Goal: Task Accomplishment & Management: Use online tool/utility

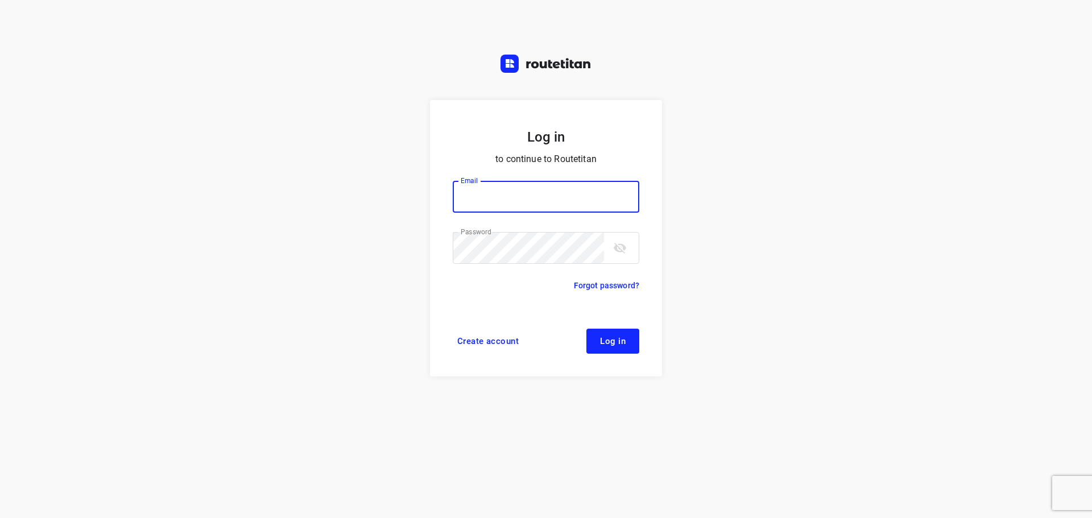
type input "[PERSON_NAME][EMAIL_ADDRESS][DOMAIN_NAME]"
click at [612, 343] on span "Log in" at bounding box center [613, 341] width 26 height 9
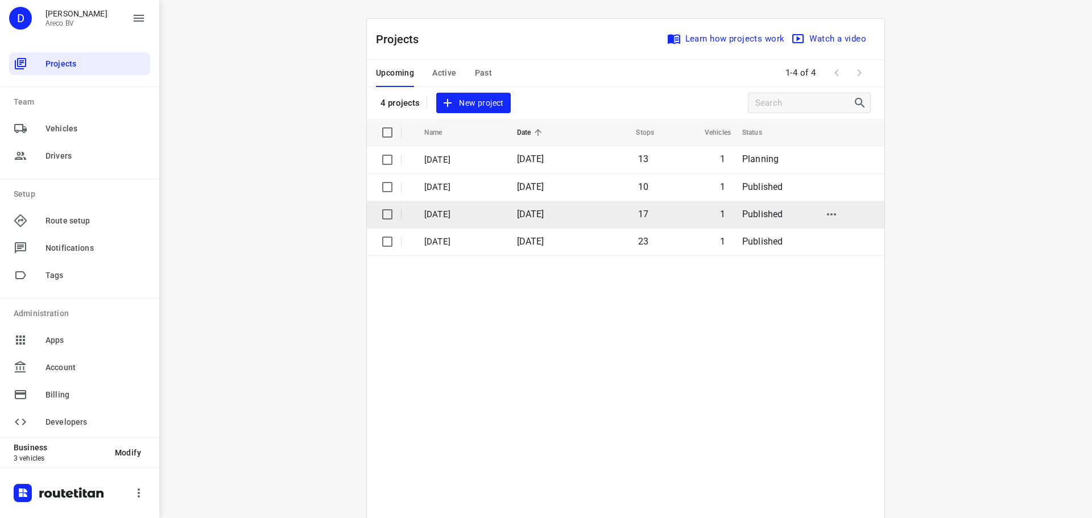
click at [500, 218] on p "[DATE]" at bounding box center [462, 214] width 76 height 13
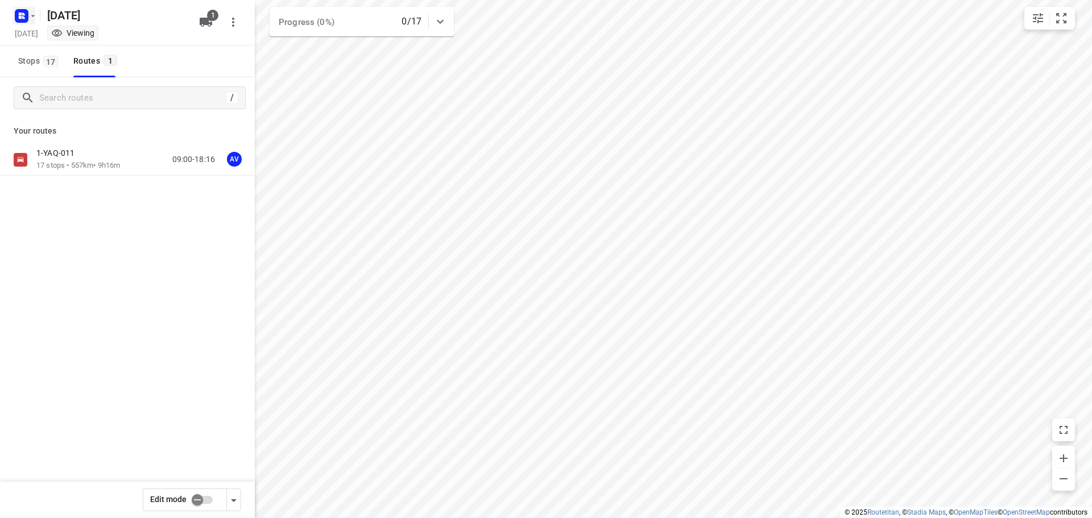
click at [26, 14] on rect "button" at bounding box center [22, 16] width 14 height 14
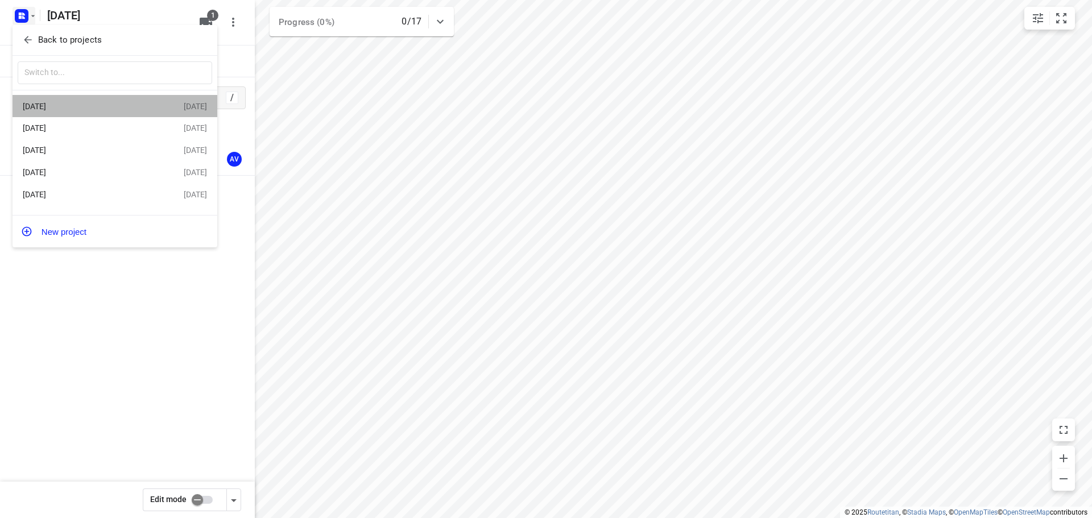
click at [92, 101] on div "[DATE]" at bounding box center [103, 107] width 161 height 14
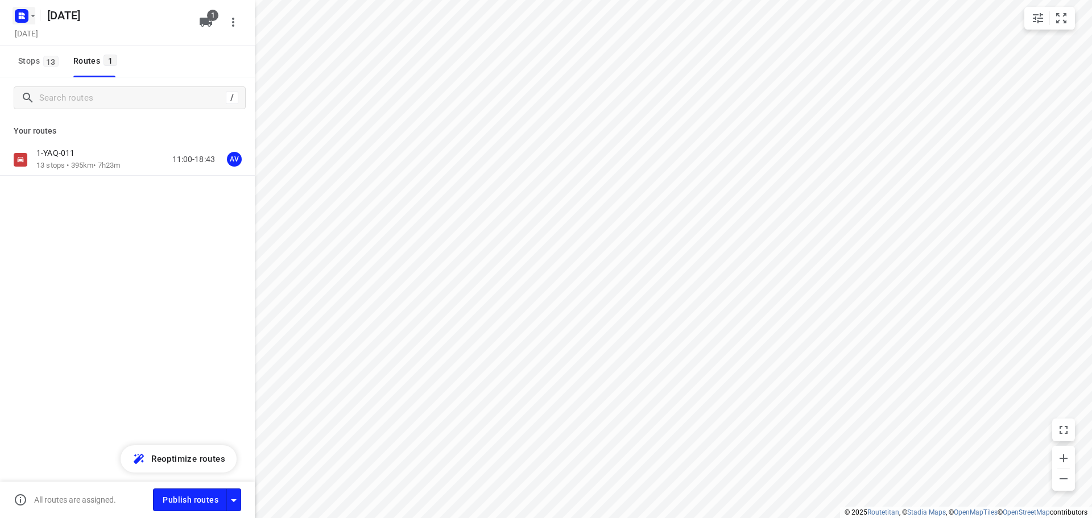
click at [29, 13] on icon "button" at bounding box center [32, 15] width 9 height 9
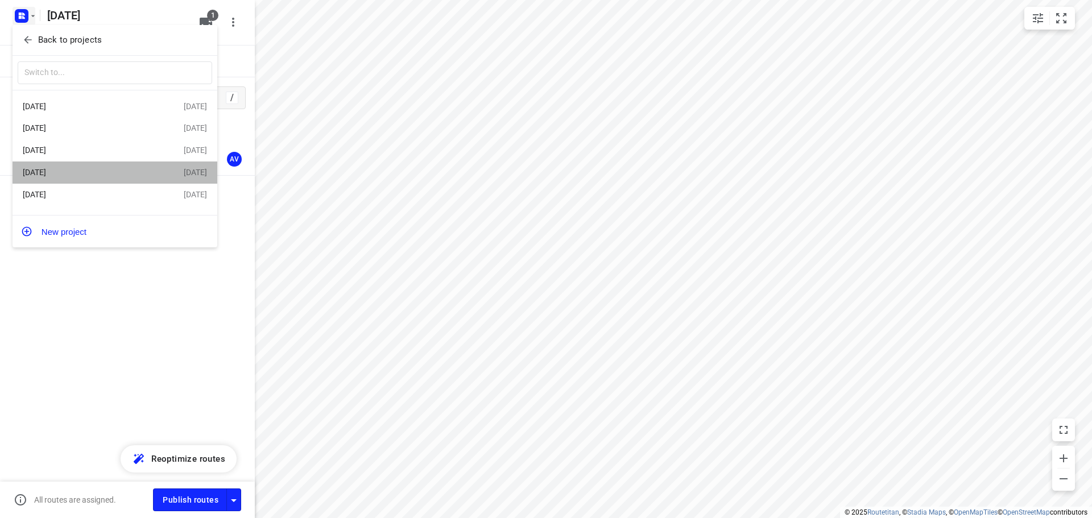
click at [113, 176] on div "[DATE]" at bounding box center [88, 172] width 131 height 9
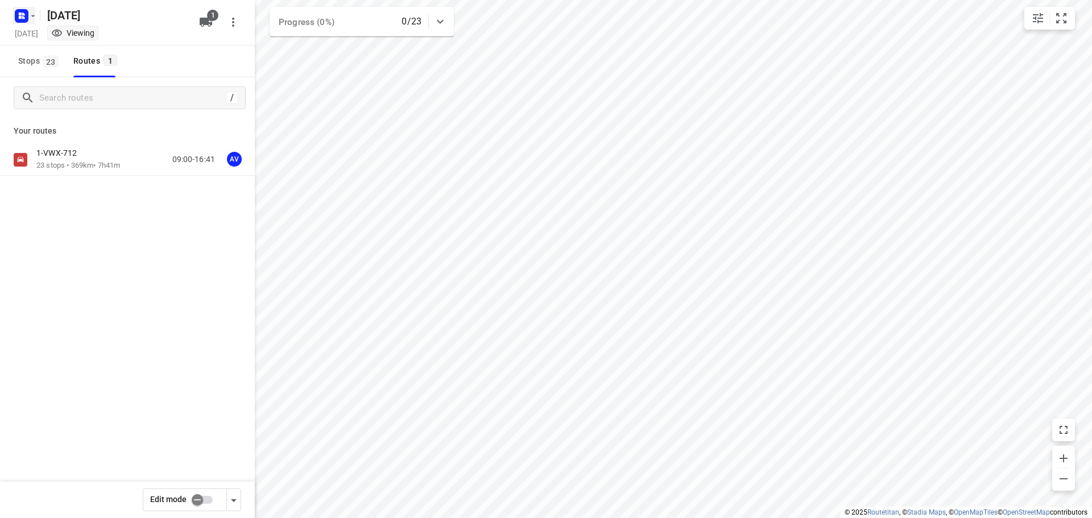
click at [31, 13] on icon "button" at bounding box center [32, 15] width 9 height 9
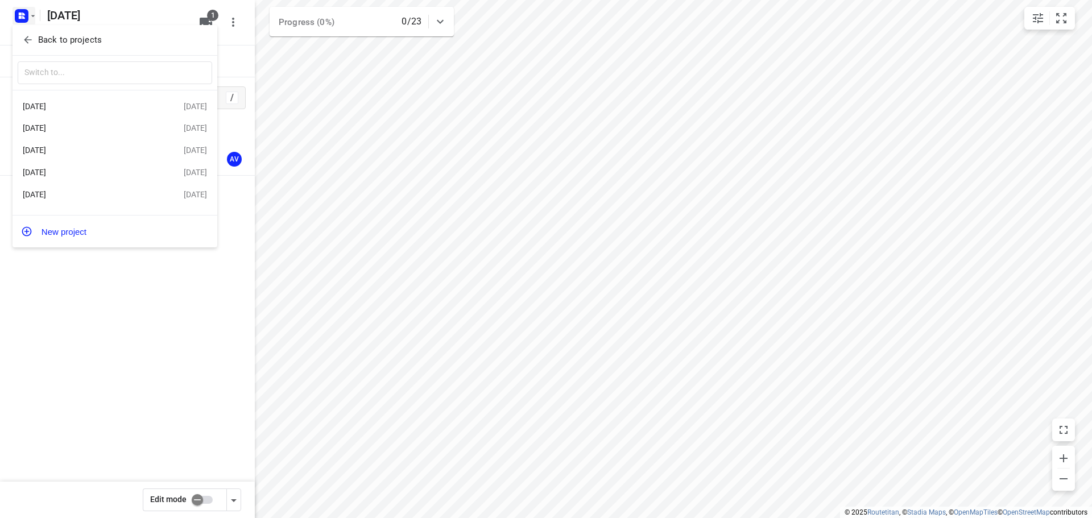
click at [121, 150] on div "[DATE]" at bounding box center [88, 150] width 131 height 9
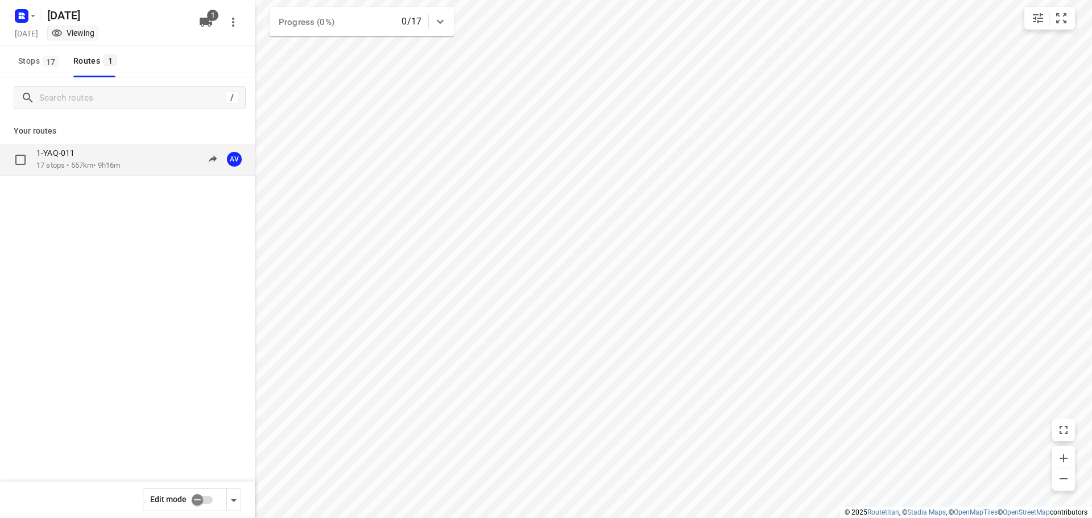
click at [132, 160] on div "1-YAQ-011 17 stops • 557km • 9h16m 09:00-18:16 AV" at bounding box center [145, 159] width 218 height 23
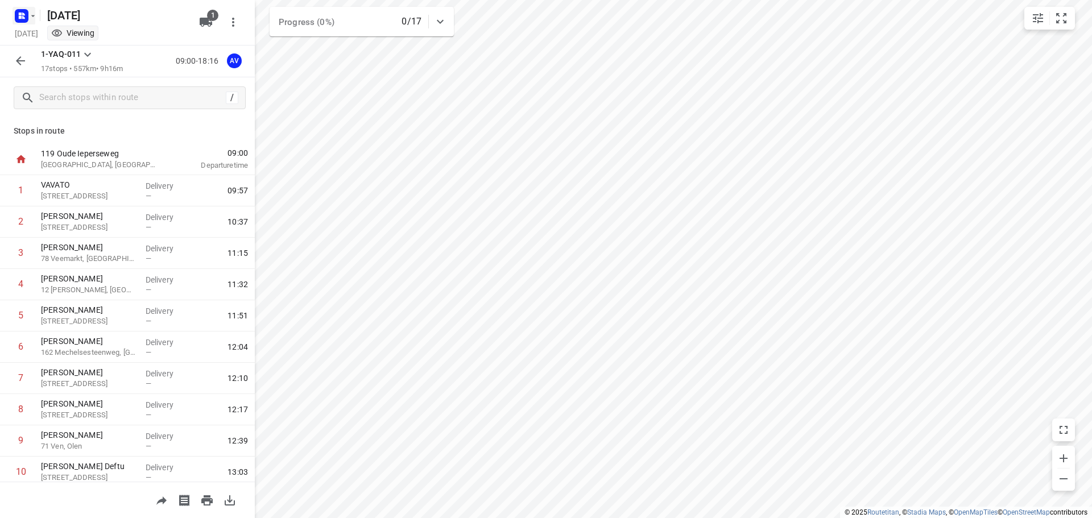
click at [21, 15] on rect "button" at bounding box center [22, 16] width 14 height 14
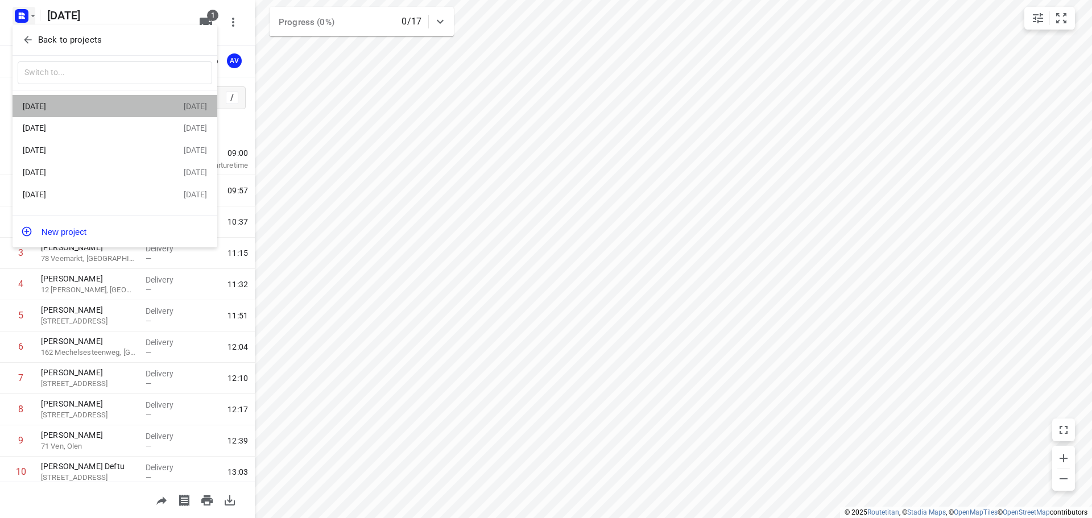
click at [92, 109] on div "[DATE]" at bounding box center [88, 106] width 131 height 9
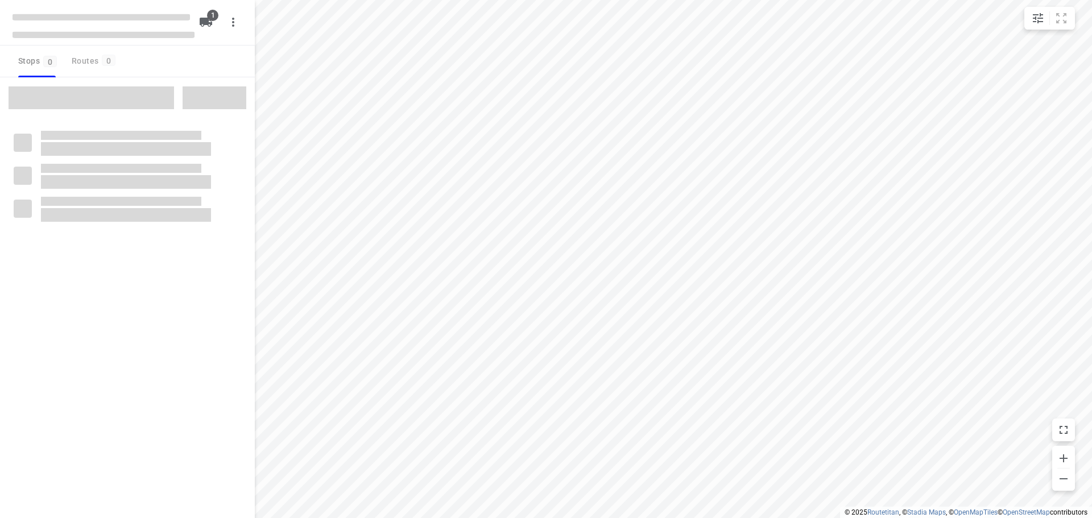
type input "distance"
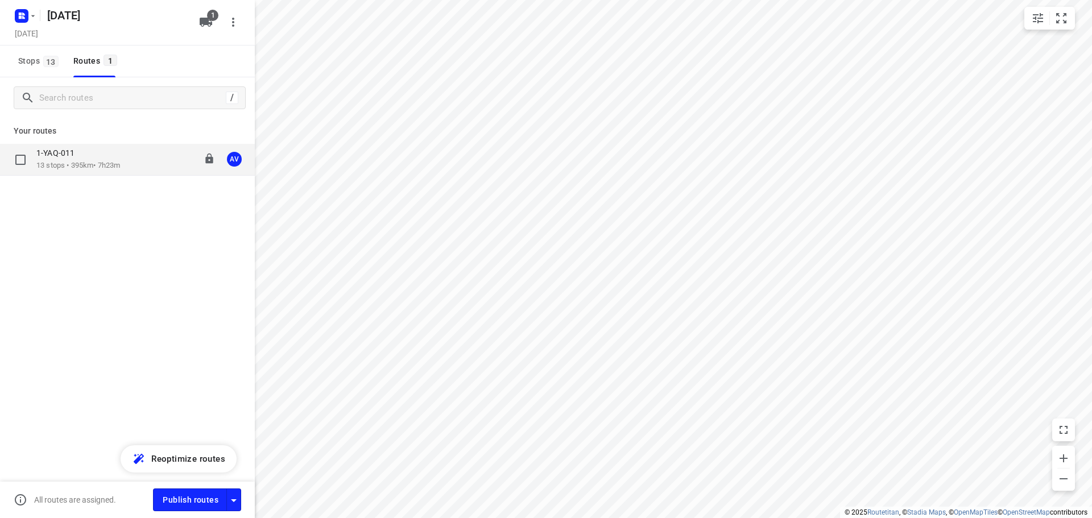
click at [131, 164] on div "1-YAQ-011 13 stops • 395km • 7h23m 11:00-18:43 AV" at bounding box center [145, 159] width 218 height 23
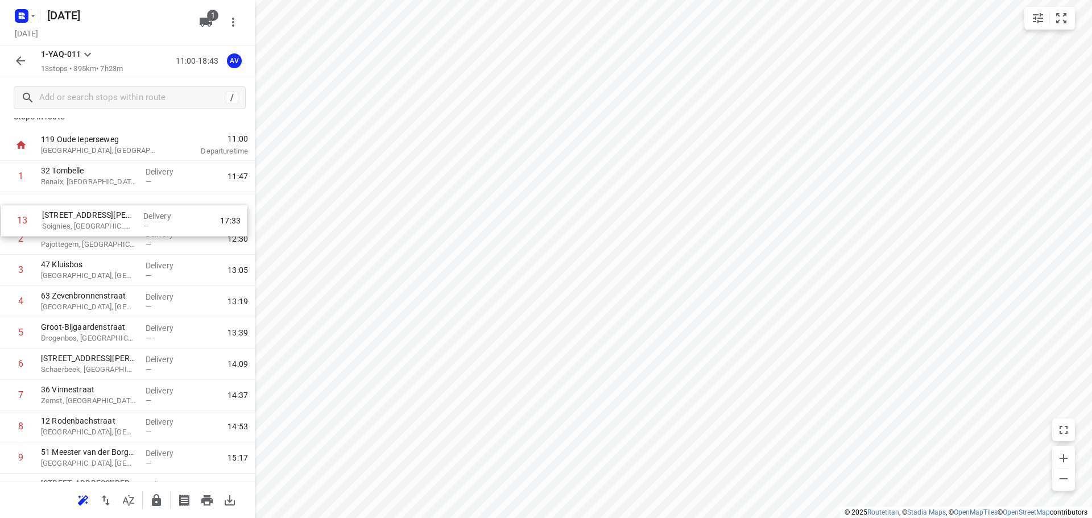
scroll to position [13, 0]
drag, startPoint x: 7, startPoint y: 437, endPoint x: 11, endPoint y: 242, distance: 195.1
click at [11, 242] on div "1 32 Tombelle Renaix, [GEOGRAPHIC_DATA] Delivery — 11:47 2 79 Statiestraat Pajo…" at bounding box center [127, 366] width 255 height 407
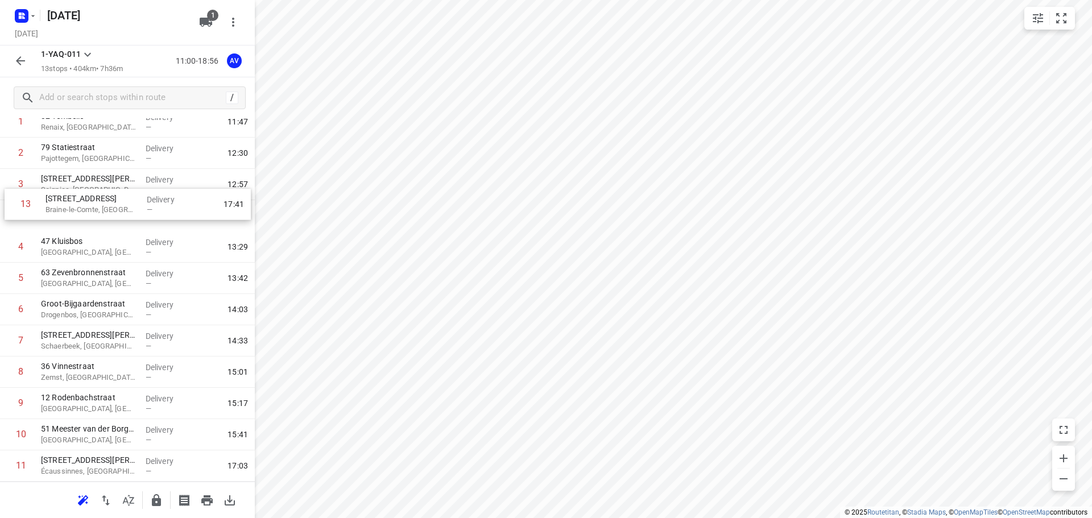
scroll to position [67, 0]
drag, startPoint x: 7, startPoint y: 436, endPoint x: 11, endPoint y: 215, distance: 220.7
click at [11, 215] on div "1 32 Tombelle Renaix, [GEOGRAPHIC_DATA] Delivery — 11:47 2 79 Statiestraat Pajo…" at bounding box center [127, 312] width 255 height 407
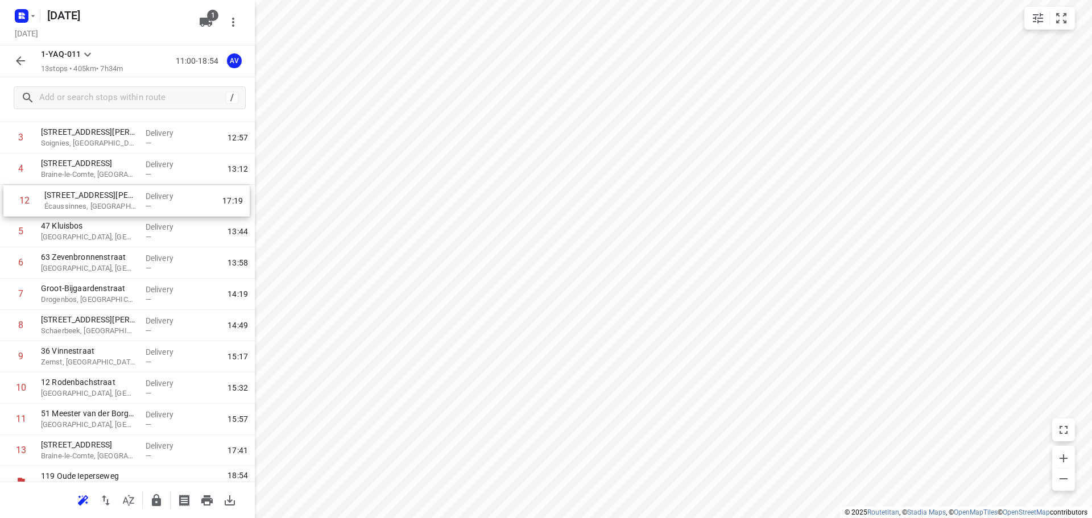
scroll to position [111, 0]
drag, startPoint x: 5, startPoint y: 409, endPoint x: 8, endPoint y: 204, distance: 205.3
click at [8, 204] on div "1 32 Tombelle Renaix, [GEOGRAPHIC_DATA] Delivery — 11:47 2 79 Statiestraat Pajo…" at bounding box center [127, 267] width 255 height 407
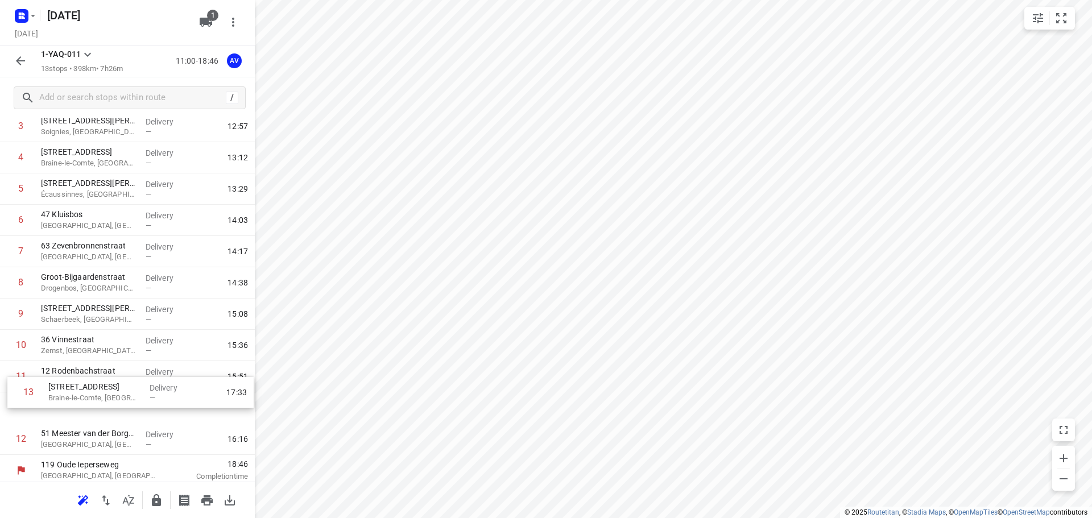
scroll to position [127, 0]
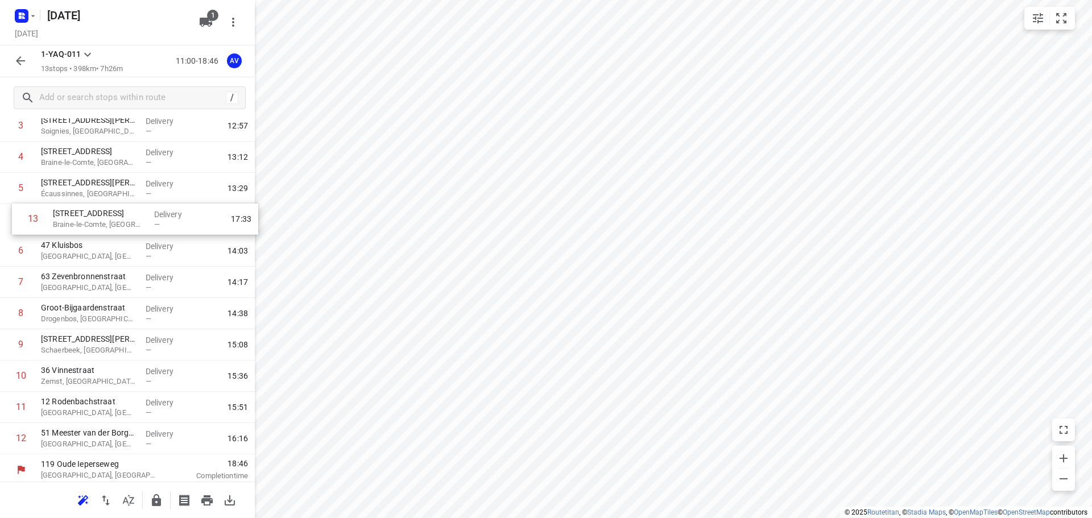
drag, startPoint x: 3, startPoint y: 457, endPoint x: 15, endPoint y: 218, distance: 239.1
click at [15, 218] on div "1 32 Tombelle Renaix, [GEOGRAPHIC_DATA] Delivery — 11:47 2 79 Statiestraat Pajo…" at bounding box center [127, 251] width 255 height 407
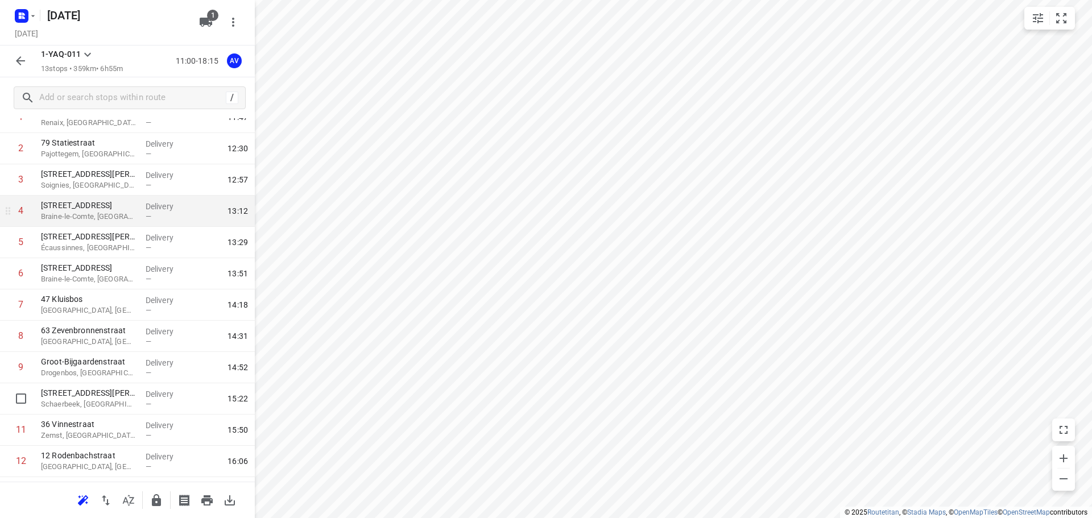
scroll to position [0, 0]
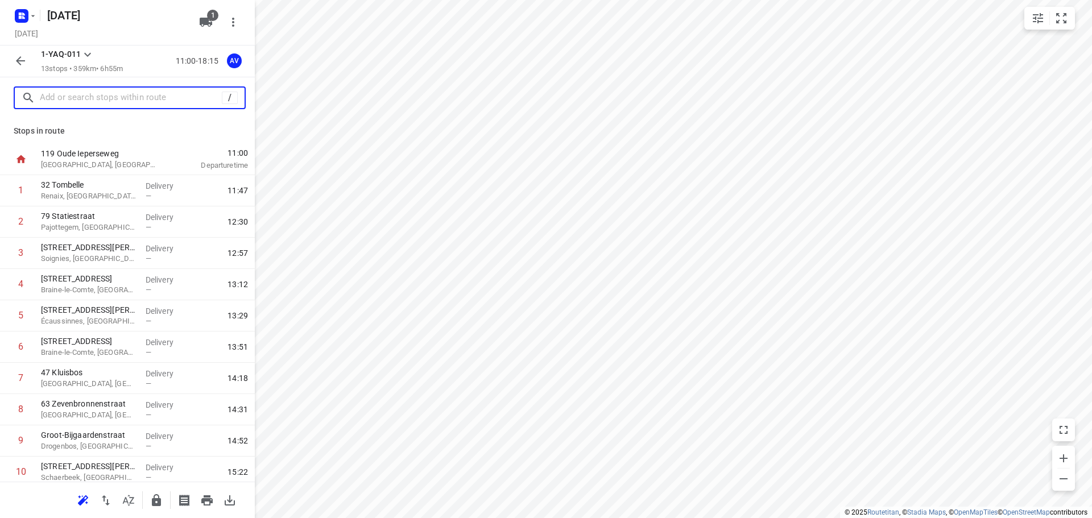
drag, startPoint x: 110, startPoint y: 99, endPoint x: 117, endPoint y: 86, distance: 14.8
click at [110, 99] on input "text" at bounding box center [131, 98] width 182 height 18
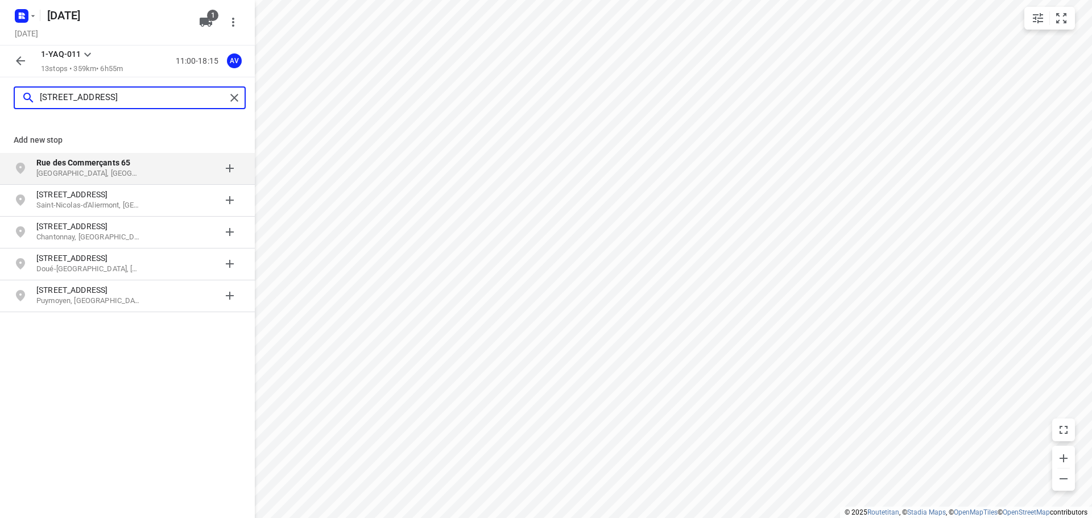
type input "[STREET_ADDRESS]"
click at [156, 168] on div at bounding box center [196, 168] width 89 height 23
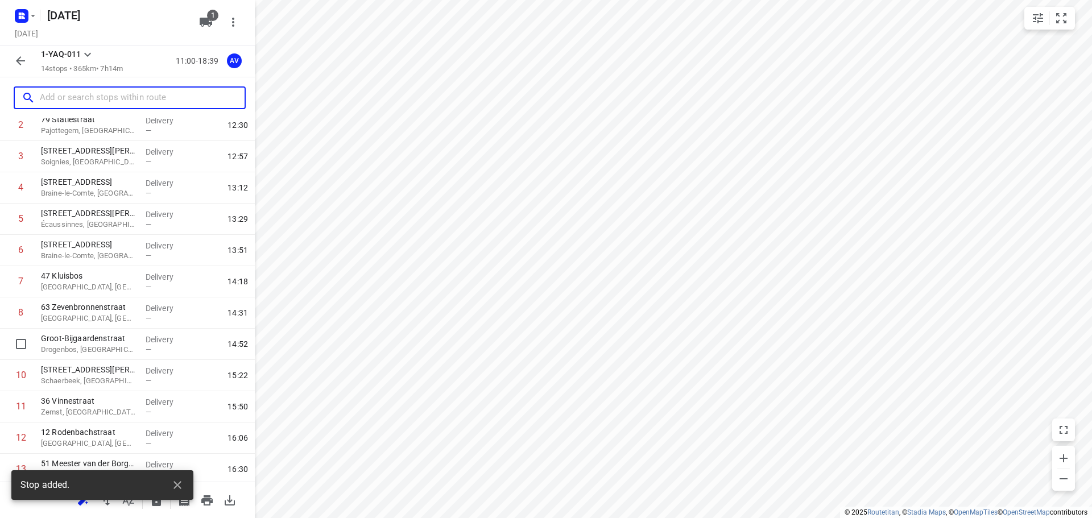
scroll to position [163, 0]
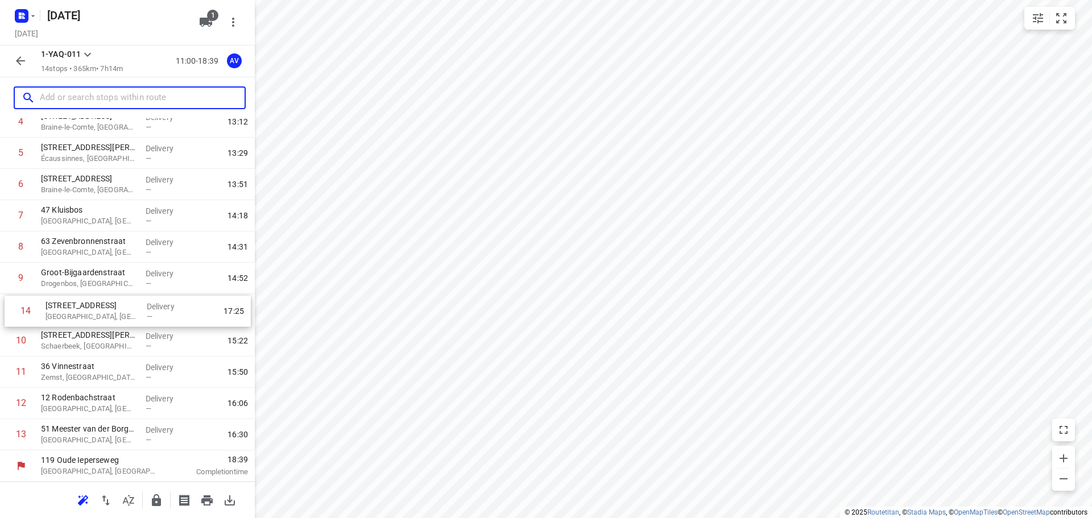
drag, startPoint x: 9, startPoint y: 436, endPoint x: 14, endPoint y: 304, distance: 132.6
click at [14, 305] on div "1 32 Tombelle Renaix, [GEOGRAPHIC_DATA] Delivery — 11:47 2 79 Statiestraat Pajo…" at bounding box center [127, 232] width 255 height 438
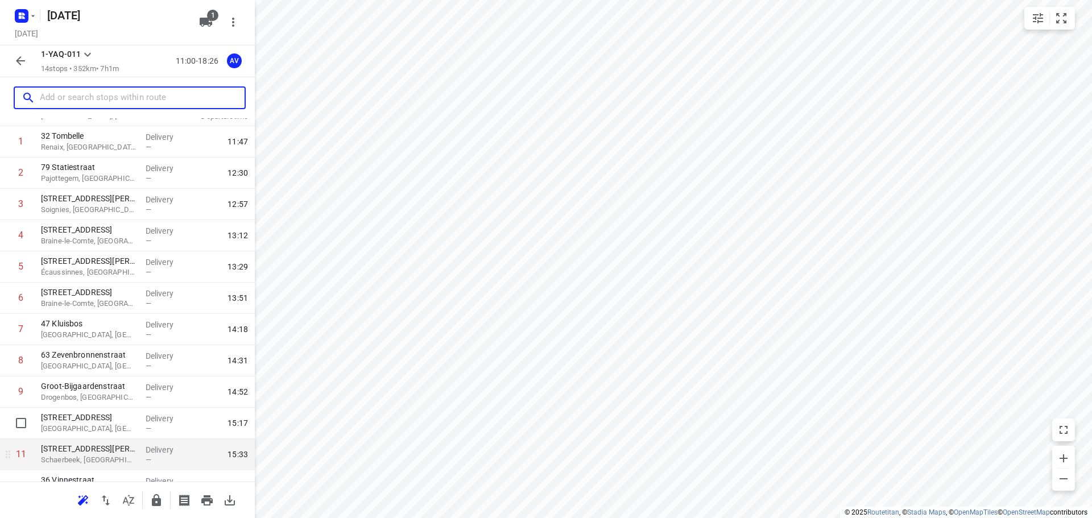
scroll to position [0, 0]
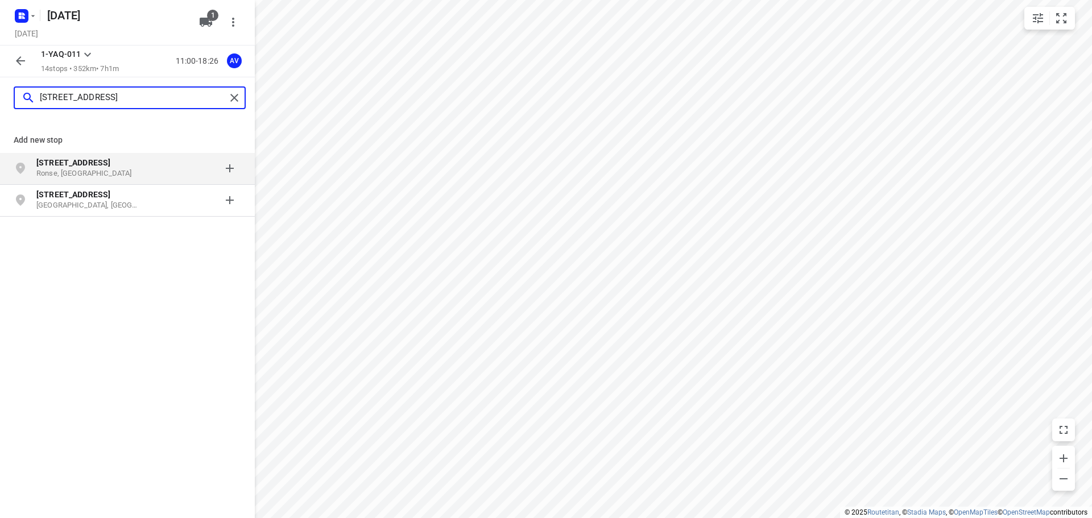
type input "[STREET_ADDRESS]"
click at [127, 170] on p "Ronse, [GEOGRAPHIC_DATA]" at bounding box center [88, 173] width 105 height 11
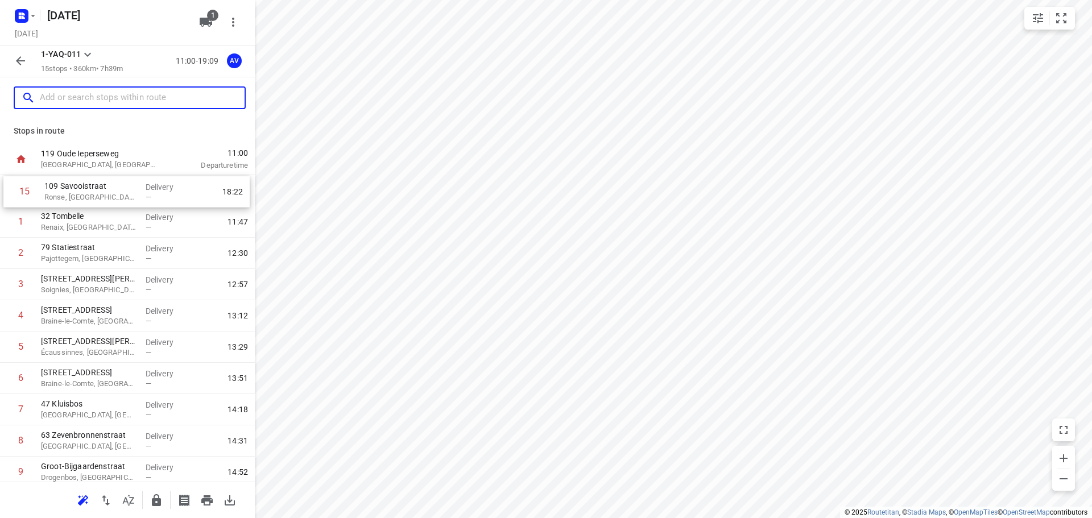
drag, startPoint x: 2, startPoint y: 442, endPoint x: 6, endPoint y: 196, distance: 245.7
click at [6, 196] on div "1 32 Tombelle Renaix, [GEOGRAPHIC_DATA] Delivery — 11:47 2 79 Statiestraat Pajo…" at bounding box center [127, 409] width 255 height 469
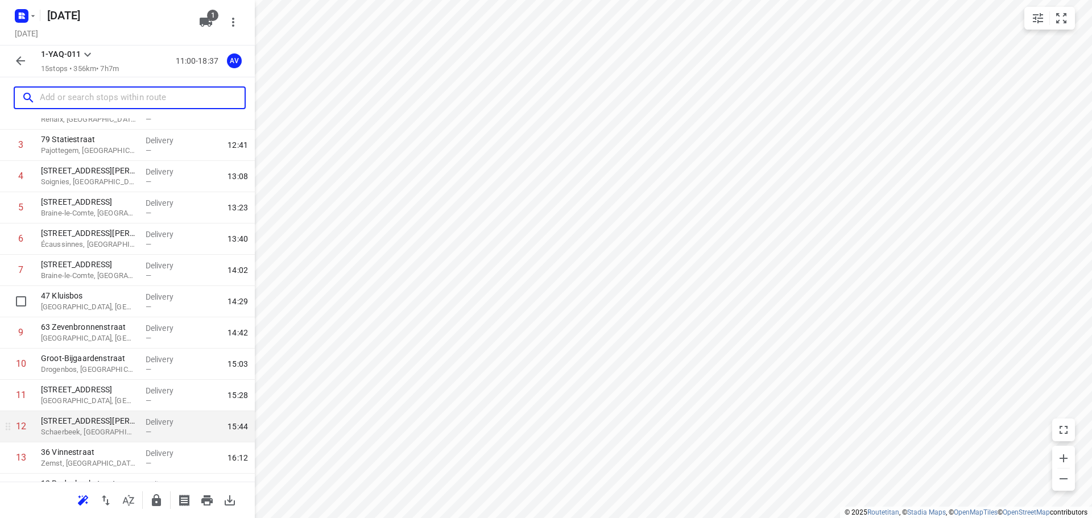
scroll to position [194, 0]
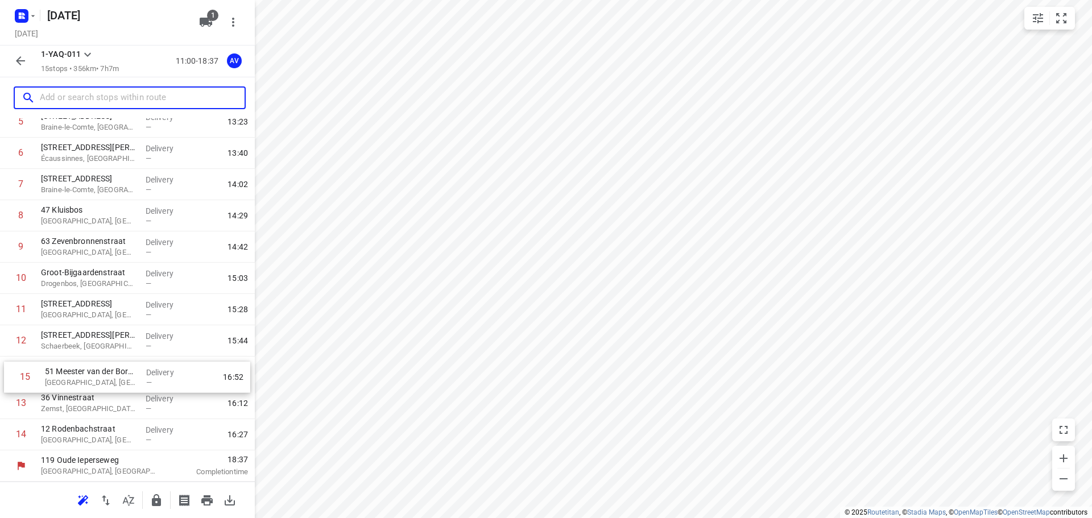
drag, startPoint x: 4, startPoint y: 440, endPoint x: 8, endPoint y: 378, distance: 62.1
click at [8, 378] on div "1 109 Savooistraat Ronse, [GEOGRAPHIC_DATA] Delivery — 11:43 2 32 Tombelle Rena…" at bounding box center [127, 215] width 255 height 469
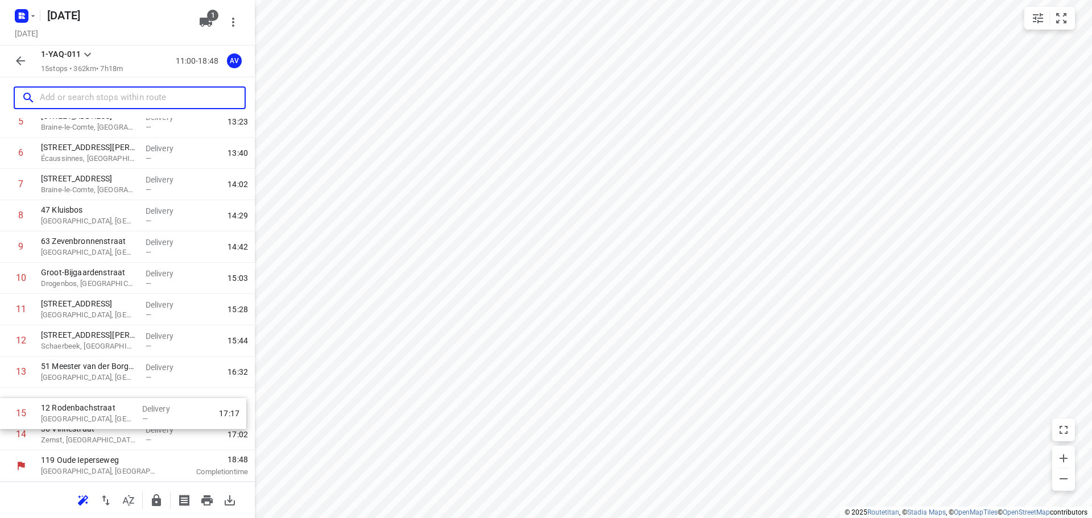
drag, startPoint x: 3, startPoint y: 436, endPoint x: 3, endPoint y: 405, distance: 30.7
click at [3, 405] on div "1 109 Savooistraat Ronse, [GEOGRAPHIC_DATA] Delivery — 11:43 2 32 Tombelle Rena…" at bounding box center [127, 215] width 255 height 469
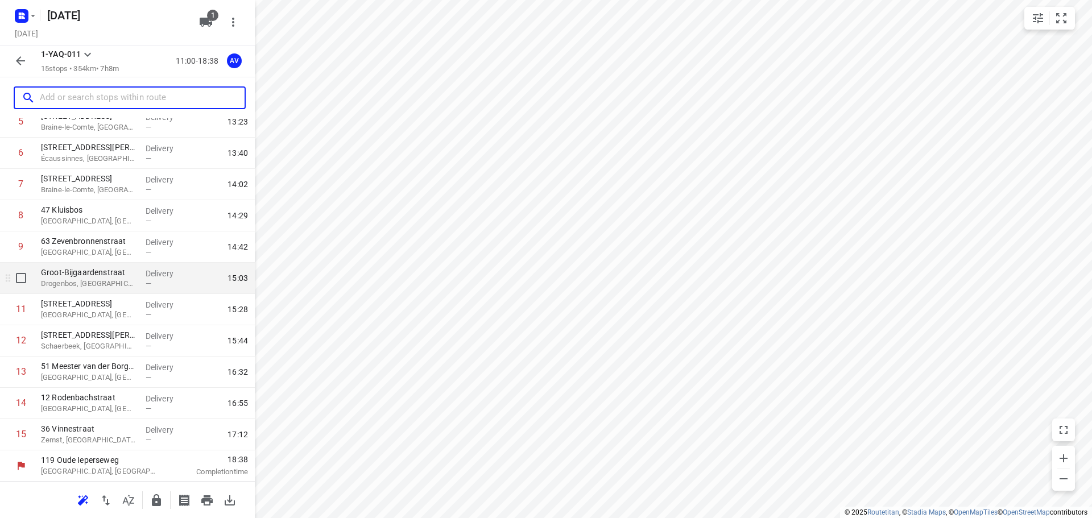
scroll to position [0, 0]
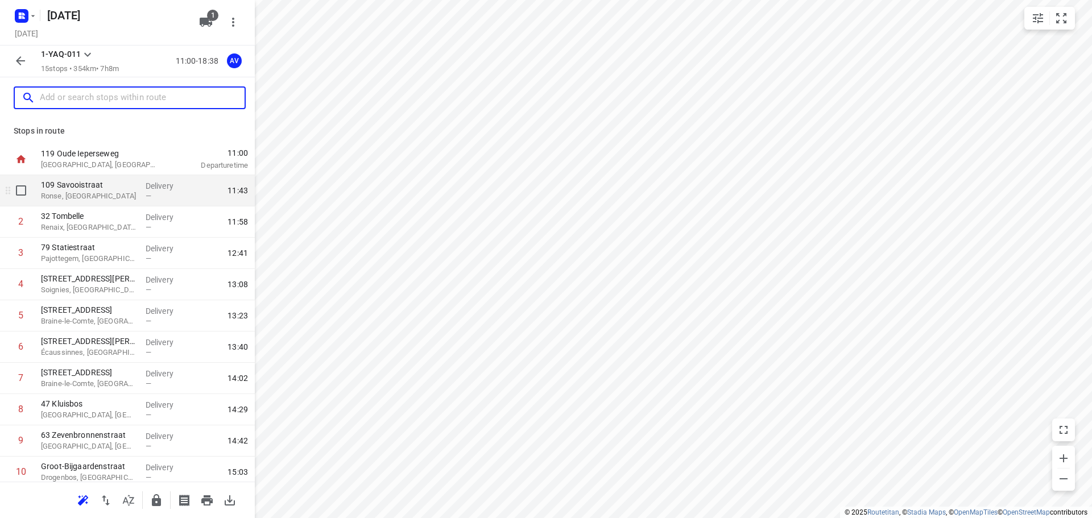
click at [82, 194] on p "Ronse, [GEOGRAPHIC_DATA]" at bounding box center [89, 195] width 96 height 11
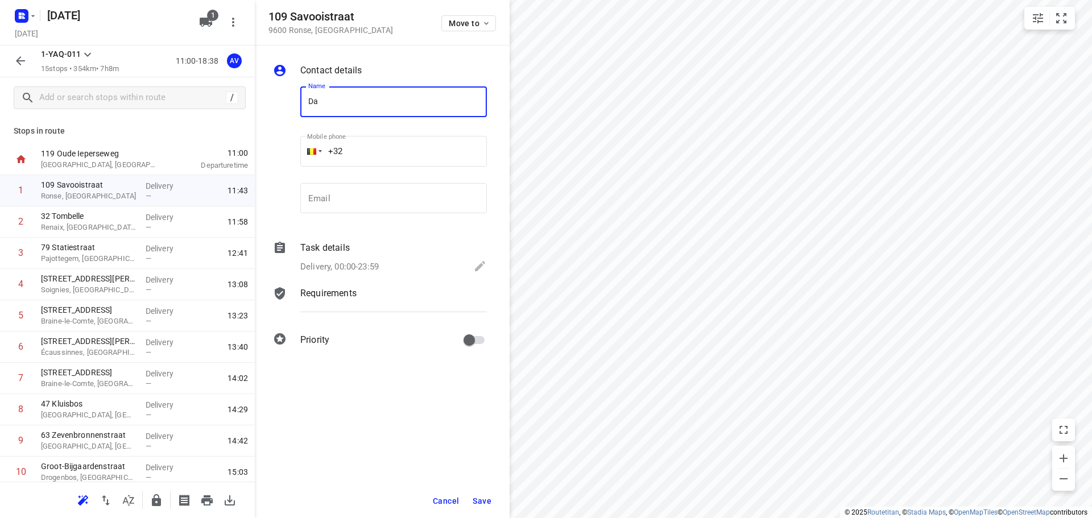
type input "D"
type input "[PERSON_NAME]"
click at [387, 158] on input "+32" at bounding box center [393, 151] width 187 height 31
type input "[PHONE_NUMBER]"
drag, startPoint x: 369, startPoint y: 267, endPoint x: 378, endPoint y: 258, distance: 12.5
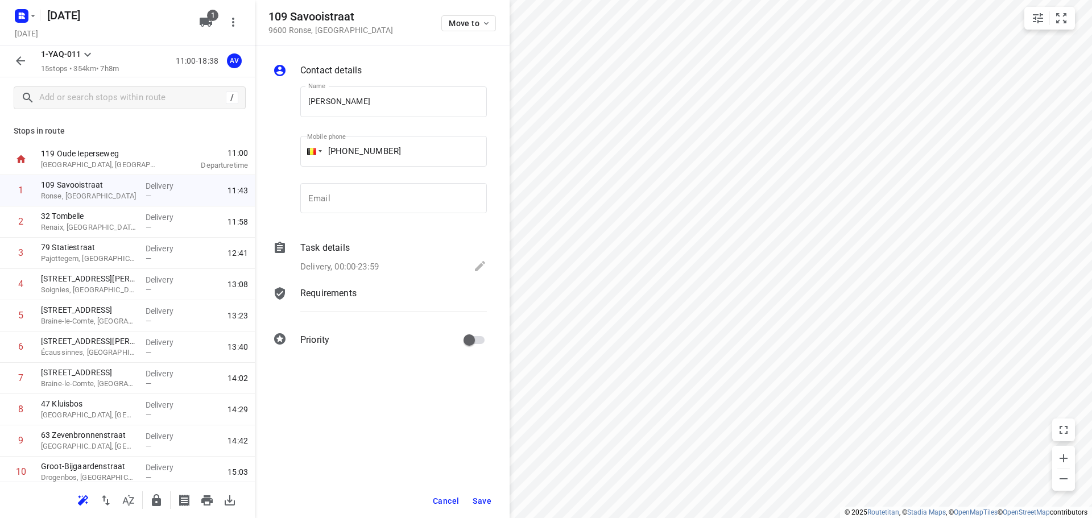
click at [369, 267] on p "Delivery, 00:00-23:59" at bounding box center [339, 266] width 78 height 13
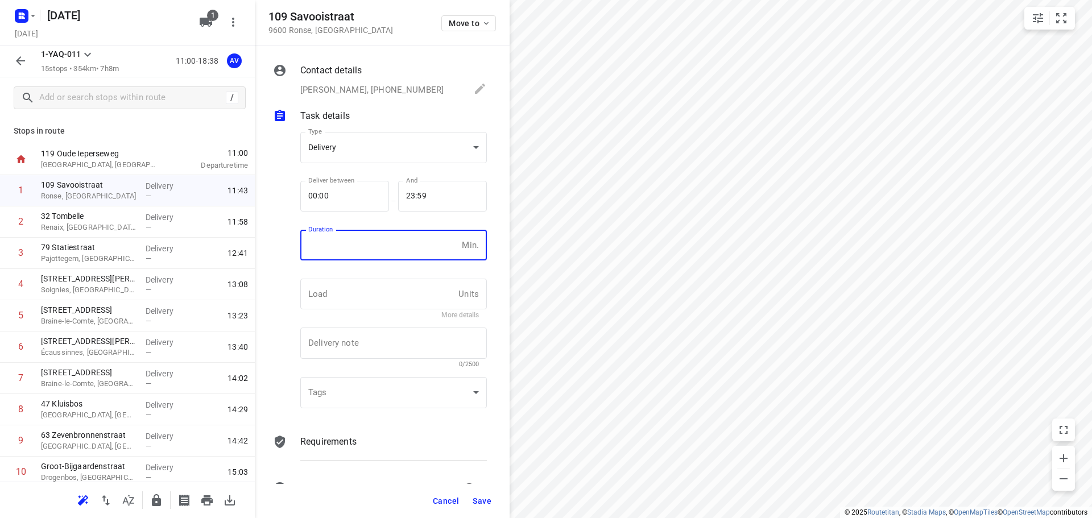
click at [382, 246] on input "number" at bounding box center [378, 245] width 157 height 31
type input "1"
click at [482, 502] on span "Save" at bounding box center [482, 500] width 19 height 9
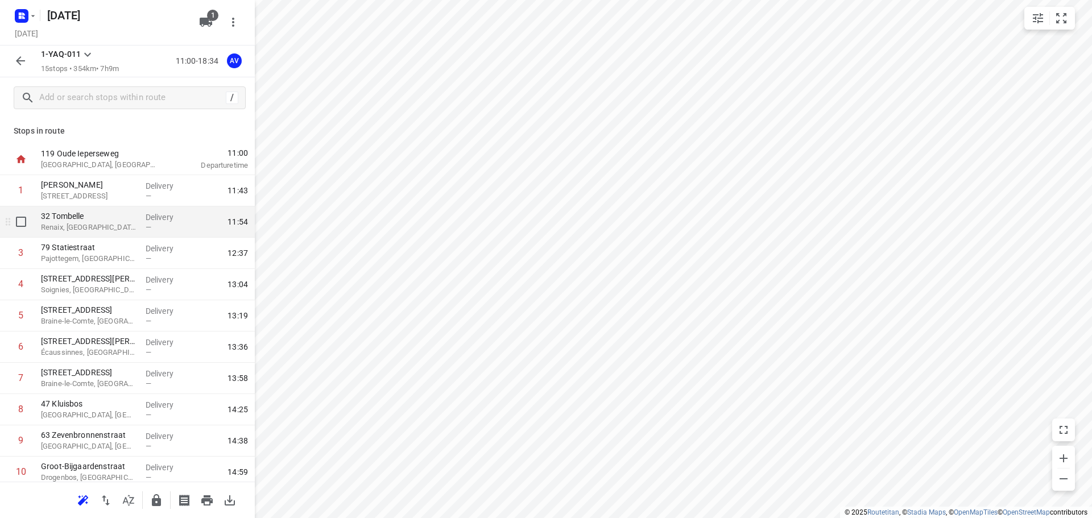
click at [106, 226] on p "Renaix, [GEOGRAPHIC_DATA]" at bounding box center [89, 227] width 96 height 11
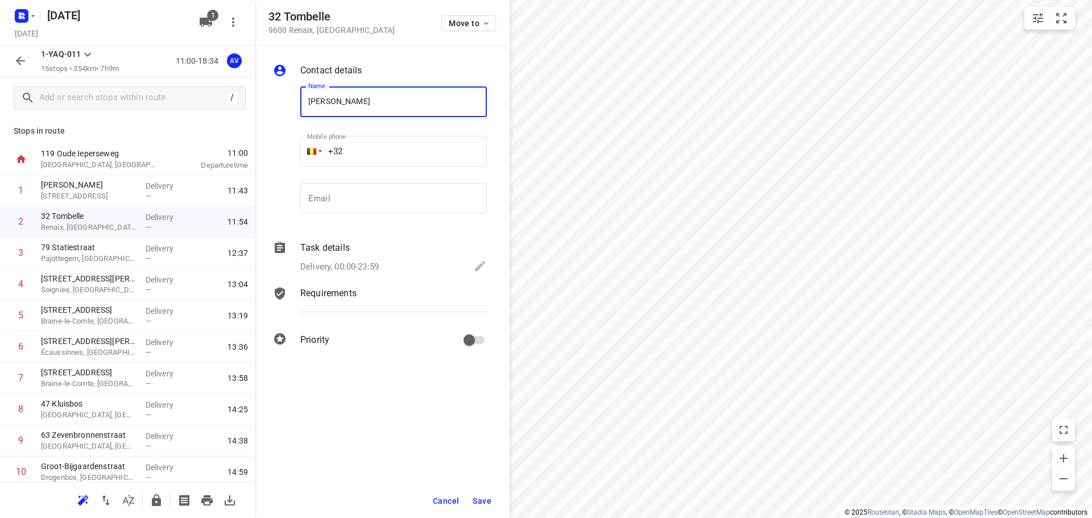
type input "[PERSON_NAME]"
drag, startPoint x: 386, startPoint y: 153, endPoint x: 395, endPoint y: 153, distance: 9.1
click at [388, 154] on input "+32" at bounding box center [393, 151] width 187 height 31
type input "[PHONE_NUMBER]"
click at [379, 267] on p "Delivery, 00:00-23:59" at bounding box center [339, 266] width 78 height 13
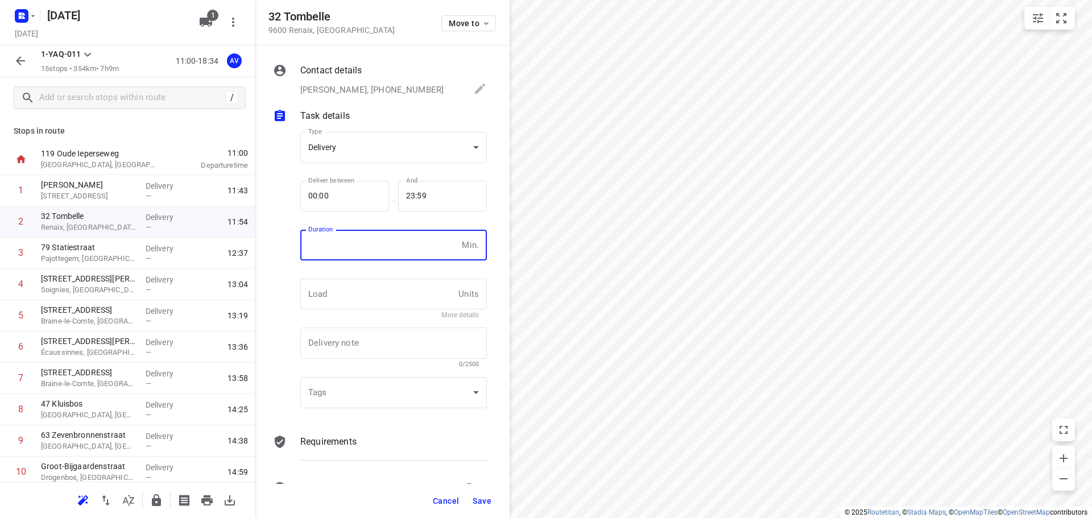
click at [383, 254] on input "number" at bounding box center [378, 245] width 157 height 31
type input "1"
click at [479, 500] on span "Save" at bounding box center [482, 500] width 19 height 9
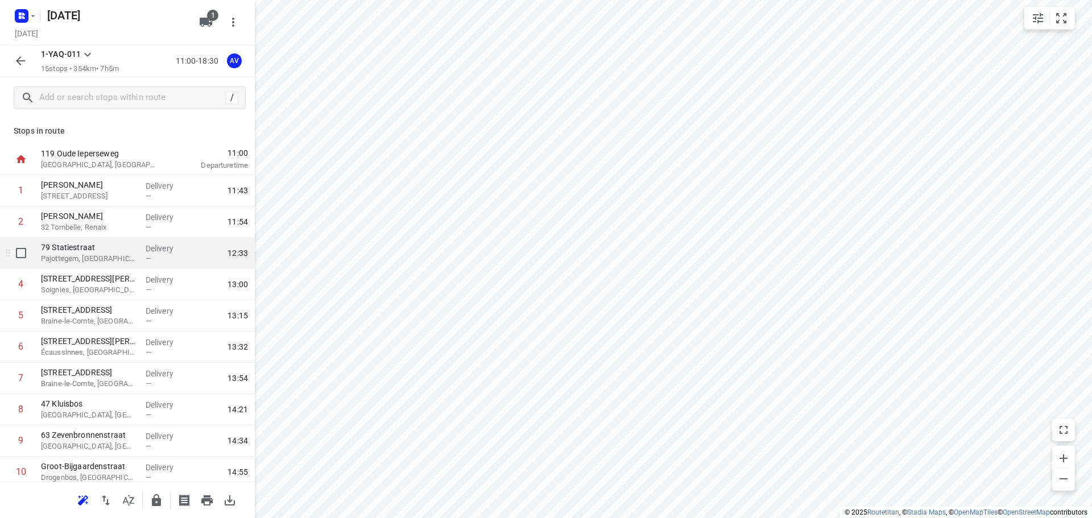
click at [121, 254] on p "Pajottegem, [GEOGRAPHIC_DATA]" at bounding box center [89, 258] width 96 height 11
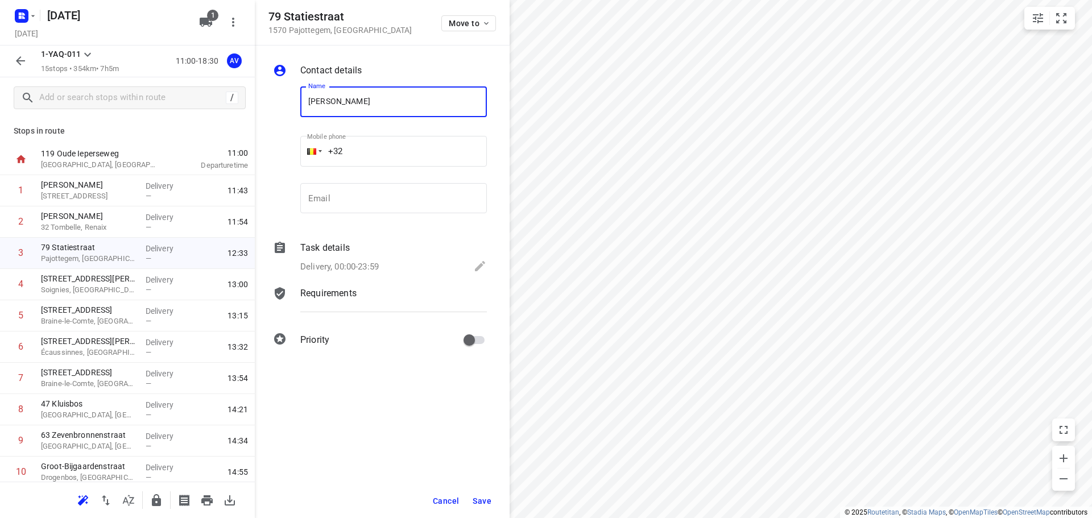
type input "[PERSON_NAME]"
click at [414, 147] on input "+32" at bounding box center [393, 151] width 187 height 31
type input "[PHONE_NUMBER]"
click at [358, 264] on p "Delivery, 00:00-23:59" at bounding box center [339, 266] width 78 height 13
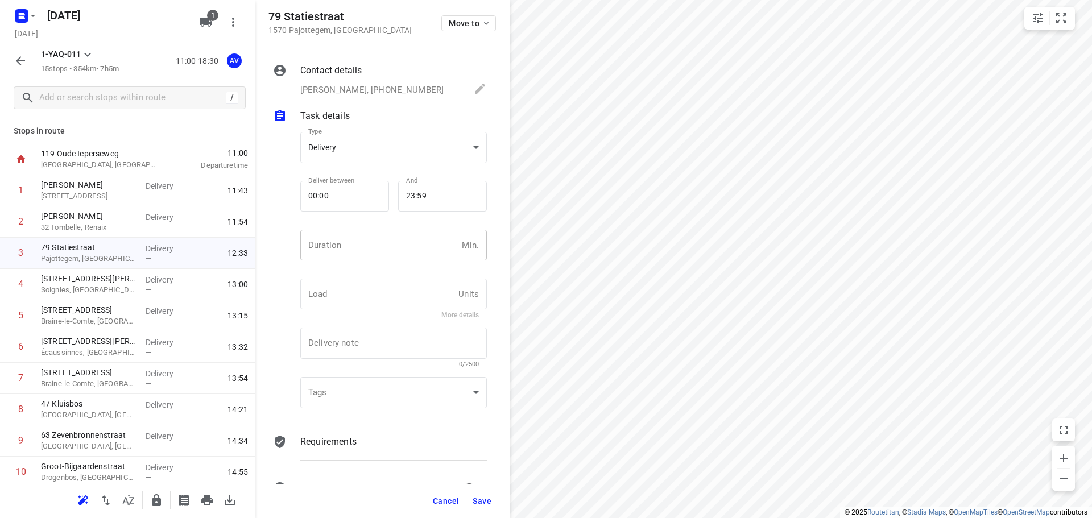
click at [392, 238] on input "number" at bounding box center [378, 245] width 157 height 31
type input "1"
click at [480, 502] on span "Save" at bounding box center [482, 500] width 19 height 9
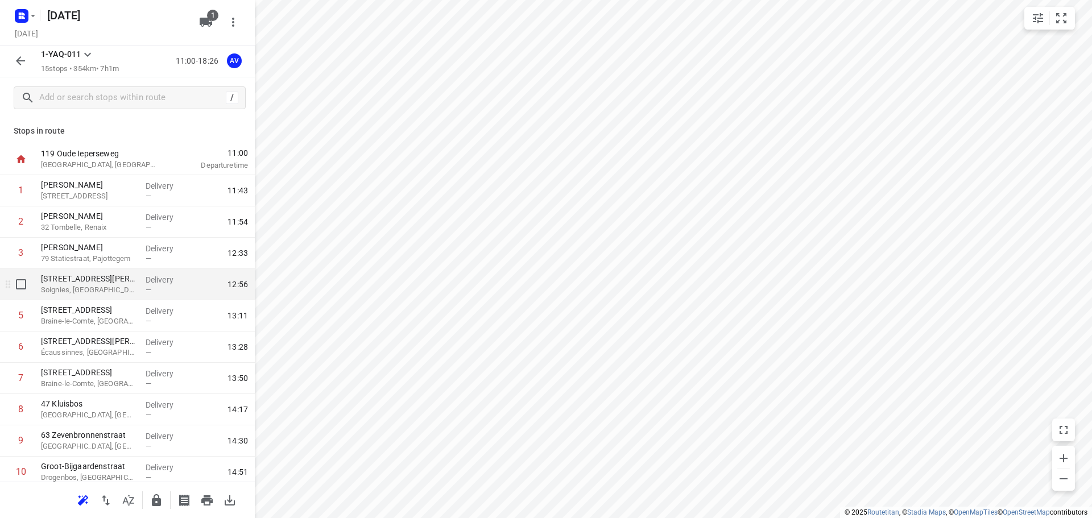
click at [93, 291] on p "Soignies, [GEOGRAPHIC_DATA]" at bounding box center [89, 289] width 96 height 11
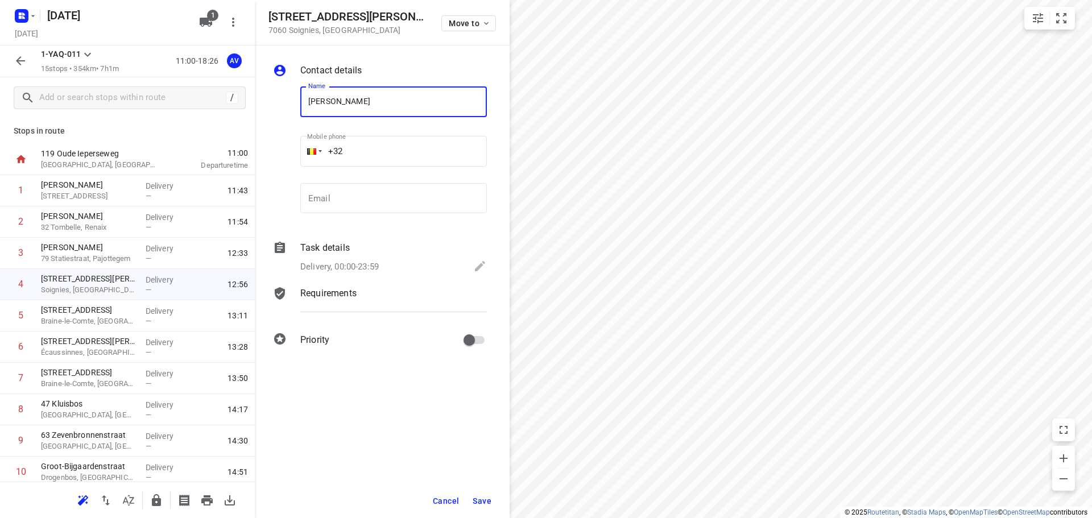
type input "[PERSON_NAME]"
click at [396, 156] on input "+32" at bounding box center [393, 151] width 187 height 31
type input "[PHONE_NUMBER]"
click at [372, 263] on p "Delivery, 00:00-23:59" at bounding box center [339, 266] width 78 height 13
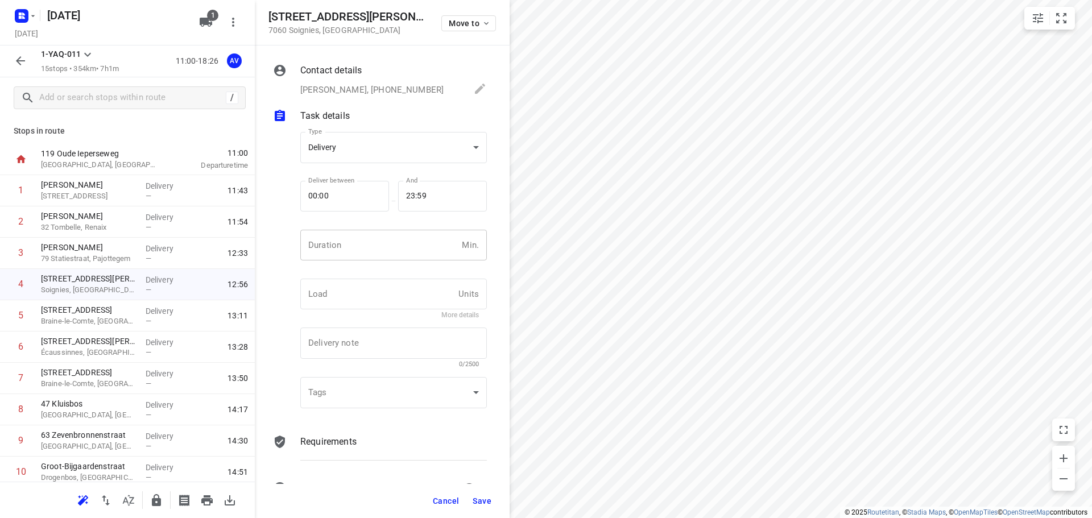
click at [379, 240] on input "number" at bounding box center [378, 245] width 157 height 31
type input "1"
click at [480, 500] on span "Save" at bounding box center [482, 500] width 19 height 9
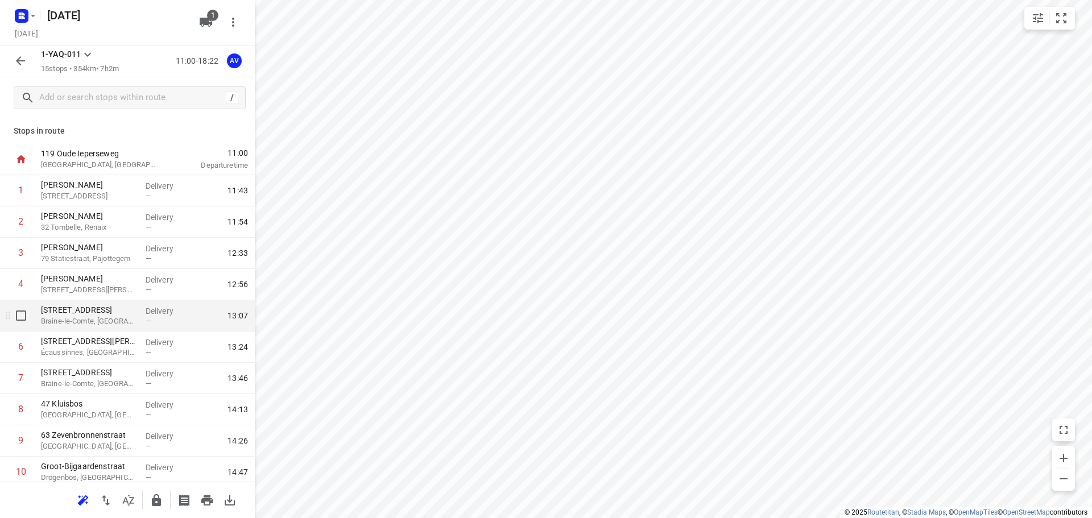
click at [121, 322] on p "Braine-le-Comte, [GEOGRAPHIC_DATA]" at bounding box center [89, 321] width 96 height 11
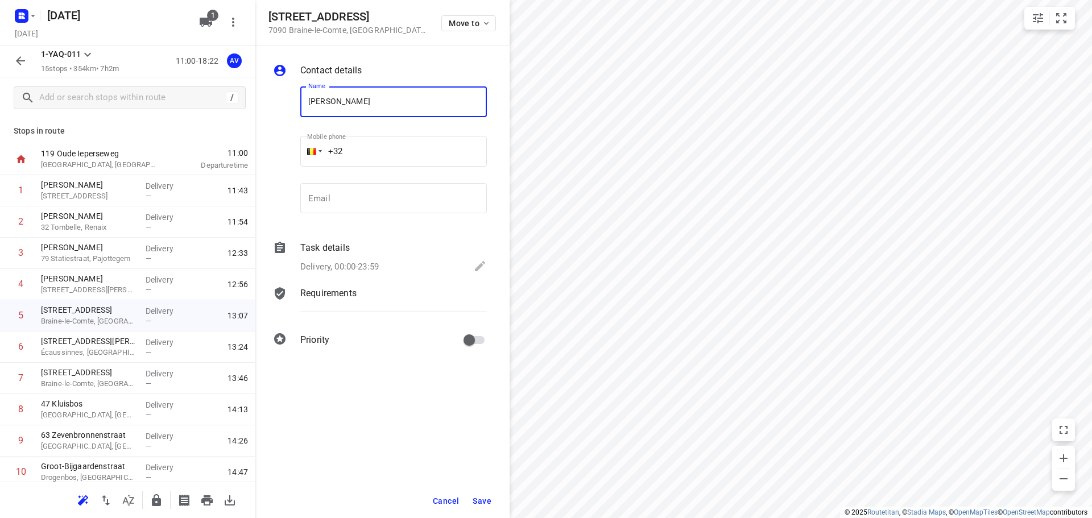
type input "[PERSON_NAME]"
click at [382, 150] on input "+32" at bounding box center [393, 151] width 187 height 31
type input "[PHONE_NUMBER]"
click at [376, 266] on p "Delivery, 00:00-23:59" at bounding box center [339, 266] width 78 height 13
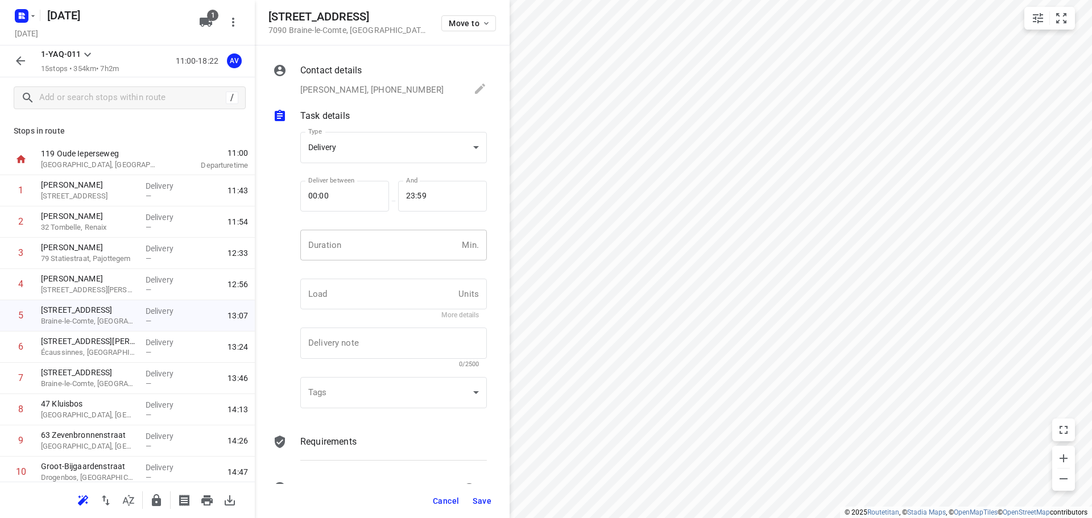
click at [381, 254] on input "number" at bounding box center [378, 245] width 157 height 31
type input "1"
click at [483, 503] on span "Save" at bounding box center [482, 500] width 19 height 9
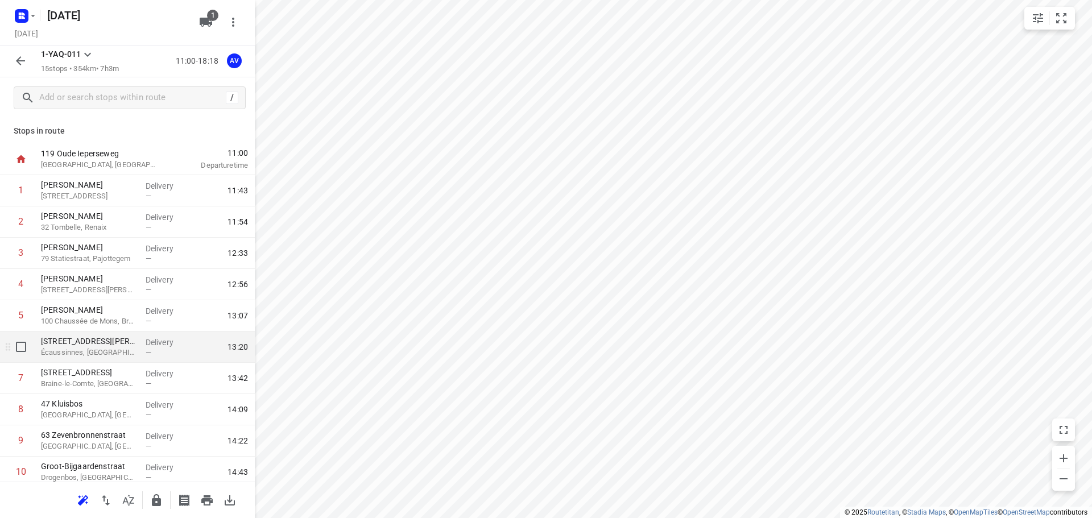
click at [115, 352] on p "Écaussinnes, [GEOGRAPHIC_DATA]" at bounding box center [89, 352] width 96 height 11
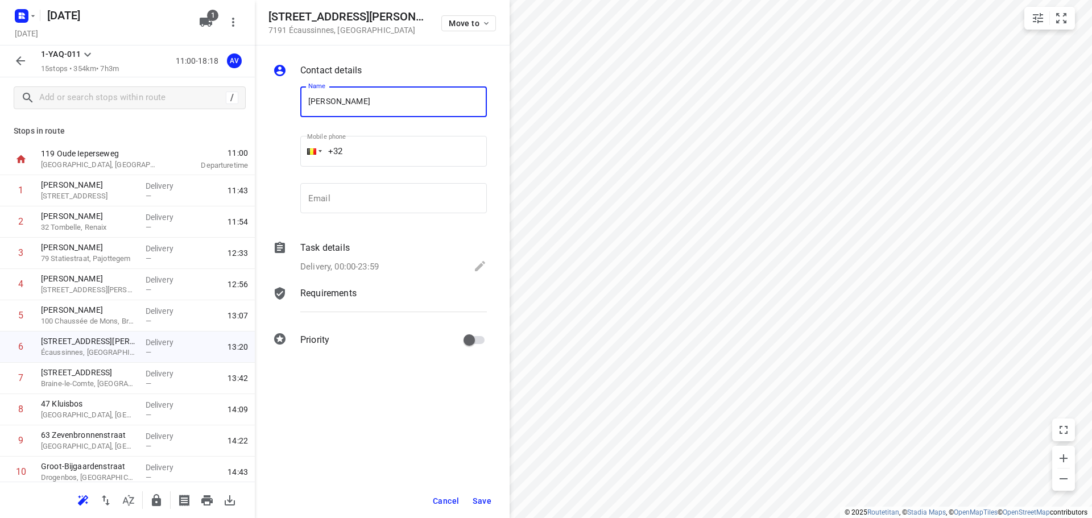
type input "[PERSON_NAME]"
click at [390, 155] on input "+32" at bounding box center [393, 151] width 187 height 31
type input "[PHONE_NUMBER]"
click at [353, 267] on p "Delivery, 00:00-23:59" at bounding box center [339, 266] width 78 height 13
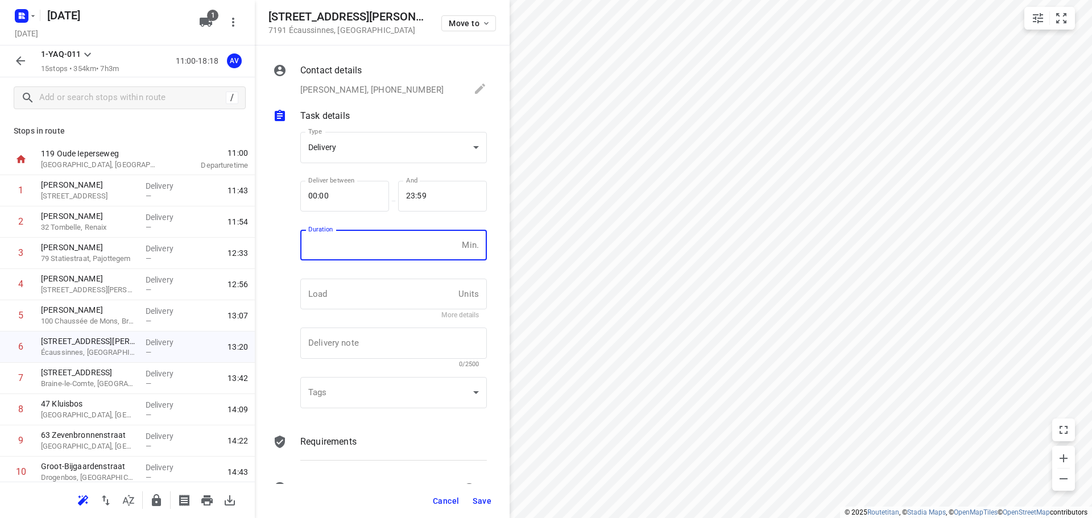
click at [368, 246] on input "number" at bounding box center [378, 245] width 157 height 31
type input "1"
click at [484, 502] on span "Save" at bounding box center [482, 500] width 19 height 9
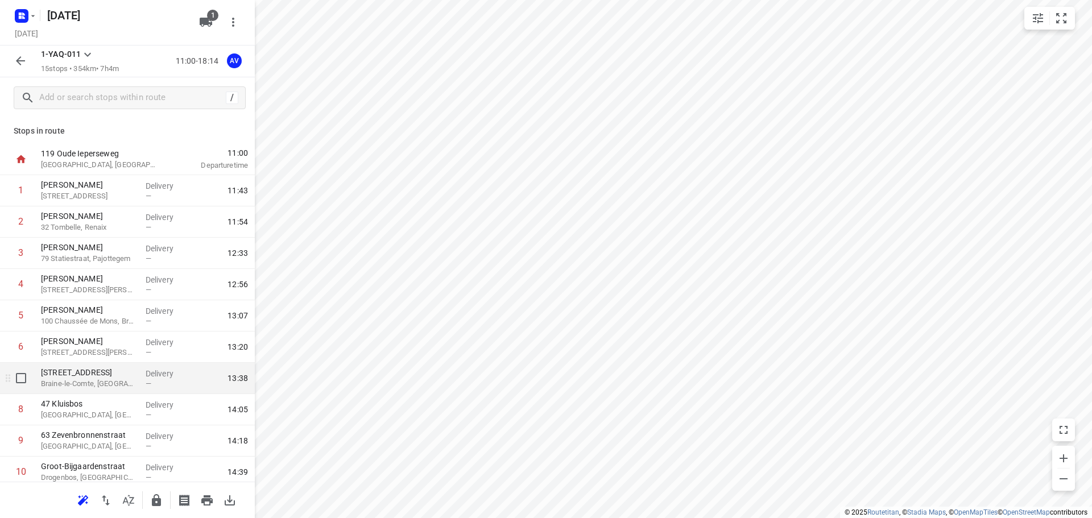
click at [109, 379] on p "Braine-le-Comte, [GEOGRAPHIC_DATA]" at bounding box center [89, 383] width 96 height 11
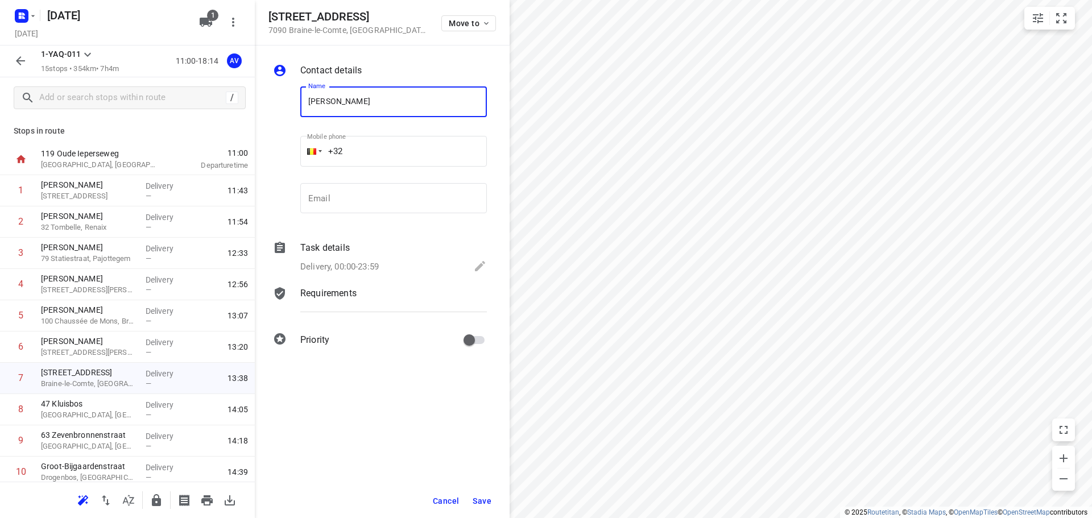
type input "[PERSON_NAME]"
click at [392, 148] on input "+32" at bounding box center [393, 151] width 187 height 31
type input "[PHONE_NUMBER]"
click at [392, 264] on div "Delivery, 00:00-23:59" at bounding box center [393, 267] width 187 height 16
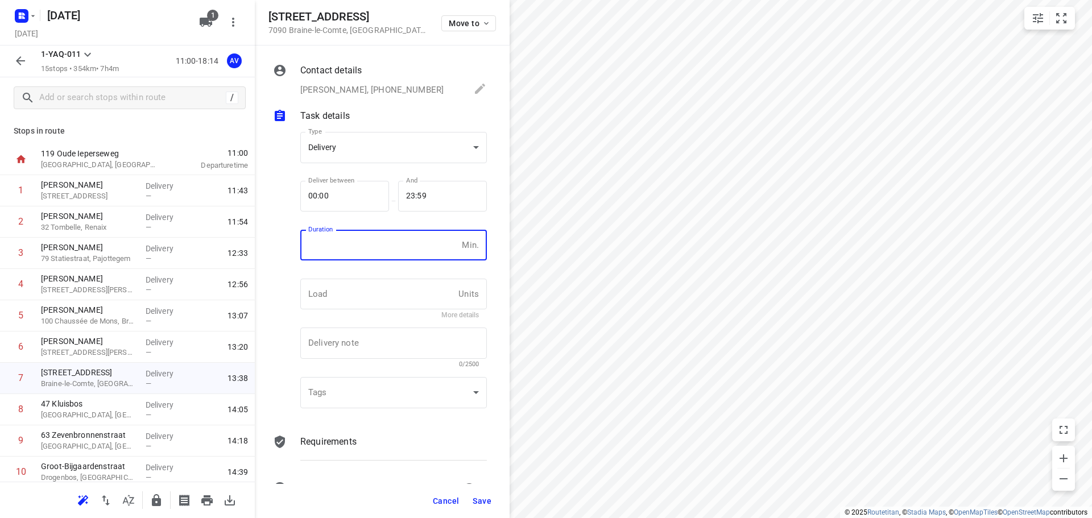
click at [388, 256] on input "number" at bounding box center [378, 245] width 157 height 31
type input "1"
click at [476, 503] on span "Save" at bounding box center [482, 500] width 19 height 9
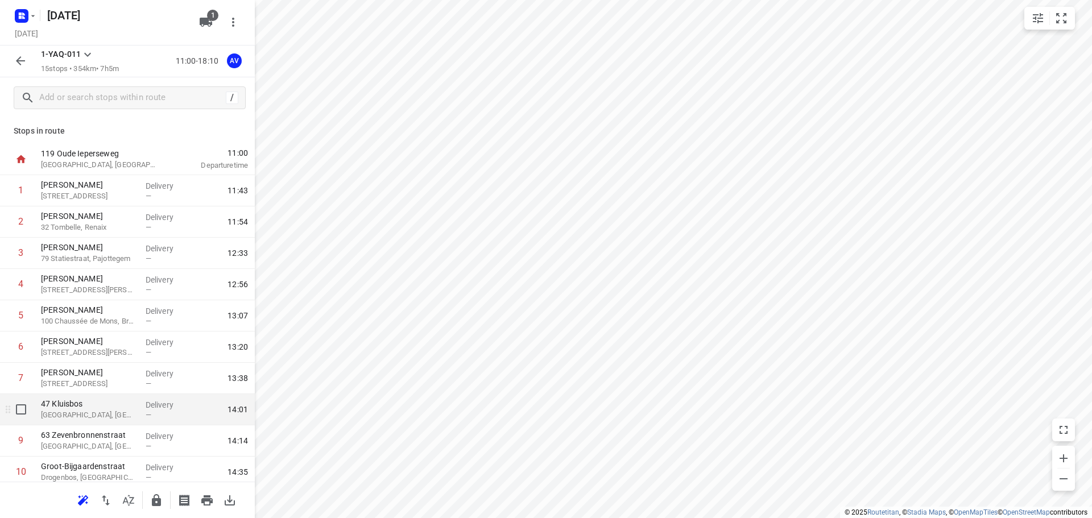
click at [106, 415] on p "[GEOGRAPHIC_DATA], [GEOGRAPHIC_DATA]" at bounding box center [89, 414] width 96 height 11
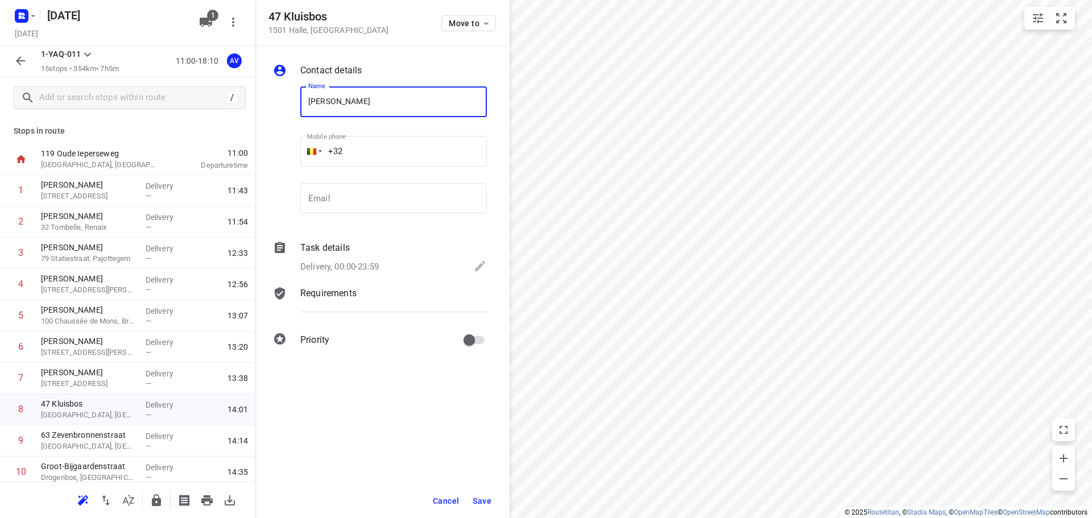
type input "[PERSON_NAME]"
click at [391, 152] on input "+32" at bounding box center [393, 151] width 187 height 31
type input "[PHONE_NUMBER]"
click at [362, 267] on p "Delivery, 00:00-23:59" at bounding box center [339, 266] width 78 height 13
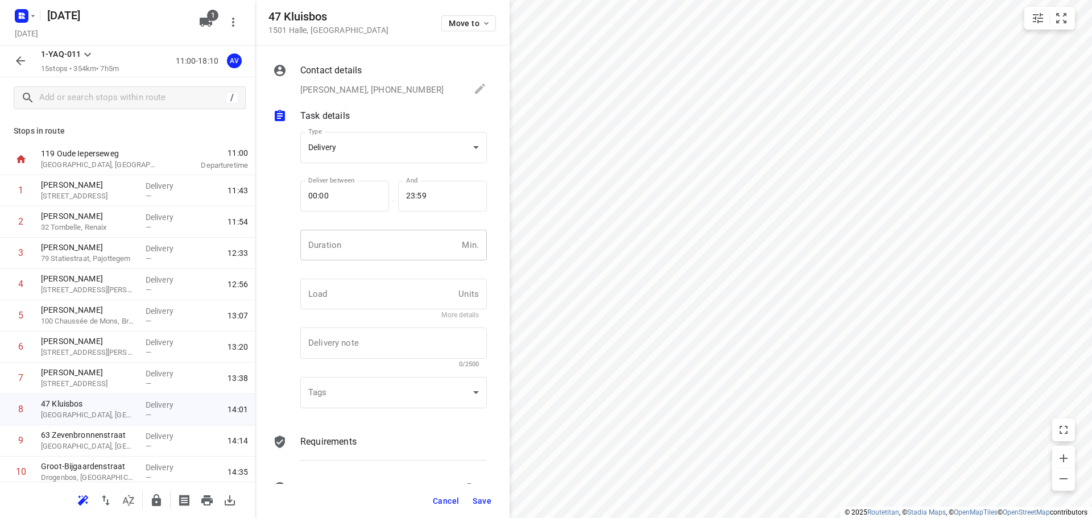
click at [369, 258] on input "number" at bounding box center [378, 245] width 157 height 31
type input "1"
click at [485, 504] on span "Save" at bounding box center [482, 500] width 19 height 9
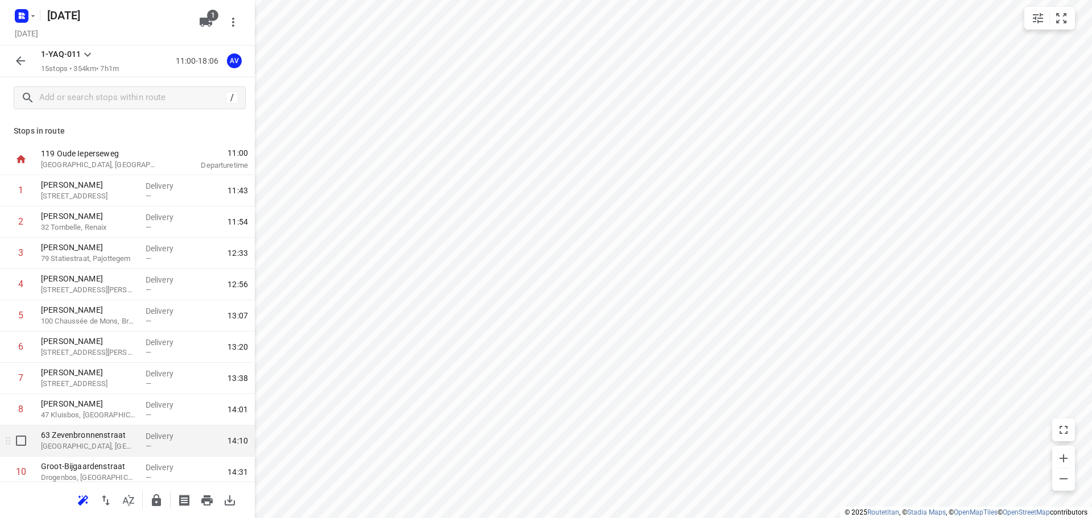
click at [126, 446] on p "[GEOGRAPHIC_DATA], [GEOGRAPHIC_DATA]" at bounding box center [89, 446] width 96 height 11
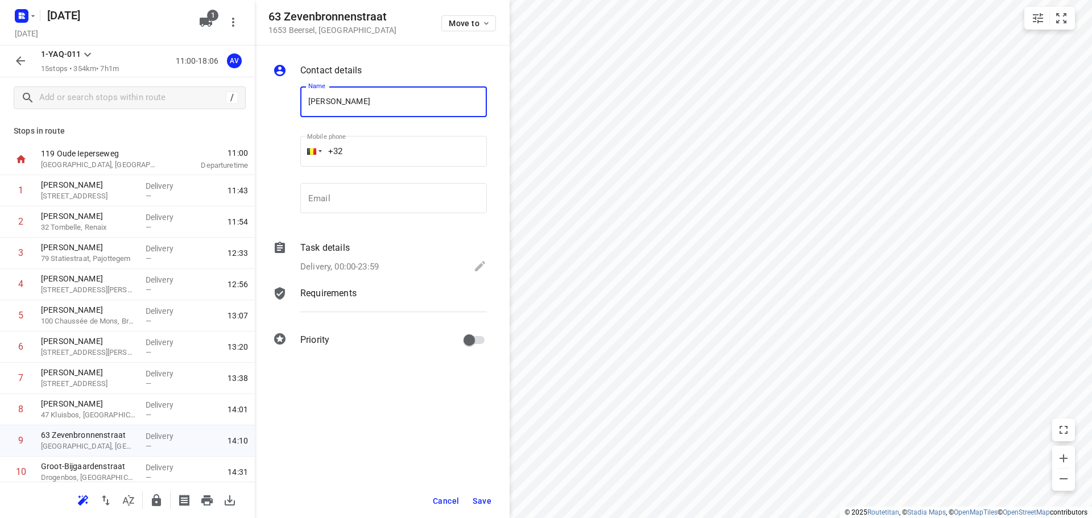
type input "[PERSON_NAME]"
click at [383, 160] on input "+32" at bounding box center [393, 151] width 187 height 31
type input "[PHONE_NUMBER]"
click at [371, 266] on p "Delivery, 00:00-23:59" at bounding box center [339, 266] width 78 height 13
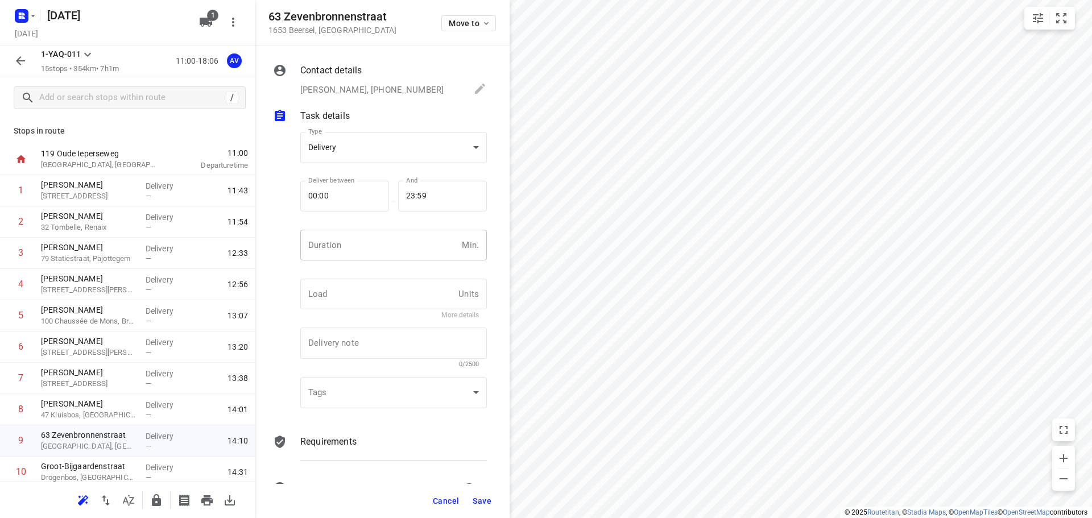
click at [403, 240] on input "number" at bounding box center [378, 245] width 157 height 31
type input "1"
click at [483, 504] on span "Save" at bounding box center [482, 500] width 19 height 9
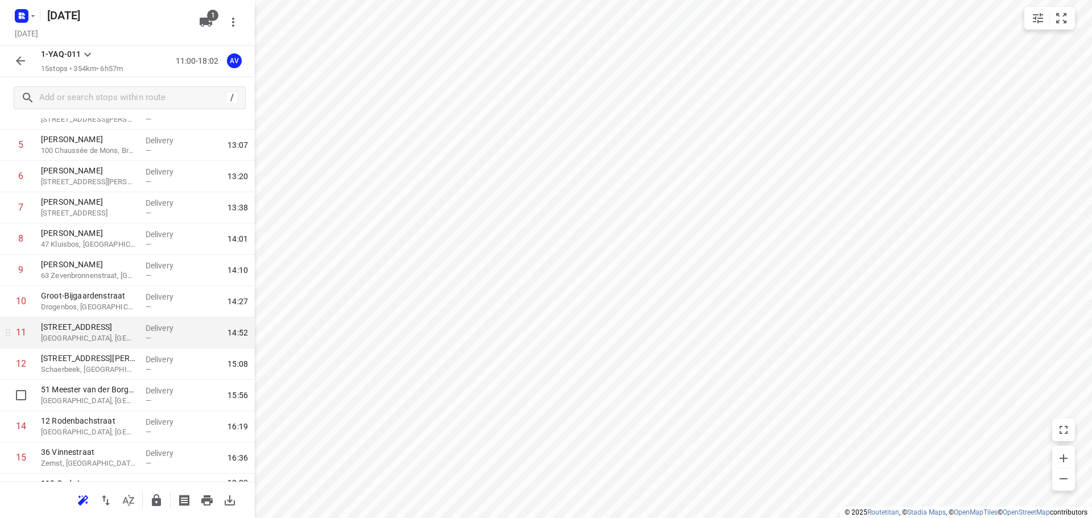
scroll to position [194, 0]
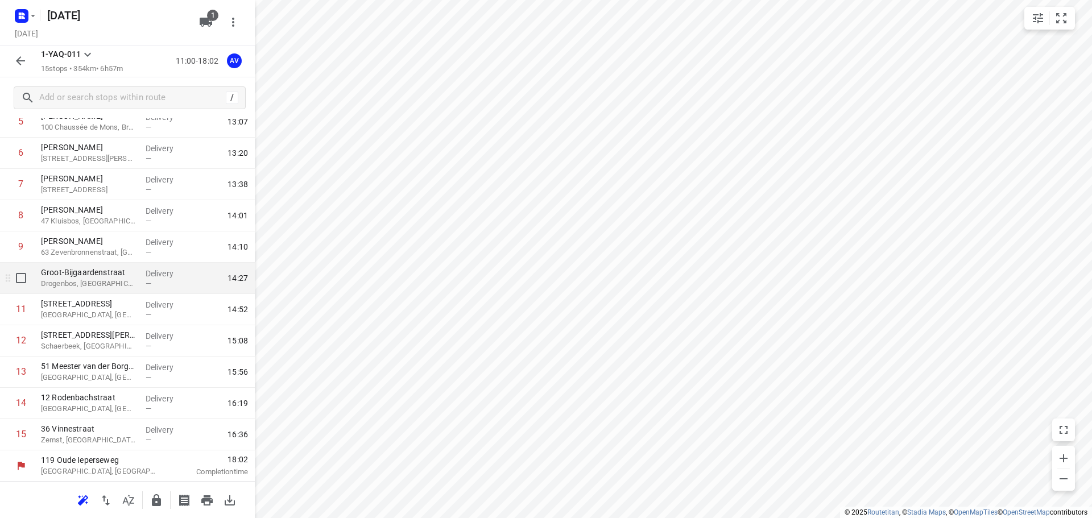
click at [107, 278] on p "Drogenbos, [GEOGRAPHIC_DATA]" at bounding box center [89, 283] width 96 height 11
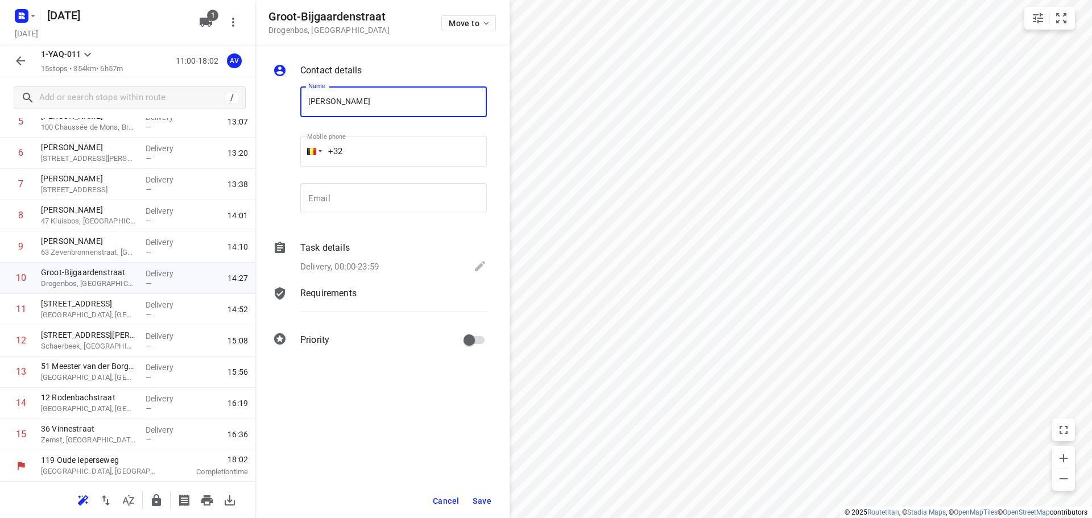
type input "[PERSON_NAME]"
click at [395, 142] on input "+32" at bounding box center [393, 151] width 187 height 31
type input "[PHONE_NUMBER]"
click at [376, 265] on p "Delivery, 00:00-23:59" at bounding box center [339, 266] width 78 height 13
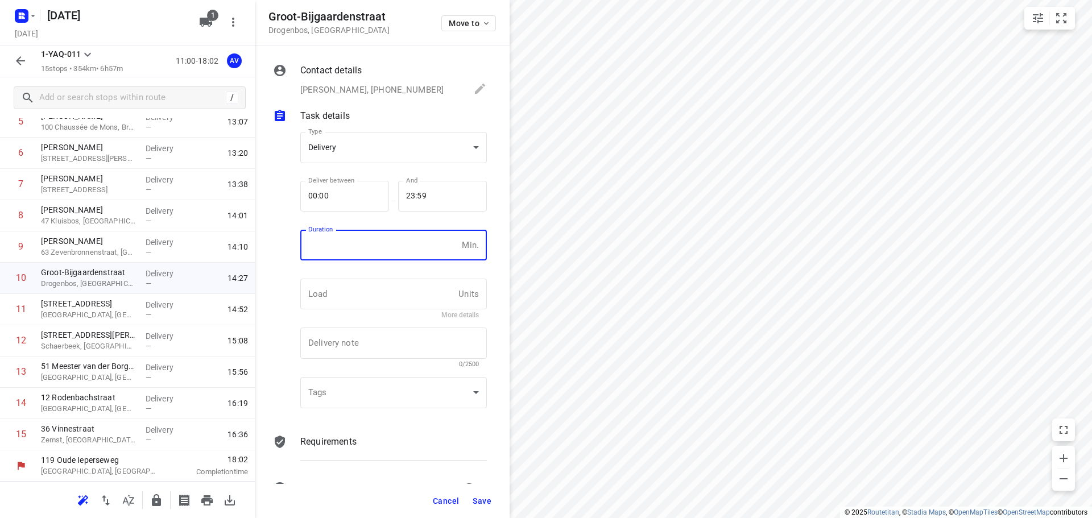
click at [391, 245] on input "number" at bounding box center [378, 245] width 157 height 31
type input "1"
click at [485, 499] on span "Save" at bounding box center [482, 500] width 19 height 9
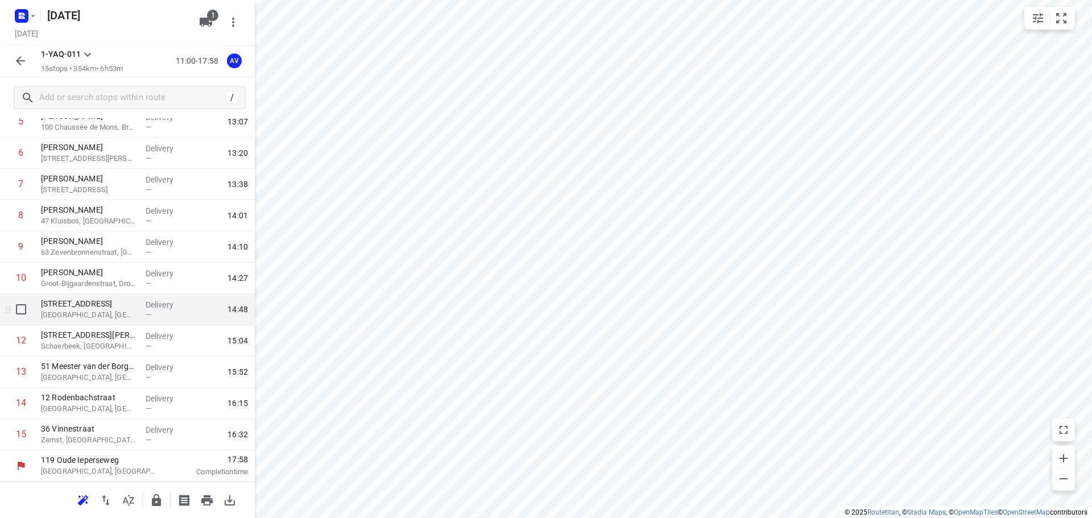
click at [123, 314] on p "[GEOGRAPHIC_DATA], [GEOGRAPHIC_DATA]" at bounding box center [89, 314] width 96 height 11
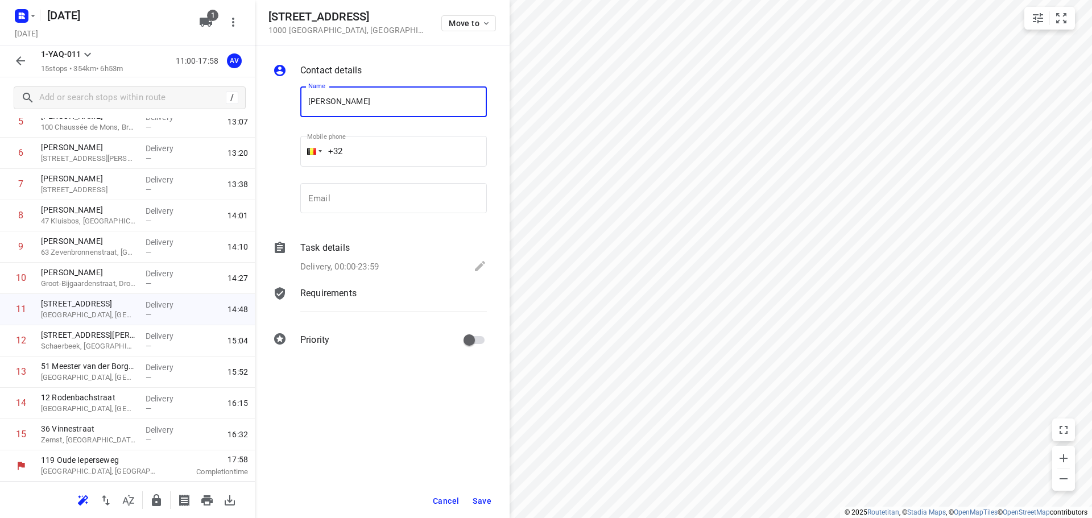
type input "[PERSON_NAME]"
drag, startPoint x: 383, startPoint y: 151, endPoint x: 395, endPoint y: 132, distance: 21.8
click at [383, 150] on input "+32" at bounding box center [393, 151] width 187 height 31
type input "[PHONE_NUMBER]"
click at [372, 268] on p "Delivery, 00:00-23:59" at bounding box center [339, 266] width 78 height 13
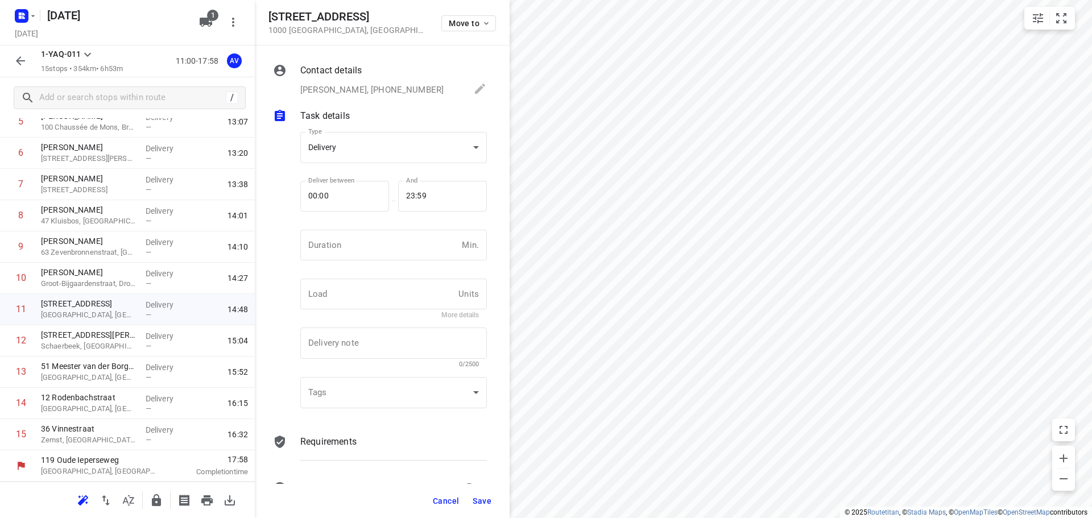
click at [374, 262] on div "Duration Min. Duration" at bounding box center [393, 250] width 187 height 40
type input "1"
click at [480, 499] on span "Save" at bounding box center [482, 500] width 19 height 9
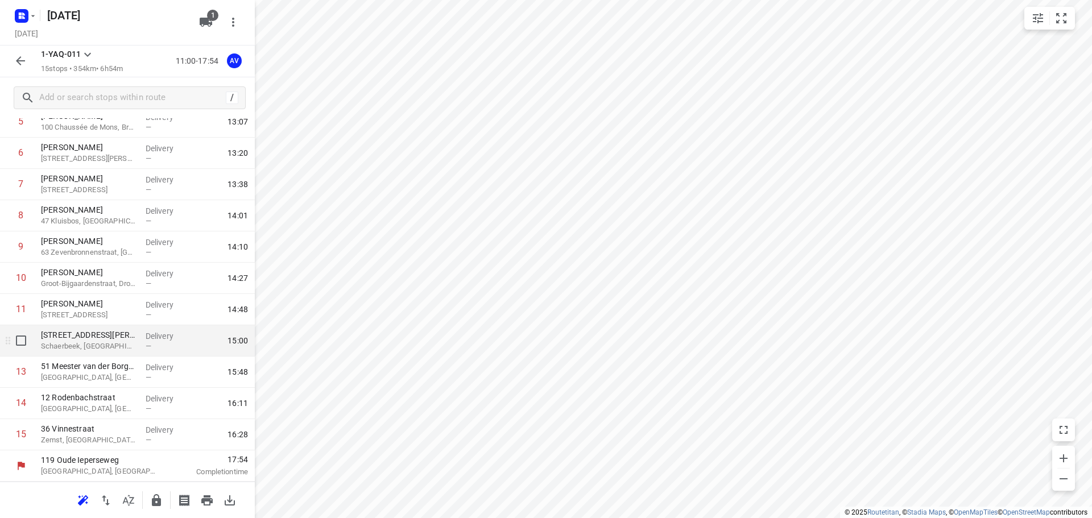
click at [107, 346] on p "Schaerbeek, [GEOGRAPHIC_DATA]" at bounding box center [89, 346] width 96 height 11
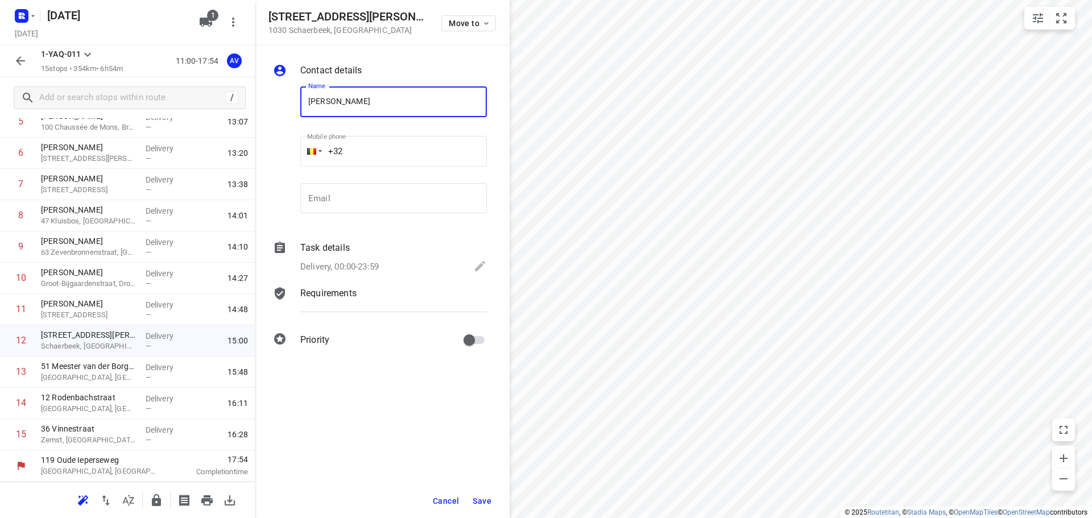
type input "[PERSON_NAME]"
click at [392, 160] on input "+32" at bounding box center [393, 151] width 187 height 31
type input "[PHONE_NUMBER]"
click at [364, 264] on p "Delivery, 00:00-23:59" at bounding box center [339, 266] width 78 height 13
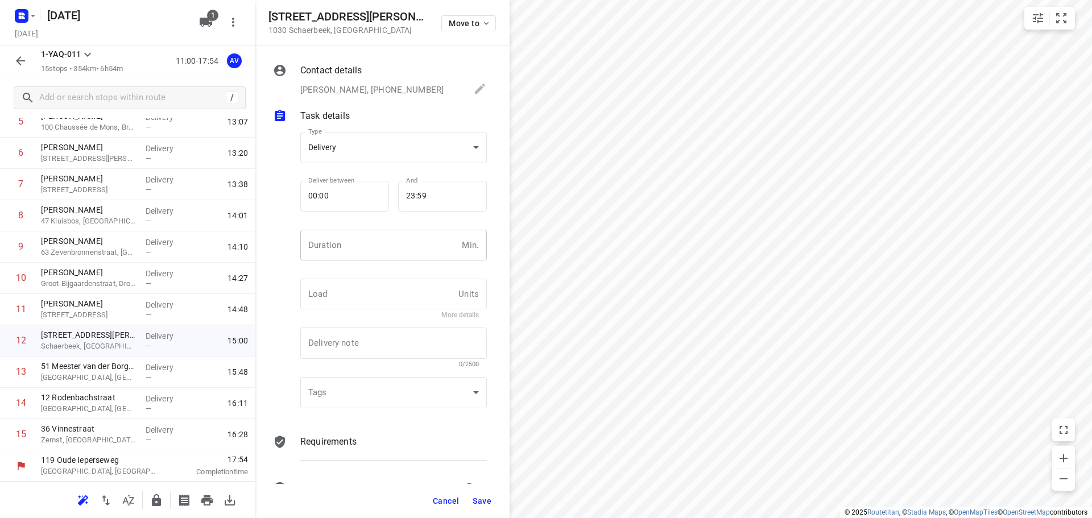
click at [375, 252] on input "number" at bounding box center [378, 245] width 157 height 31
type input "1"
click at [480, 500] on span "Save" at bounding box center [482, 500] width 19 height 9
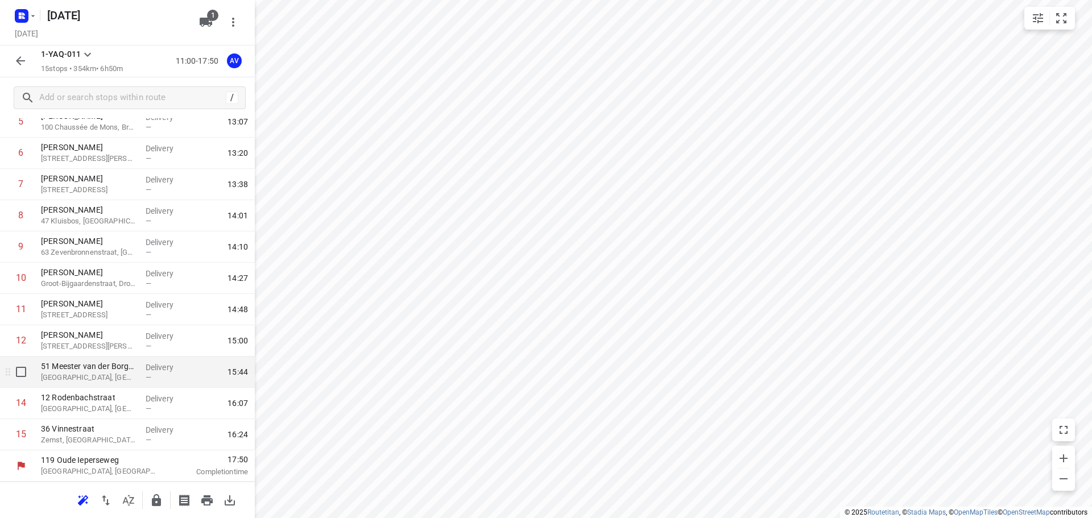
click at [110, 378] on p "[GEOGRAPHIC_DATA], [GEOGRAPHIC_DATA]" at bounding box center [89, 377] width 96 height 11
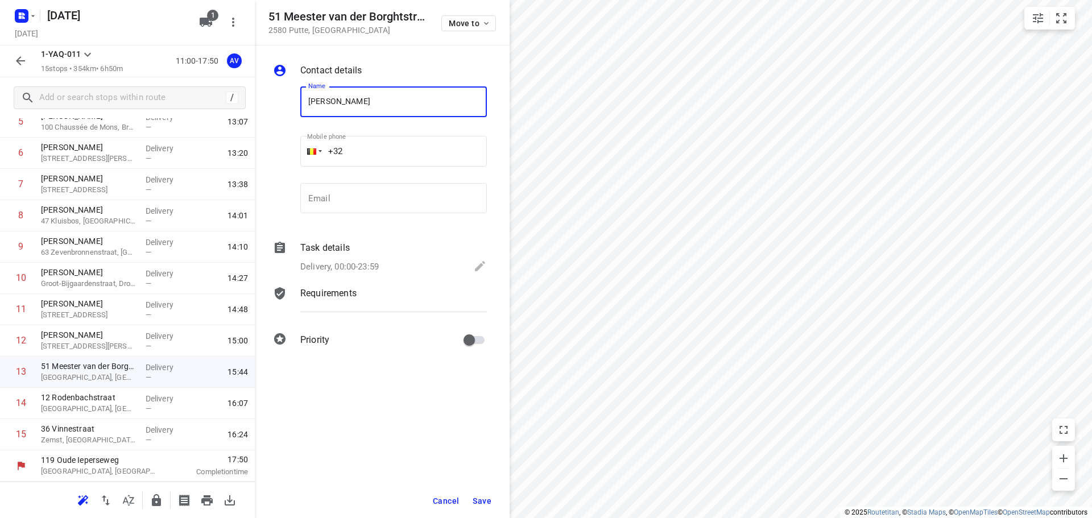
type input "[PERSON_NAME]"
click at [407, 146] on input "+32" at bounding box center [393, 151] width 187 height 31
type input "[PHONE_NUMBER]"
click at [366, 264] on p "Delivery, 00:00-23:59" at bounding box center [339, 266] width 78 height 13
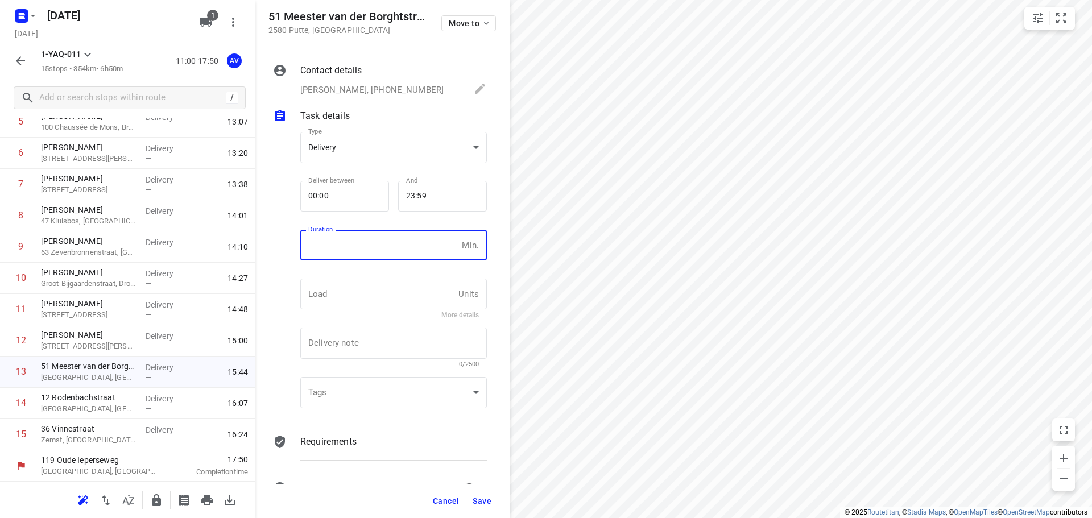
click at [380, 244] on input "number" at bounding box center [378, 245] width 157 height 31
type input "1"
click at [484, 499] on span "Save" at bounding box center [482, 500] width 19 height 9
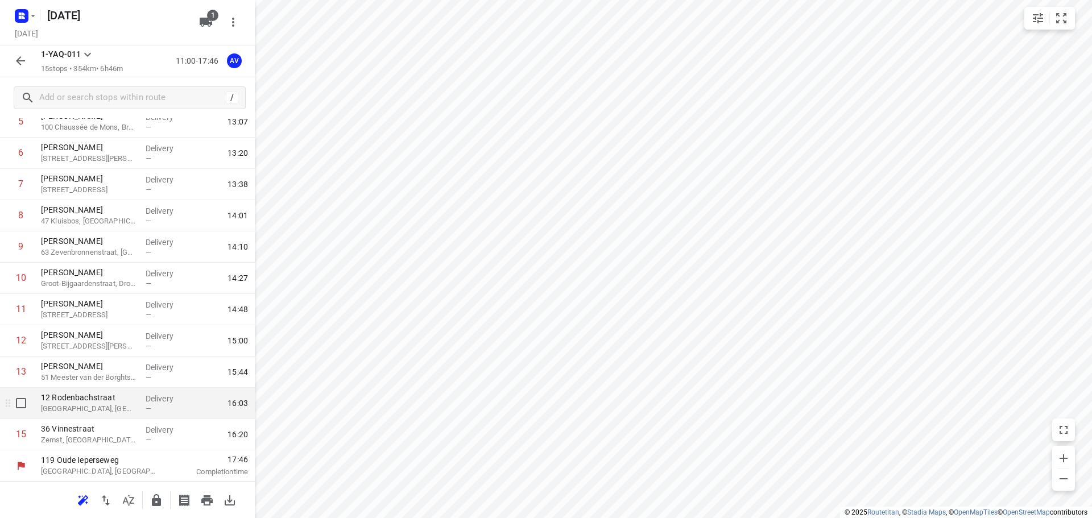
click at [113, 409] on p "[GEOGRAPHIC_DATA], [GEOGRAPHIC_DATA]" at bounding box center [89, 408] width 96 height 11
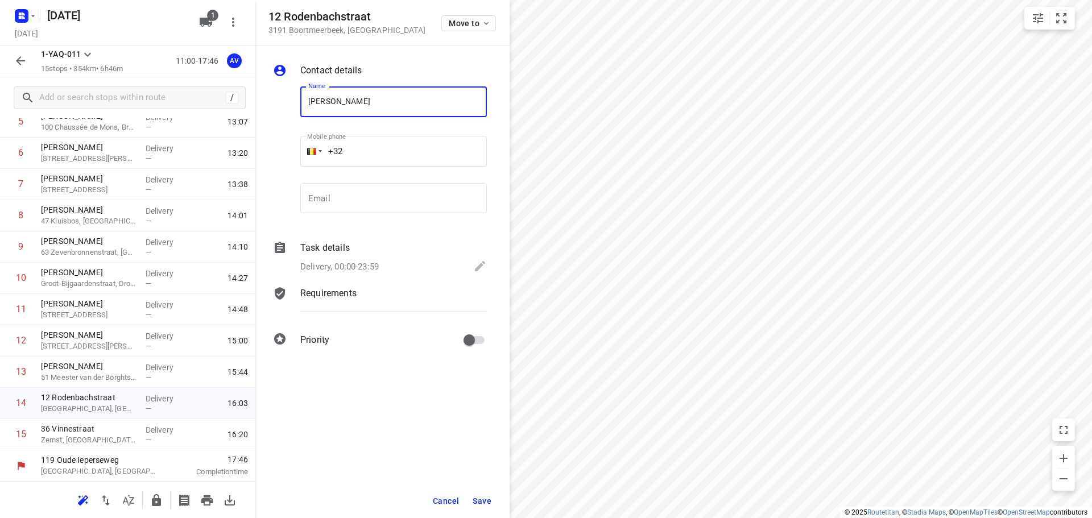
type input "[PERSON_NAME]"
drag, startPoint x: 397, startPoint y: 148, endPoint x: 410, endPoint y: 142, distance: 14.3
click at [397, 148] on input "+32" at bounding box center [393, 151] width 187 height 31
type input "[PHONE_NUMBER]"
click at [361, 265] on p "Delivery, 00:00-23:59" at bounding box center [339, 266] width 78 height 13
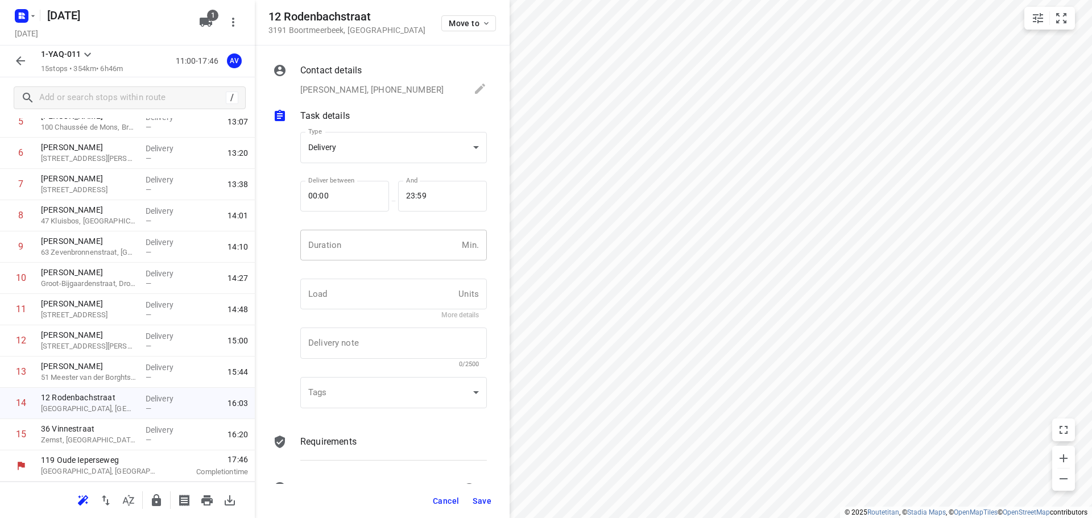
click at [367, 251] on input "number" at bounding box center [378, 245] width 157 height 31
type input "1"
click at [482, 503] on span "Save" at bounding box center [482, 500] width 19 height 9
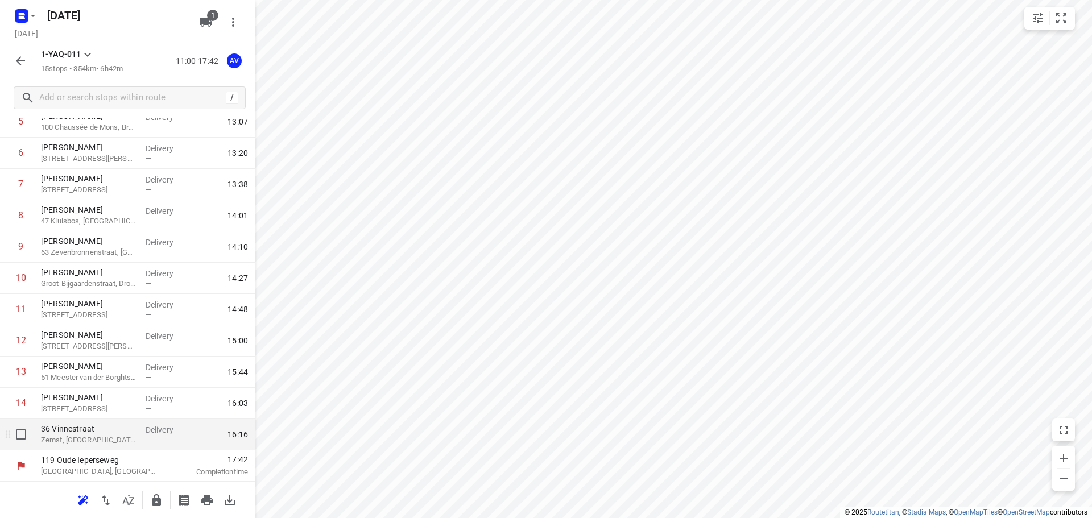
click at [81, 433] on p "36 Vinnestraat" at bounding box center [89, 428] width 96 height 11
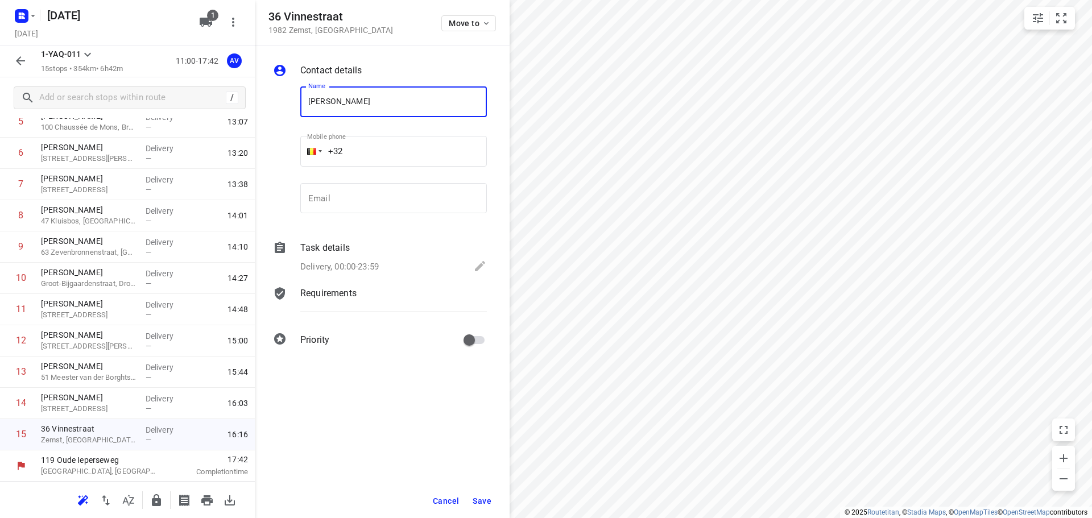
type input "[PERSON_NAME]"
click at [410, 156] on input "+32" at bounding box center [393, 151] width 187 height 31
type input "[PHONE_NUMBER]"
drag, startPoint x: 353, startPoint y: 262, endPoint x: 366, endPoint y: 255, distance: 15.5
click at [353, 263] on p "Delivery, 00:00-23:59" at bounding box center [339, 266] width 78 height 13
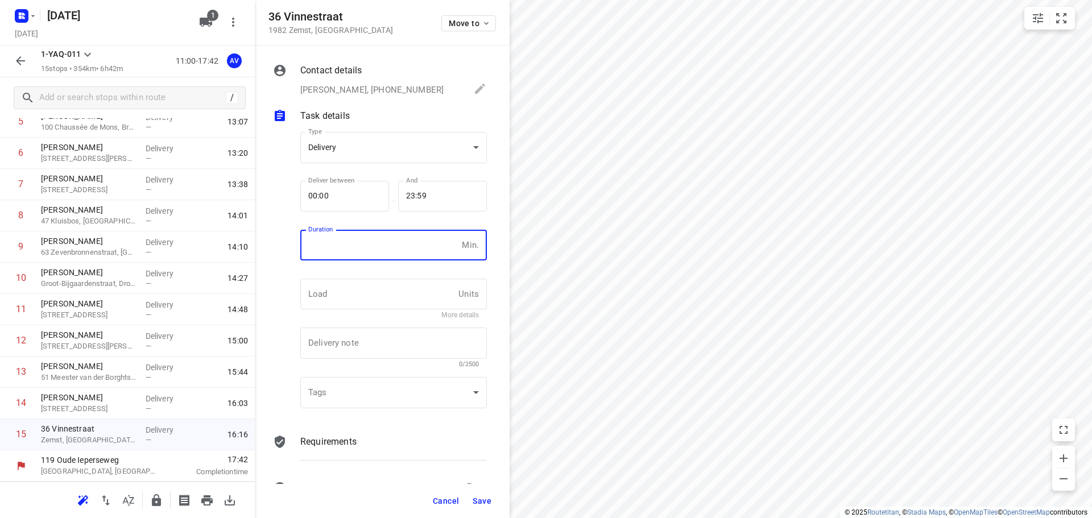
click at [372, 250] on input "number" at bounding box center [378, 245] width 157 height 31
type input "1"
click at [486, 500] on span "Save" at bounding box center [482, 500] width 19 height 9
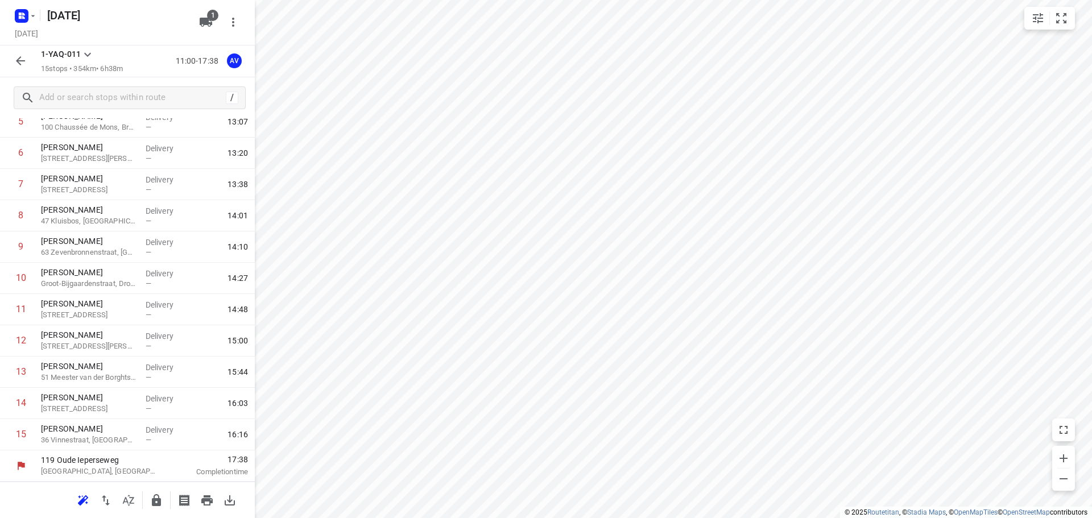
click at [26, 63] on icon "button" at bounding box center [21, 61] width 14 height 14
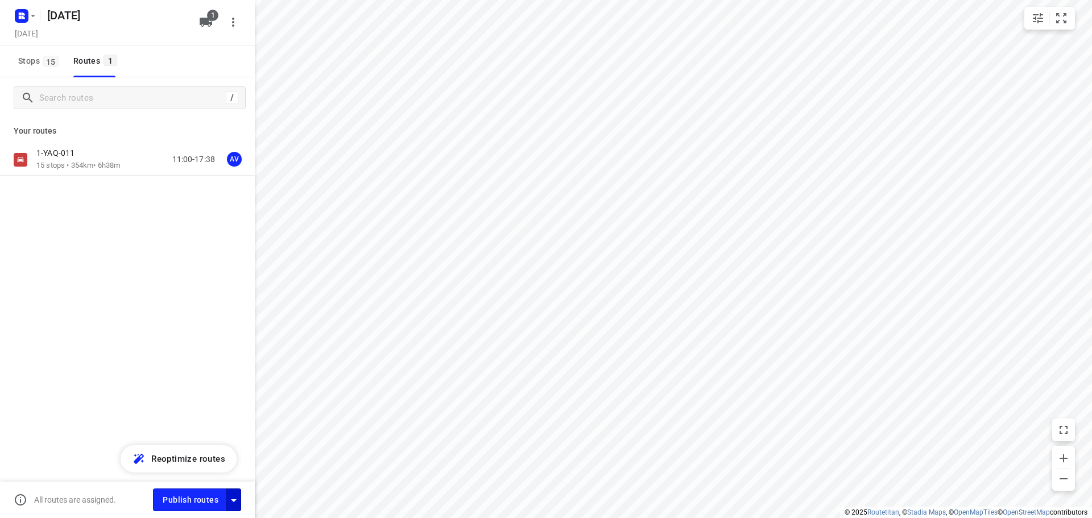
click at [233, 500] on icon "button" at bounding box center [234, 500] width 6 height 3
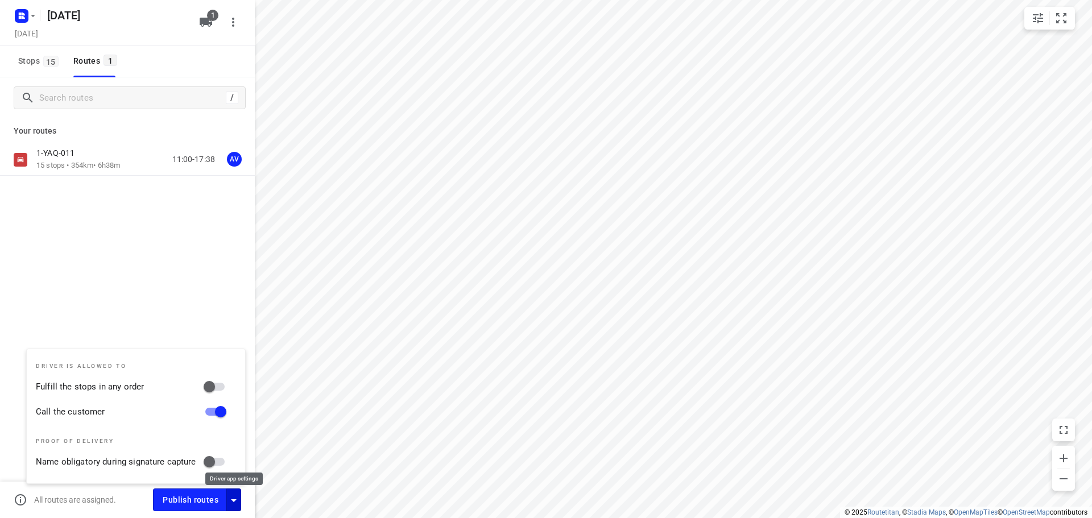
click at [233, 501] on icon "button" at bounding box center [234, 500] width 6 height 3
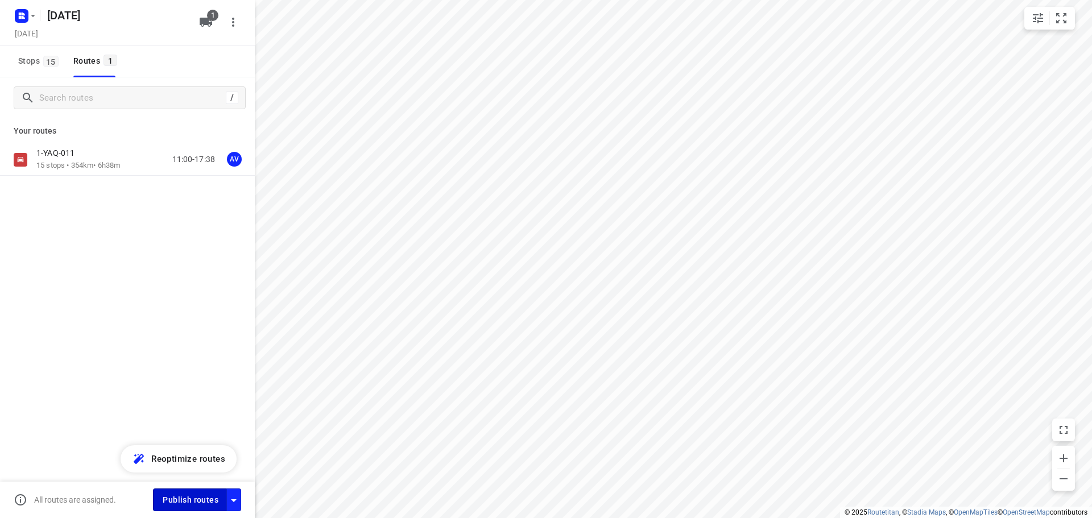
click at [206, 502] on span "Publish routes" at bounding box center [191, 500] width 56 height 14
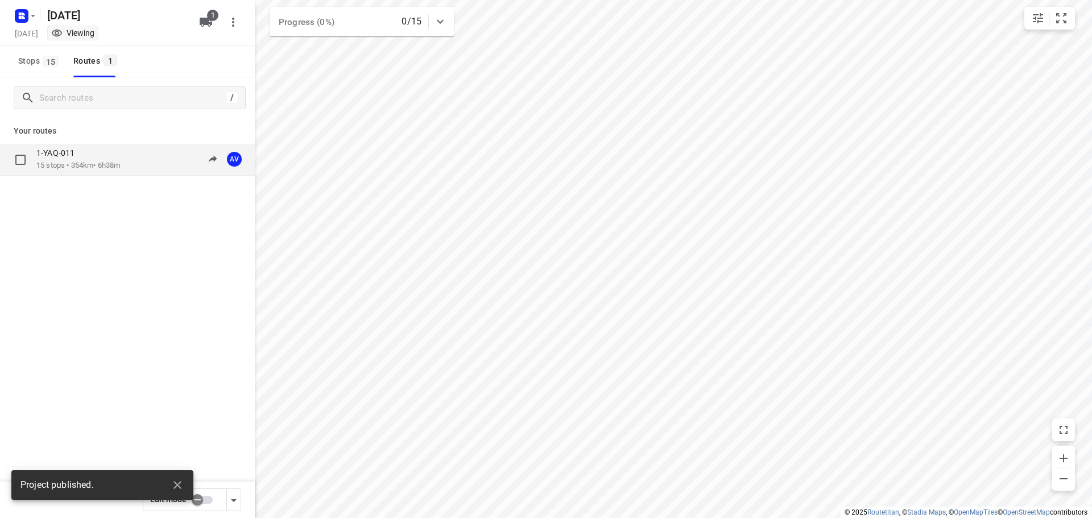
click at [129, 161] on div "1-YAQ-011 15 stops • 354km • 6h38m 11:00-17:38 AV" at bounding box center [145, 159] width 218 height 23
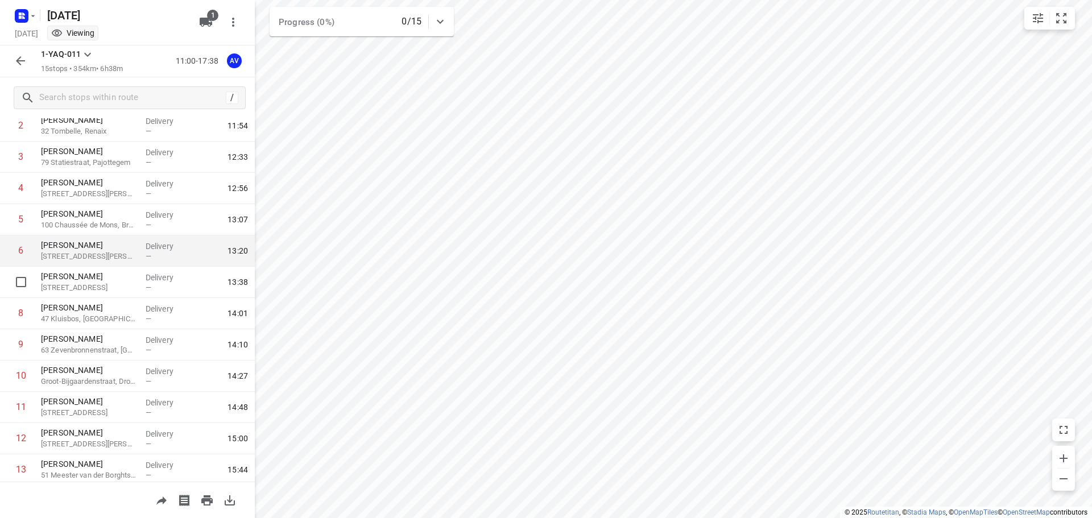
scroll to position [0, 0]
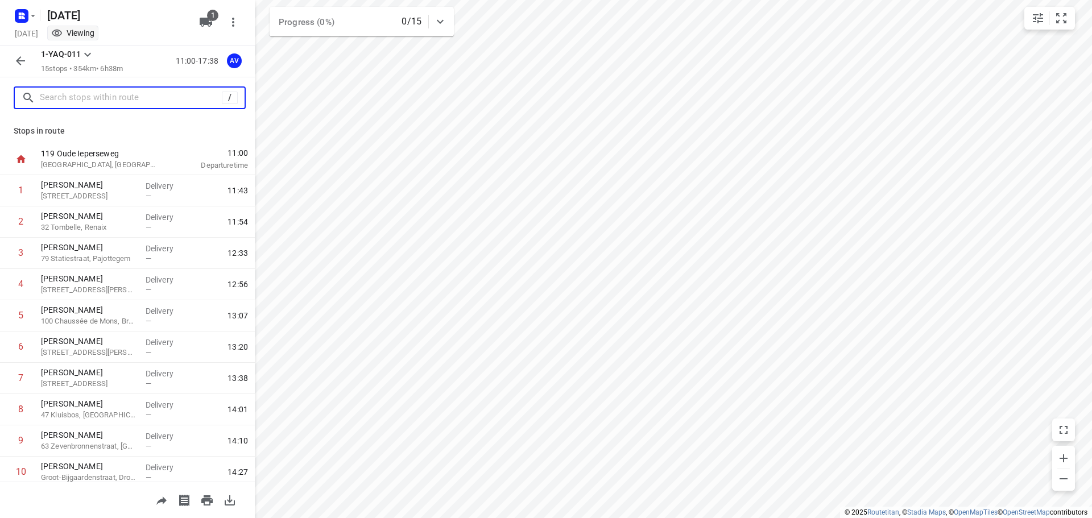
drag, startPoint x: 126, startPoint y: 94, endPoint x: 134, endPoint y: 89, distance: 9.5
click at [127, 94] on input "text" at bounding box center [131, 98] width 182 height 18
click at [32, 11] on icon "button" at bounding box center [32, 15] width 9 height 9
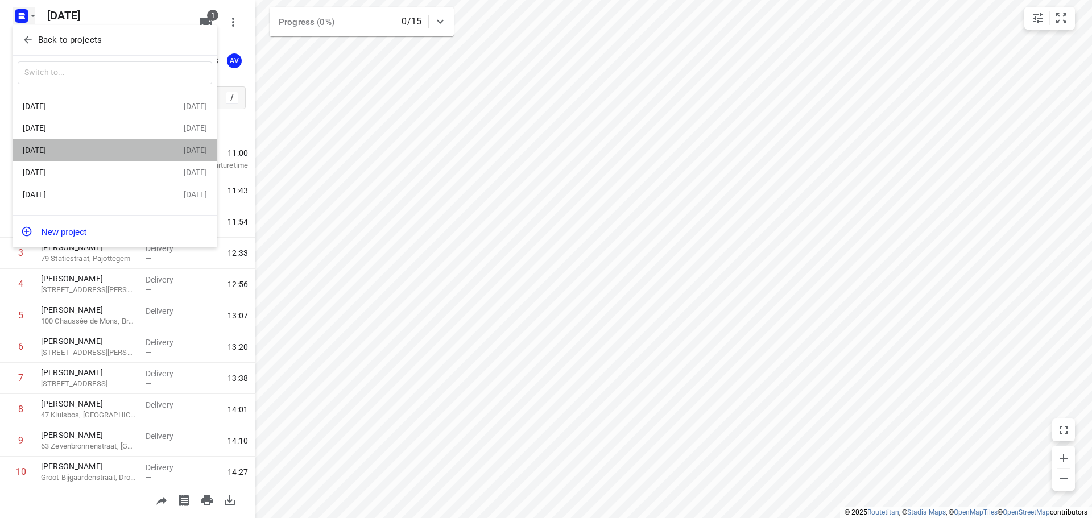
click at [82, 146] on div "[DATE]" at bounding box center [103, 150] width 161 height 14
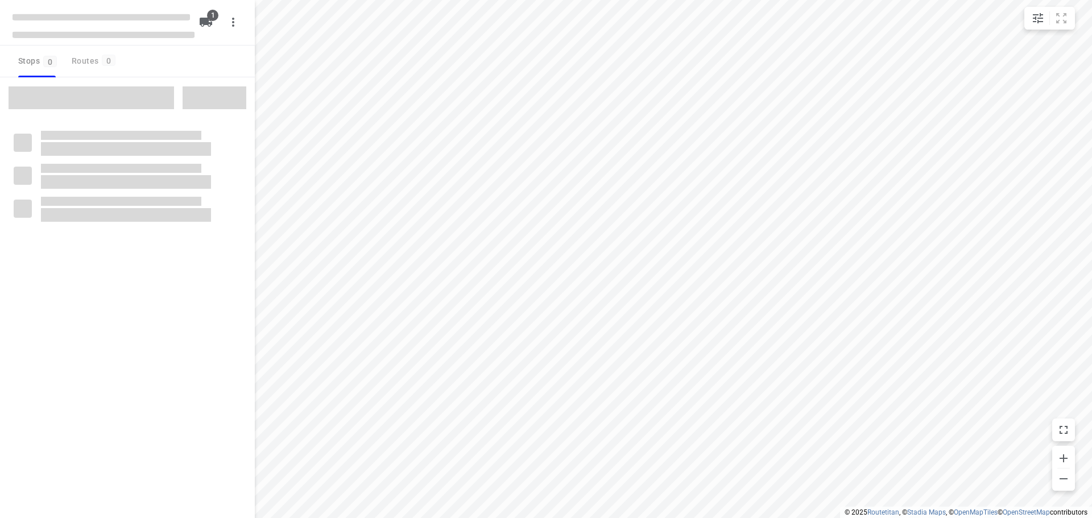
type input "distance"
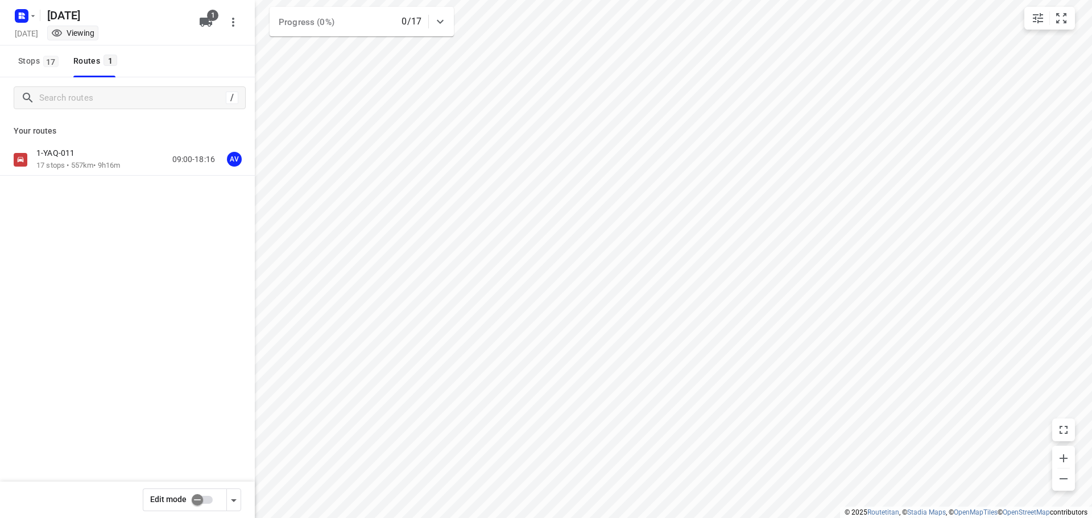
click at [207, 498] on input "checkbox" at bounding box center [197, 500] width 65 height 22
checkbox input "true"
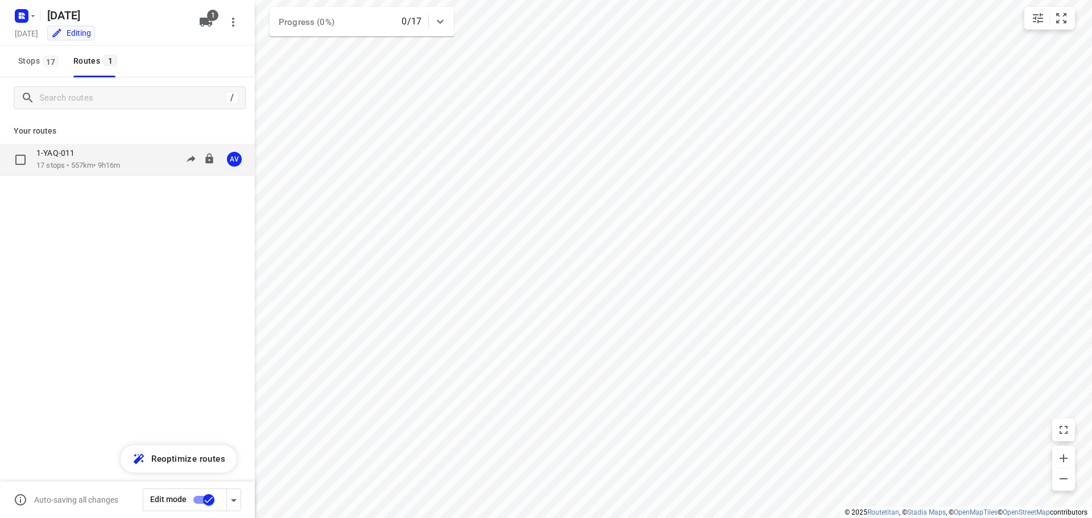
click at [135, 159] on div "1-YAQ-011 17 stops • 557km • 9h16m 09:00-18:16 AV" at bounding box center [145, 159] width 218 height 23
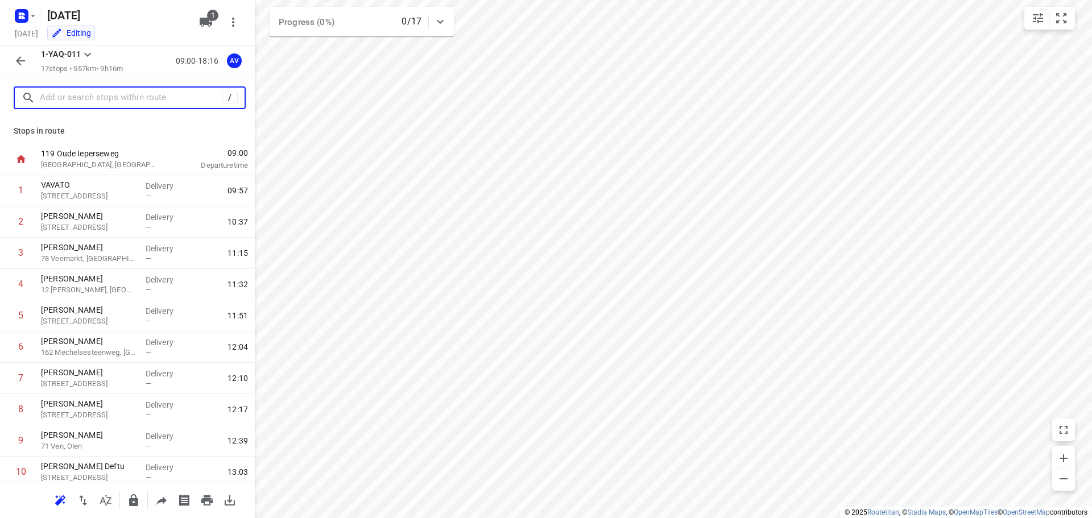
click at [121, 95] on input "text" at bounding box center [131, 98] width 182 height 18
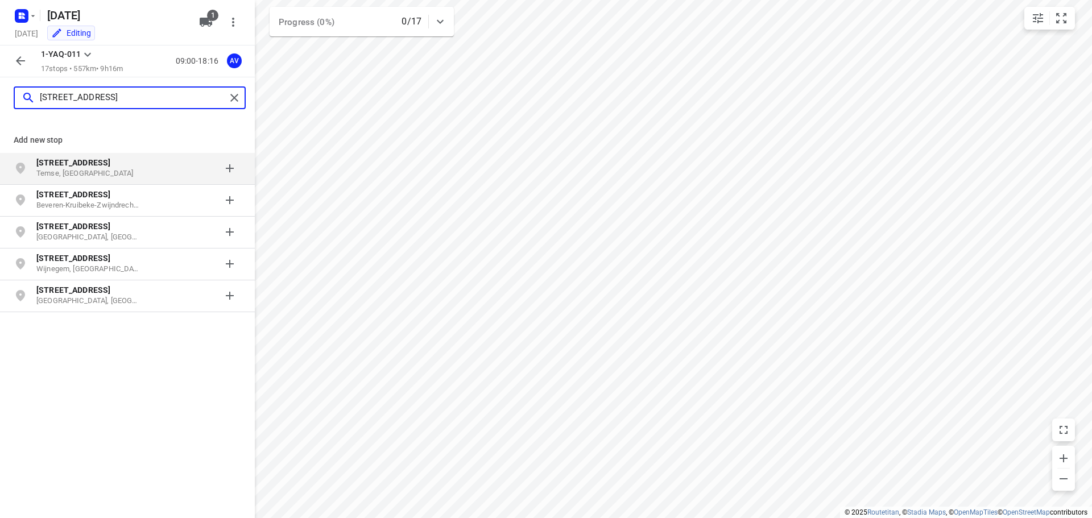
type input "[STREET_ADDRESS]"
click at [103, 172] on p "Temse, [GEOGRAPHIC_DATA]" at bounding box center [88, 173] width 105 height 11
type input "[STREET_ADDRESS]"
click at [139, 168] on p "[STREET_ADDRESS]" at bounding box center [88, 162] width 105 height 11
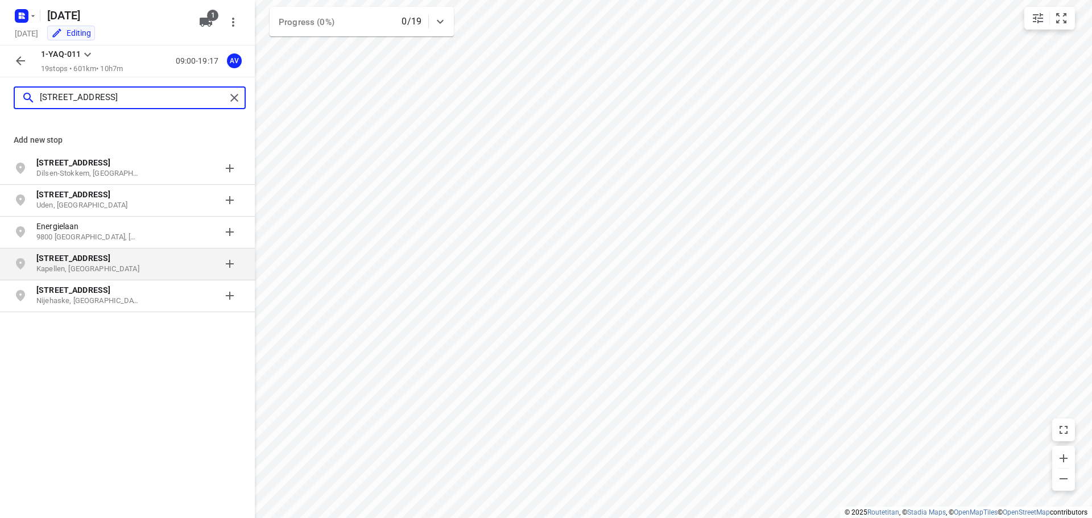
type input "[STREET_ADDRESS]"
click at [88, 266] on p "Kapellen, [GEOGRAPHIC_DATA]" at bounding box center [88, 269] width 105 height 11
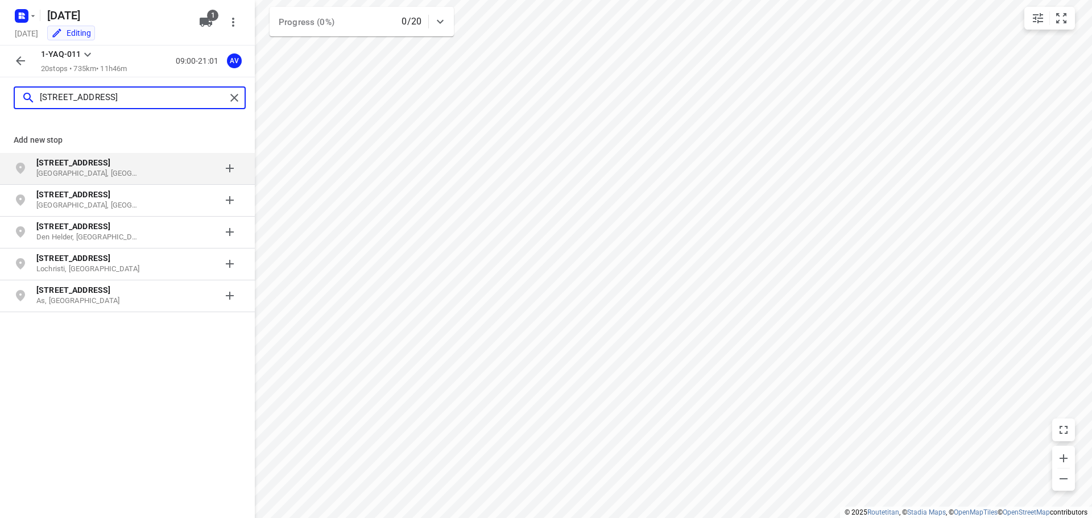
type input "[STREET_ADDRESS]"
click at [140, 170] on p "[GEOGRAPHIC_DATA], [GEOGRAPHIC_DATA]" at bounding box center [88, 173] width 105 height 11
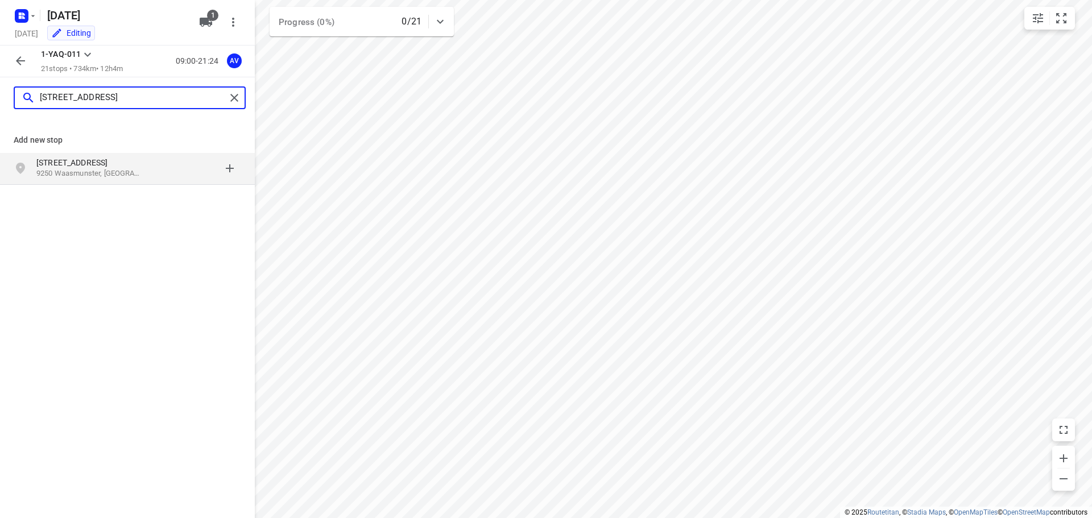
type input "[STREET_ADDRESS]"
click at [136, 166] on p "[STREET_ADDRESS]" at bounding box center [88, 162] width 105 height 11
type input "[STREET_ADDRESS]"
click at [132, 173] on p "Waasmunster, [GEOGRAPHIC_DATA]" at bounding box center [88, 173] width 105 height 11
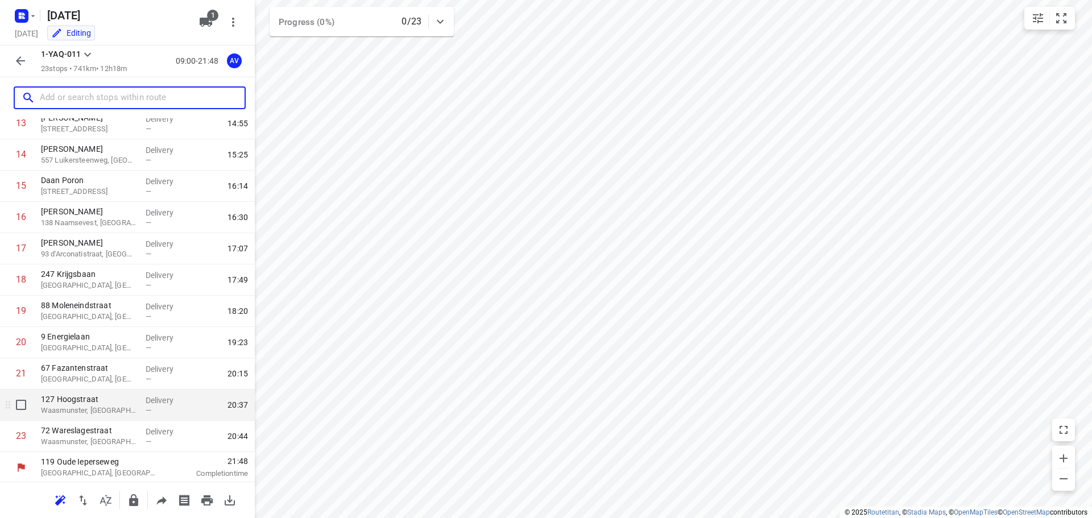
scroll to position [444, 0]
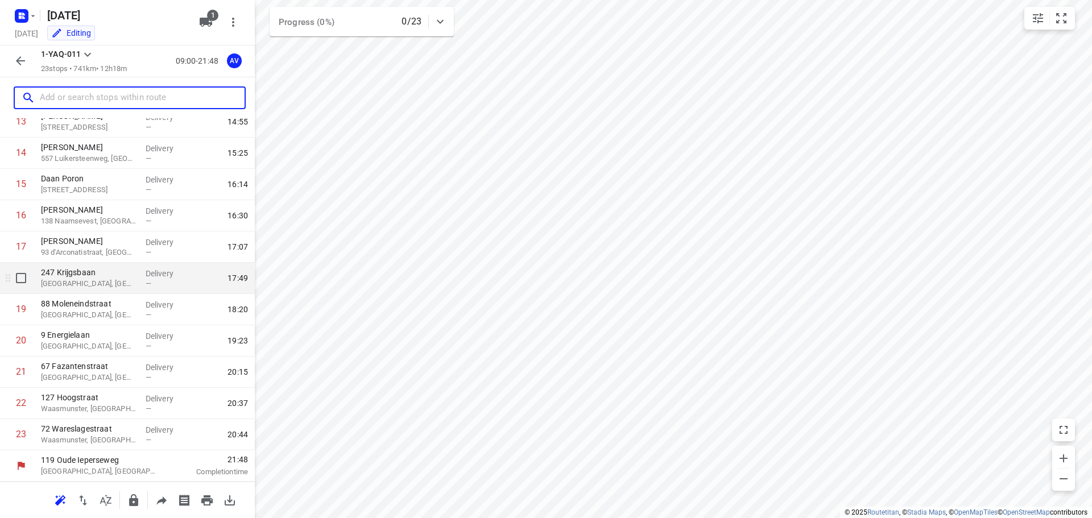
click at [105, 285] on p "[GEOGRAPHIC_DATA], [GEOGRAPHIC_DATA]" at bounding box center [89, 283] width 96 height 11
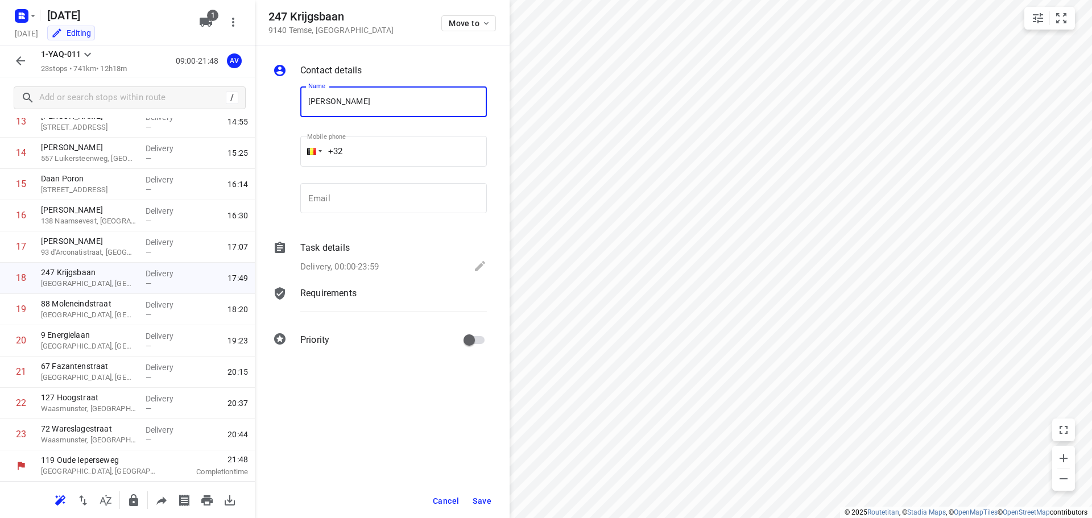
type input "[PERSON_NAME]"
click at [396, 152] on input "+32" at bounding box center [393, 151] width 187 height 31
type input "[PHONE_NUMBER]"
click at [375, 263] on p "Delivery, 00:00-23:59" at bounding box center [339, 266] width 78 height 13
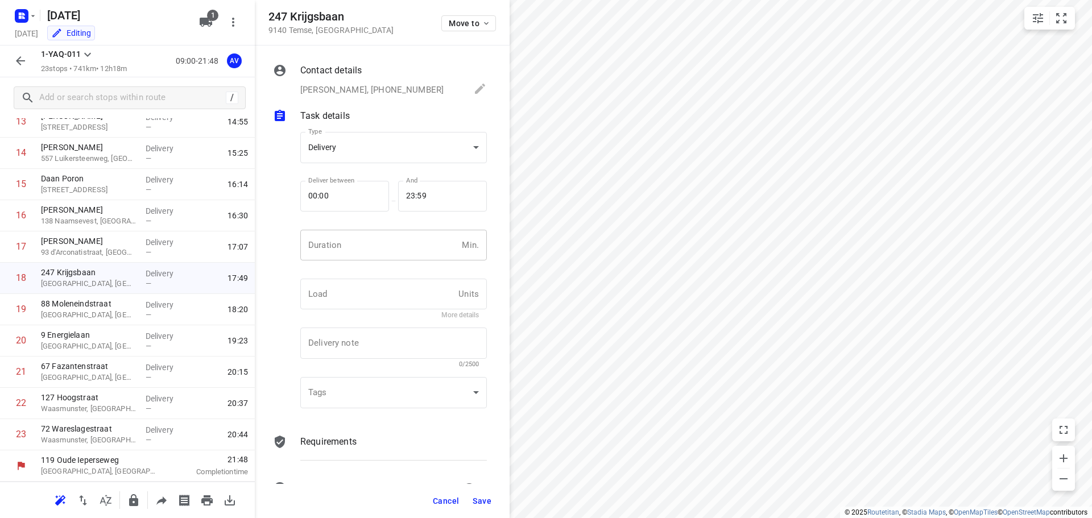
click at [383, 253] on input "number" at bounding box center [378, 245] width 157 height 31
type input "1"
click at [482, 499] on span "Save" at bounding box center [482, 500] width 19 height 9
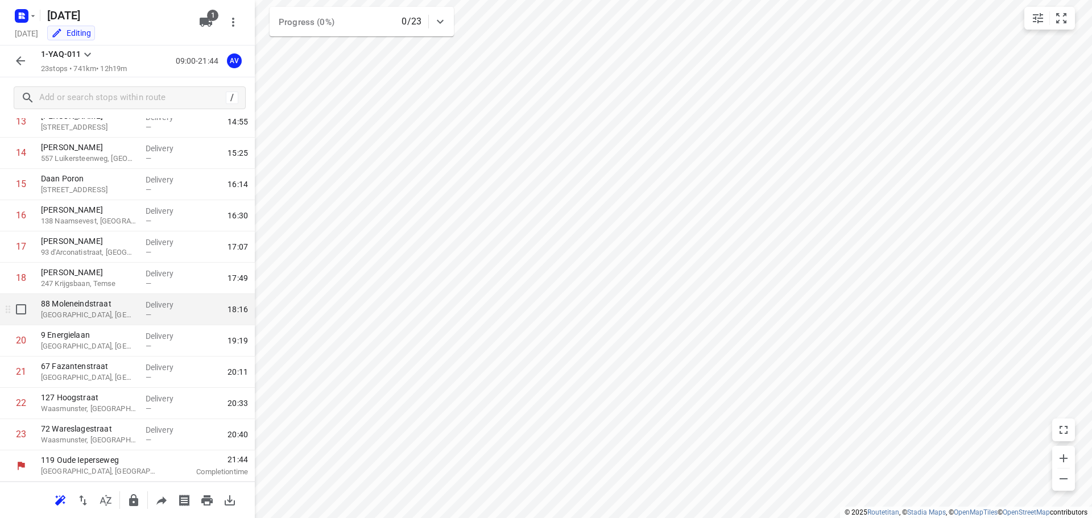
click at [100, 317] on p "[GEOGRAPHIC_DATA], [GEOGRAPHIC_DATA]" at bounding box center [89, 314] width 96 height 11
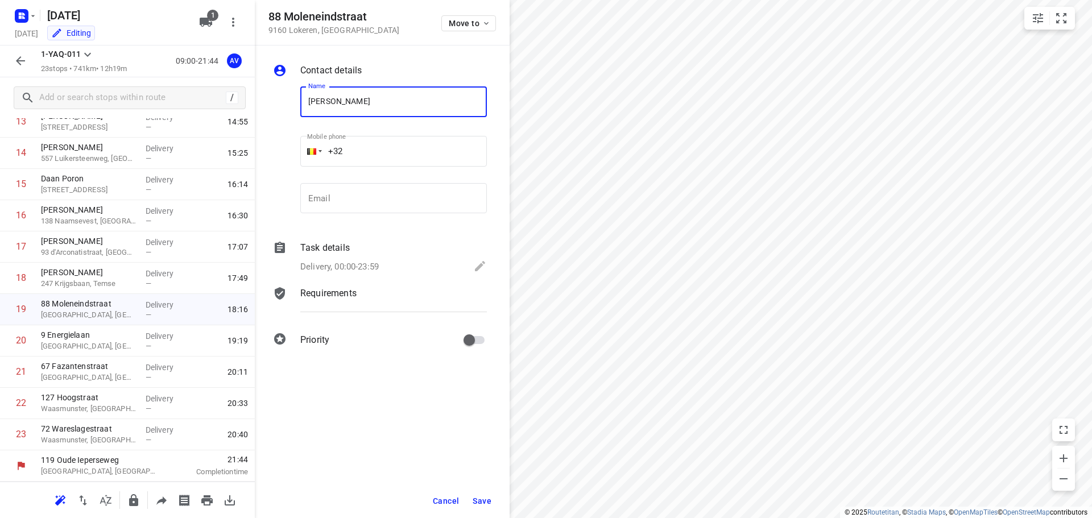
type input "[PERSON_NAME]"
click at [384, 149] on input "+32" at bounding box center [393, 151] width 187 height 31
type input "[PHONE_NUMBER]"
click at [375, 263] on p "Delivery, 00:00-23:59" at bounding box center [339, 266] width 78 height 13
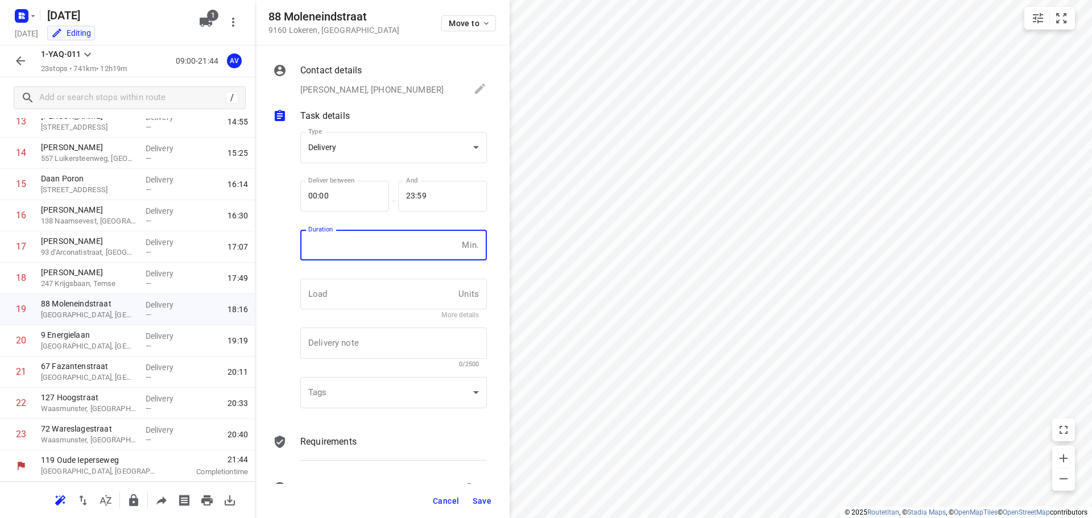
click at [380, 251] on input "number" at bounding box center [378, 245] width 157 height 31
type input "1"
click at [484, 500] on span "Save" at bounding box center [482, 500] width 19 height 9
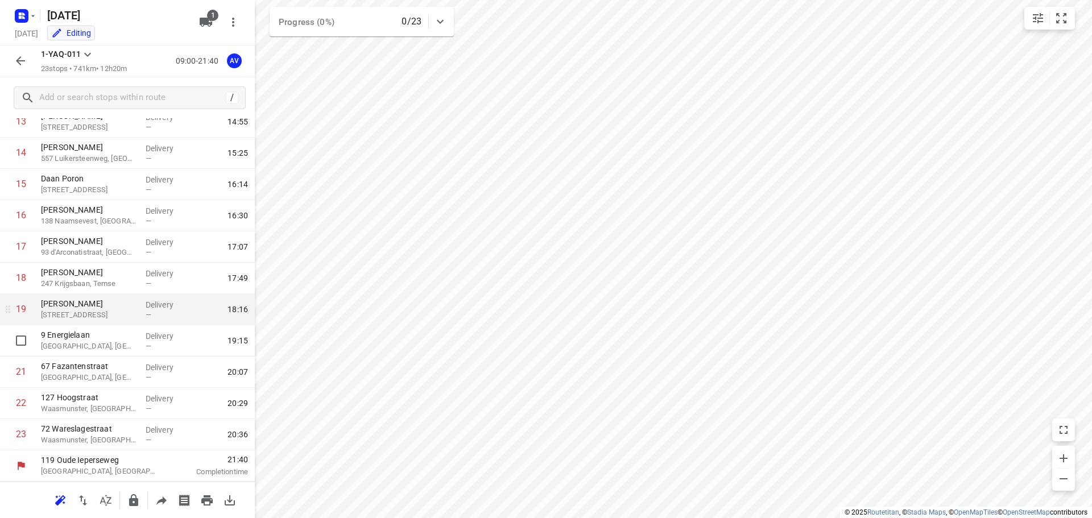
drag, startPoint x: 100, startPoint y: 346, endPoint x: 186, endPoint y: 295, distance: 100.0
click at [103, 346] on div "1 VAVATO 14 Waaslandlaan, Lokeren Delivery — 09:57 2 [PERSON_NAME] 184 Hollestr…" at bounding box center [127, 90] width 255 height 719
click at [113, 334] on p "9 Energielaan" at bounding box center [89, 334] width 96 height 11
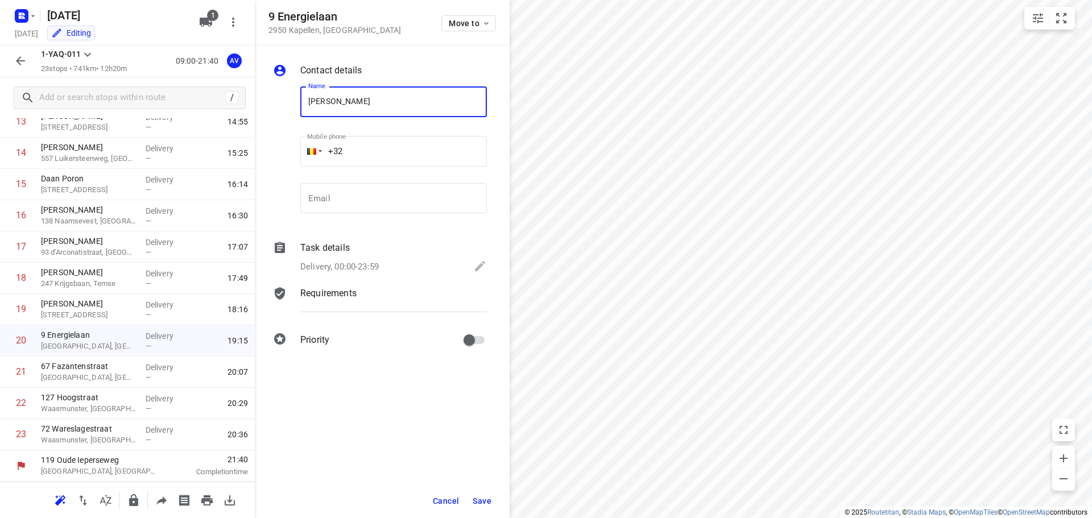
type input "[PERSON_NAME]"
click at [382, 142] on input "+32" at bounding box center [393, 151] width 187 height 31
type input "[PHONE_NUMBER]"
click at [350, 265] on p "Delivery, 00:00-23:59" at bounding box center [339, 266] width 78 height 13
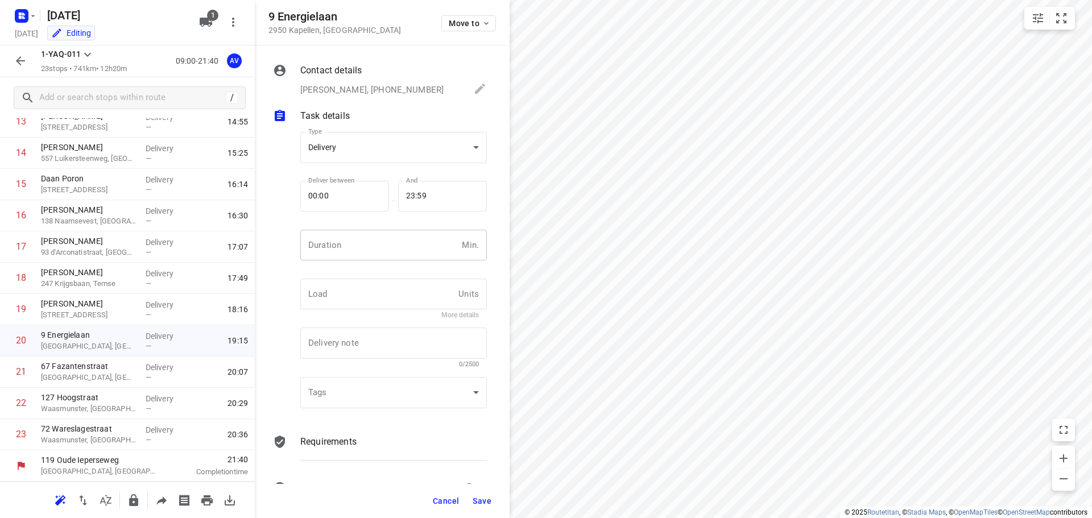
click at [375, 245] on input "number" at bounding box center [378, 245] width 157 height 31
type input "1"
click at [486, 503] on span "Save" at bounding box center [482, 500] width 19 height 9
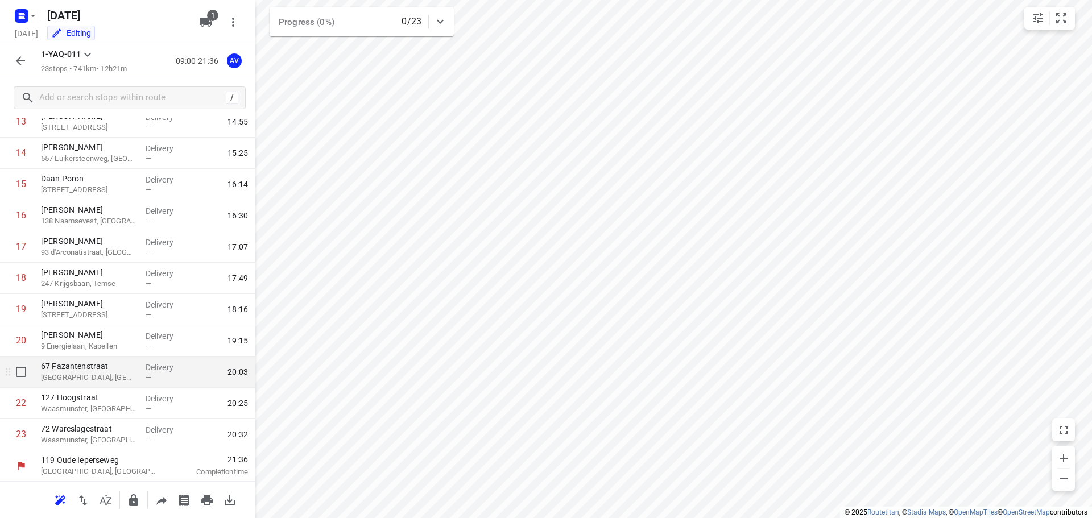
click at [98, 380] on p "[GEOGRAPHIC_DATA], [GEOGRAPHIC_DATA]" at bounding box center [89, 377] width 96 height 11
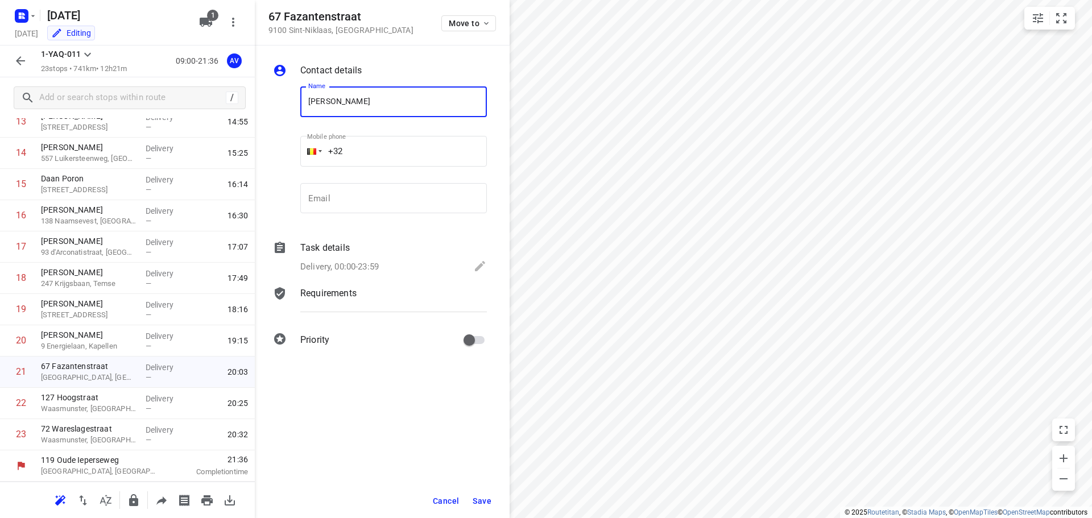
type input "[PERSON_NAME]"
click at [396, 143] on input "+32" at bounding box center [393, 151] width 187 height 31
type input "[PHONE_NUMBER]"
click at [360, 264] on p "Delivery, 00:00-23:59" at bounding box center [339, 266] width 78 height 13
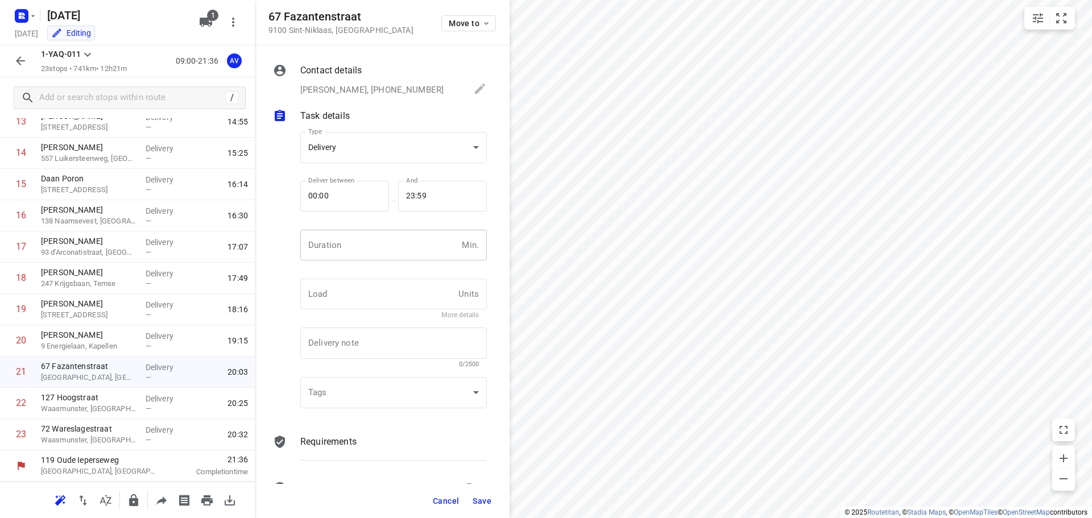
click at [380, 252] on input "number" at bounding box center [378, 245] width 157 height 31
type input "1"
click at [480, 502] on span "Save" at bounding box center [482, 500] width 19 height 9
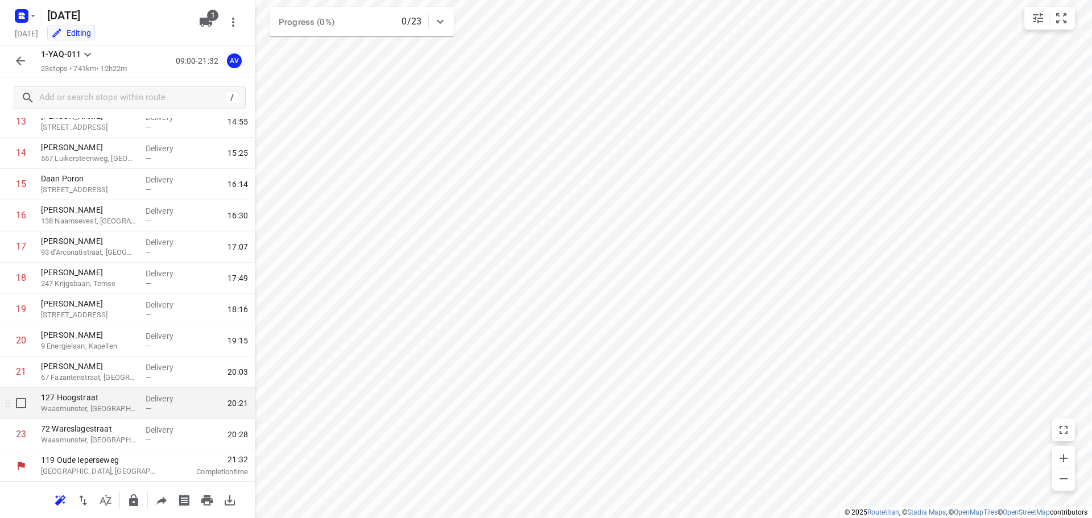
drag, startPoint x: 110, startPoint y: 410, endPoint x: 215, endPoint y: 364, distance: 114.3
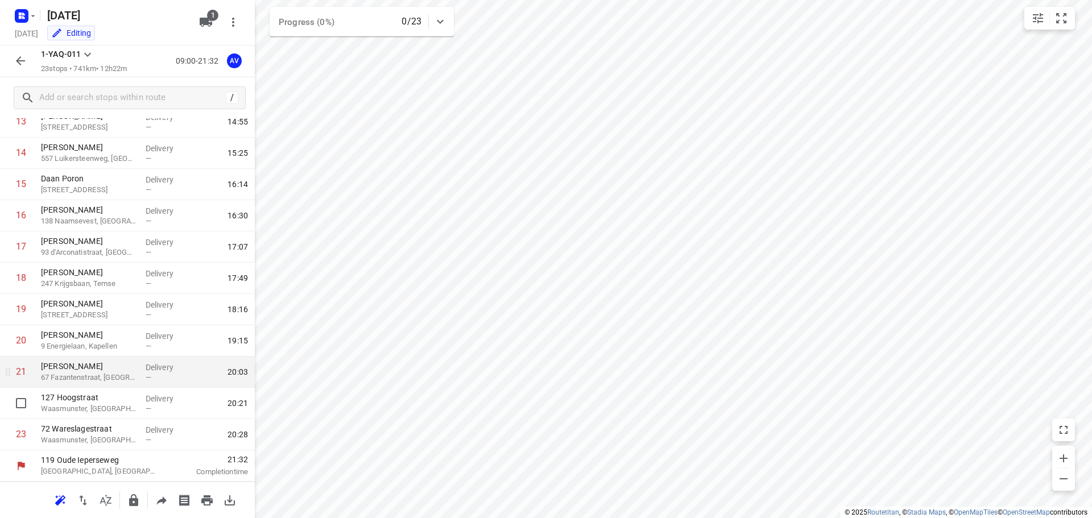
click at [111, 409] on p "Waasmunster, [GEOGRAPHIC_DATA]" at bounding box center [89, 408] width 96 height 11
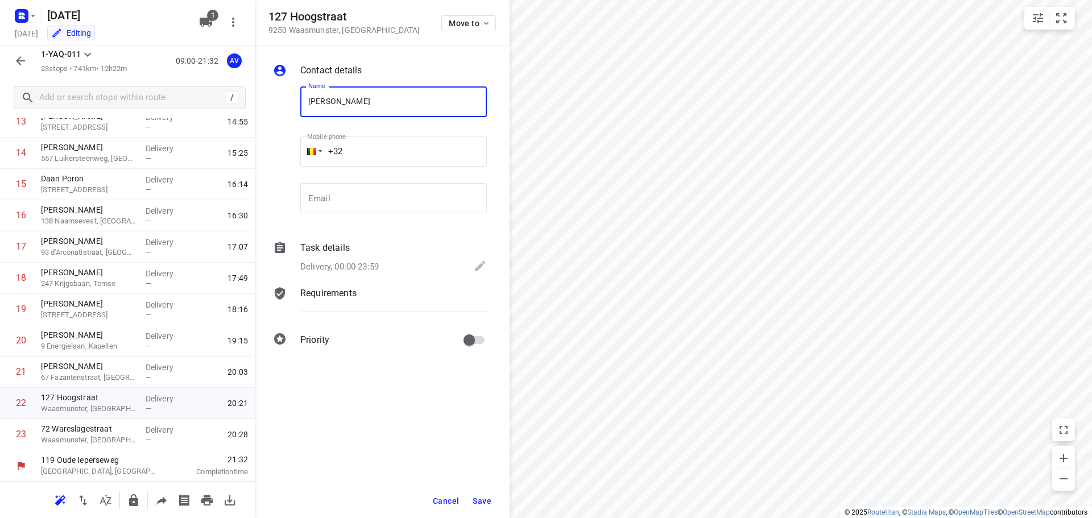
type input "[PERSON_NAME]"
drag, startPoint x: 383, startPoint y: 148, endPoint x: 413, endPoint y: 137, distance: 31.5
click at [383, 147] on input "+32" at bounding box center [393, 151] width 187 height 31
type input "[PHONE_NUMBER]"
click at [362, 263] on p "Delivery, 00:00-23:59" at bounding box center [339, 266] width 78 height 13
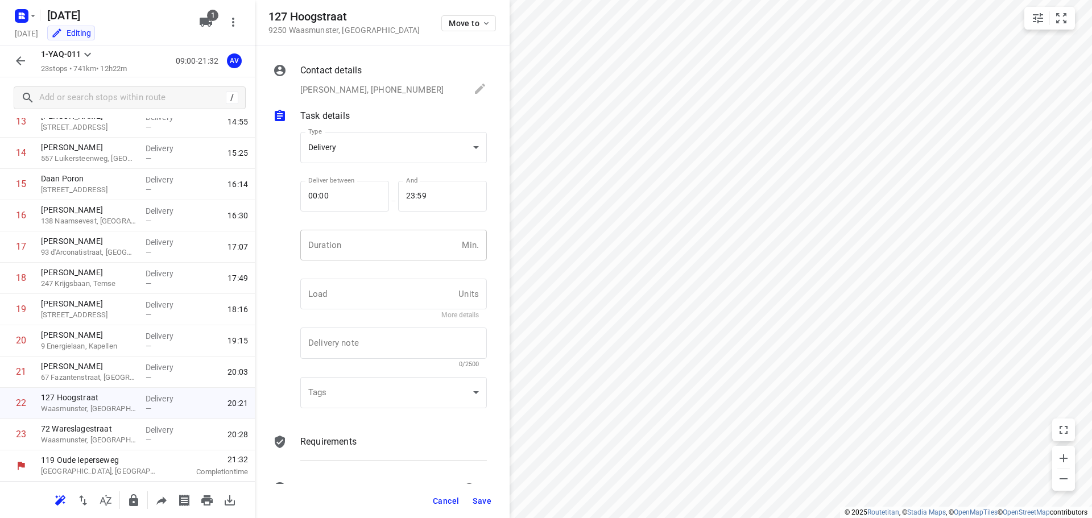
click at [375, 251] on input "number" at bounding box center [378, 245] width 157 height 31
type input "1"
click at [481, 500] on span "Save" at bounding box center [482, 500] width 19 height 9
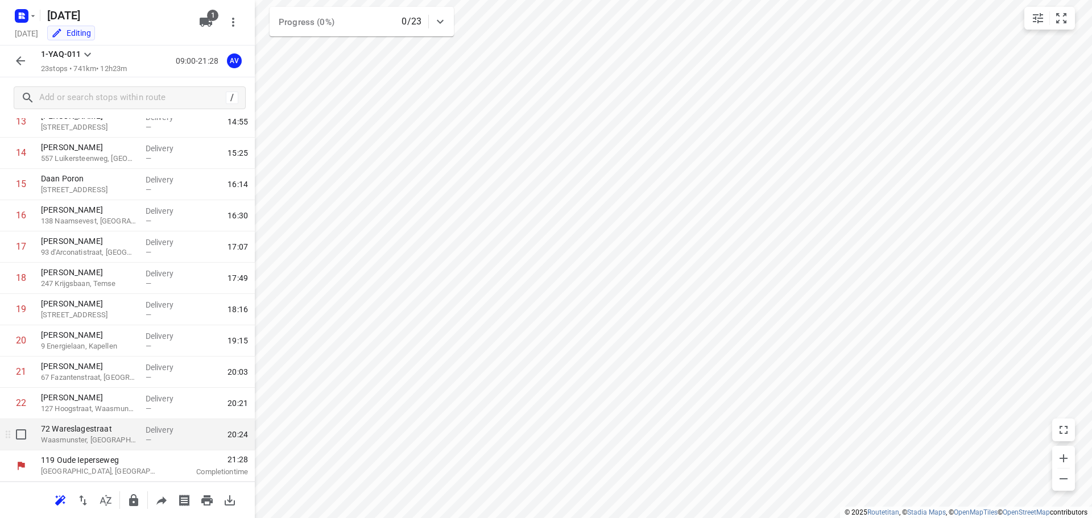
click at [90, 439] on p "Waasmunster, [GEOGRAPHIC_DATA]" at bounding box center [89, 439] width 96 height 11
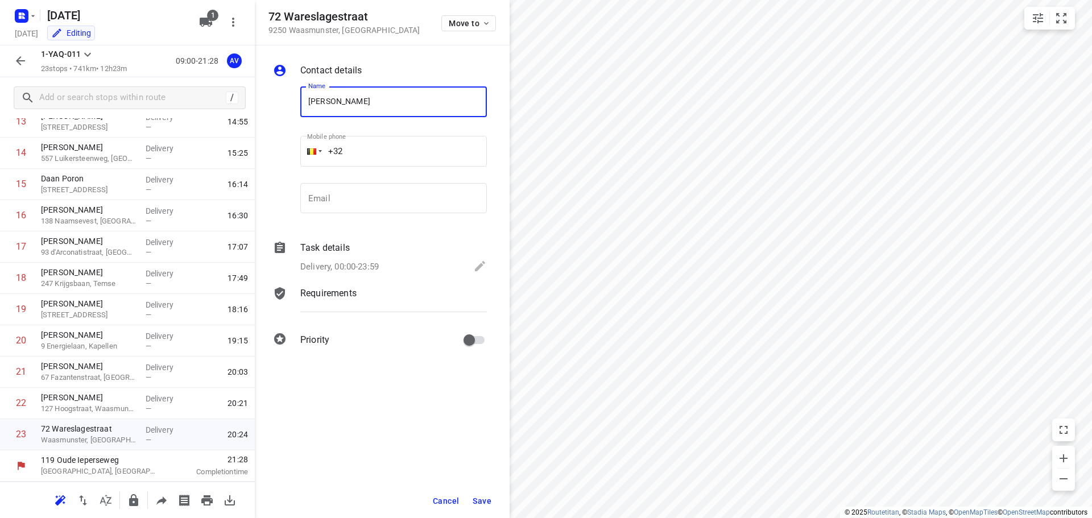
type input "[PERSON_NAME]"
click at [396, 147] on input "+32" at bounding box center [393, 151] width 187 height 31
type input "[PHONE_NUMBER]"
click at [365, 266] on p "Delivery, 00:00-23:59" at bounding box center [339, 266] width 78 height 13
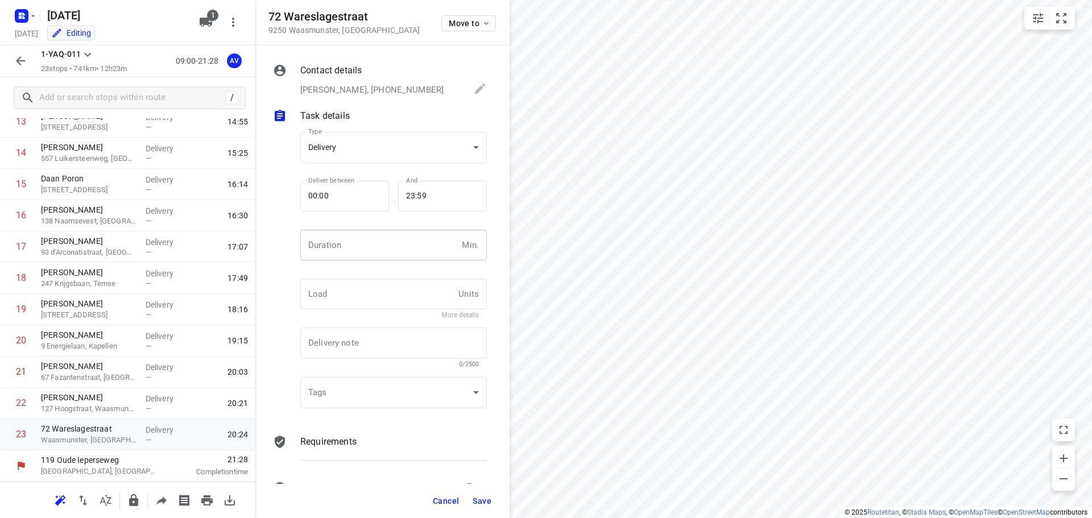
click at [379, 254] on input "number" at bounding box center [378, 245] width 157 height 31
type input "1"
click at [480, 499] on span "Save" at bounding box center [482, 500] width 19 height 9
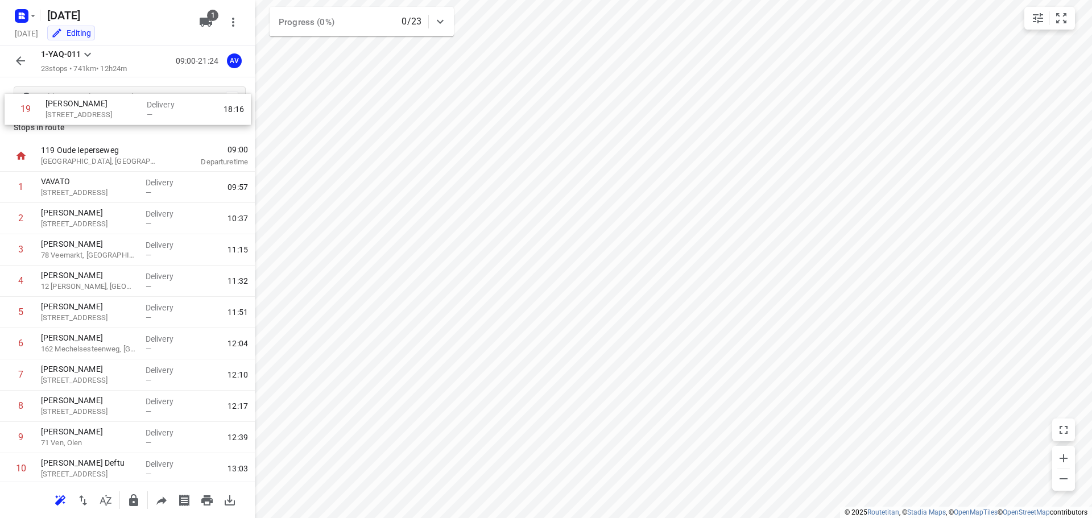
scroll to position [0, 0]
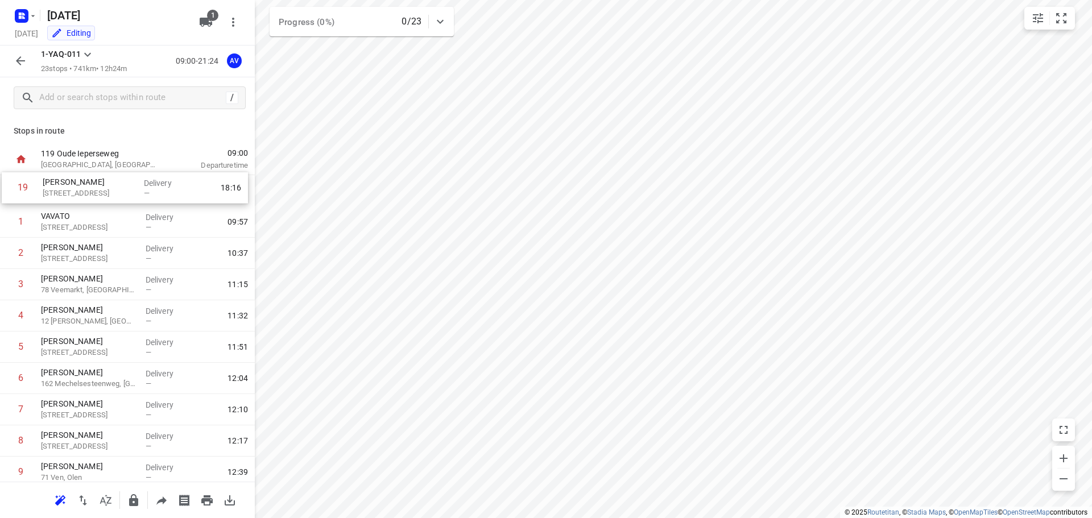
drag, startPoint x: 5, startPoint y: 309, endPoint x: 7, endPoint y: 181, distance: 128.5
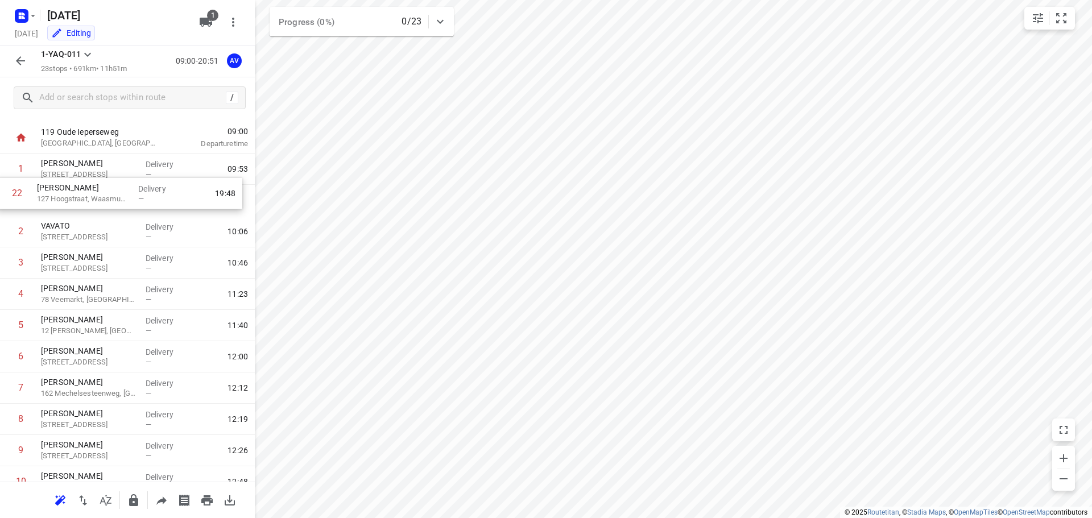
scroll to position [19, 0]
drag, startPoint x: 6, startPoint y: 407, endPoint x: 9, endPoint y: 235, distance: 172.3
click at [3, 236] on div "1 [PERSON_NAME] 88 Moleneindstraat, [GEOGRAPHIC_DATA] Delivery — 09:53 2 VAVATO…" at bounding box center [127, 515] width 255 height 719
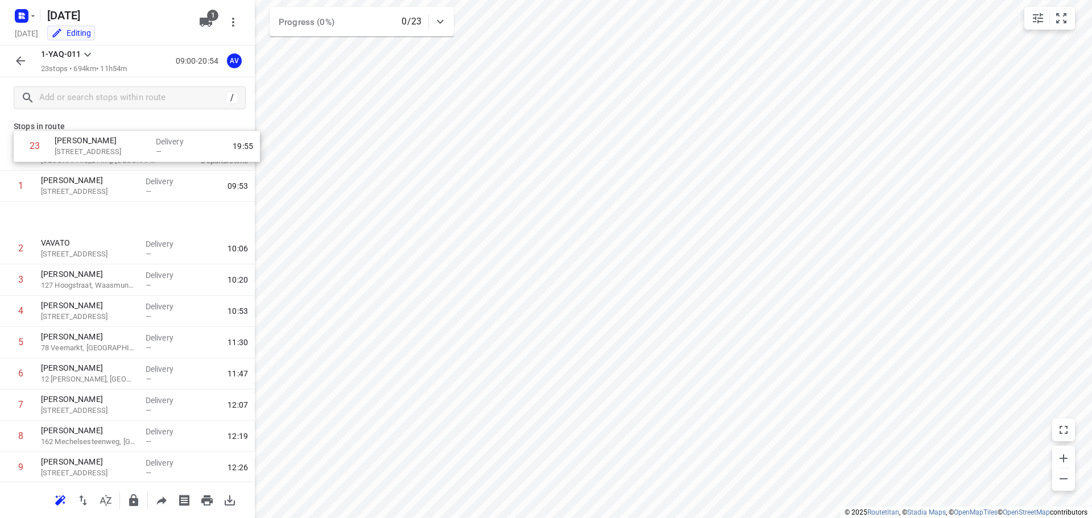
scroll to position [0, 0]
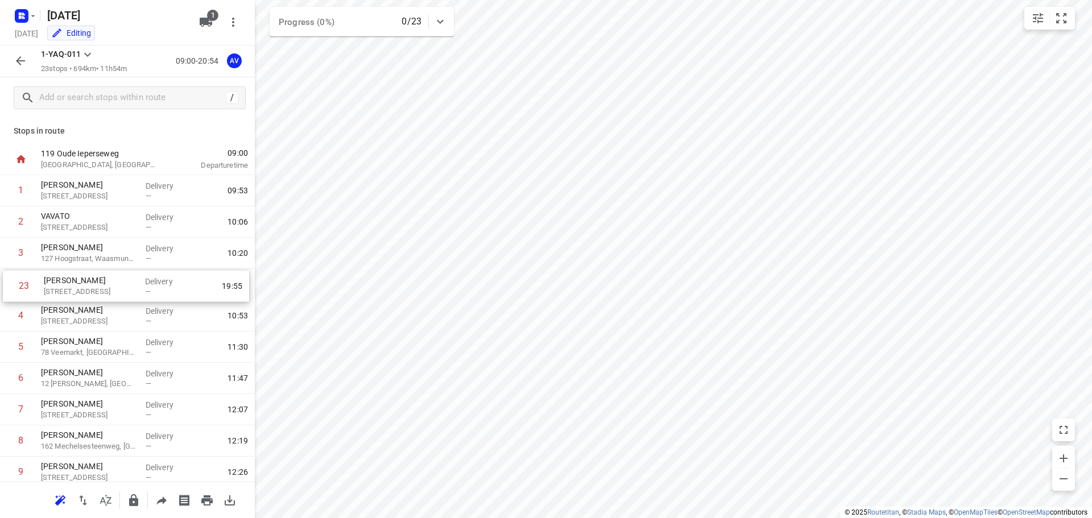
drag, startPoint x: 5, startPoint y: 441, endPoint x: 9, endPoint y: 288, distance: 153.0
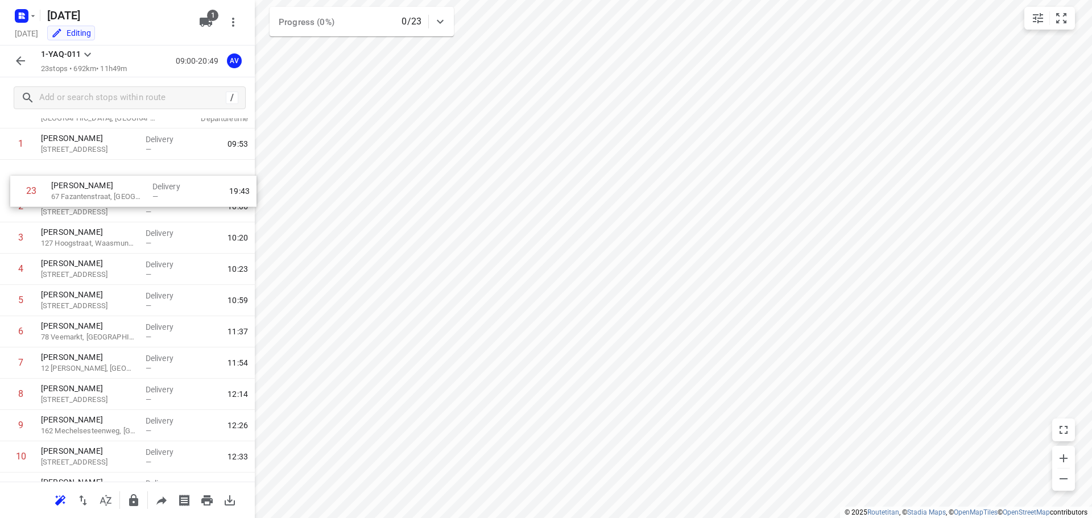
scroll to position [28, 0]
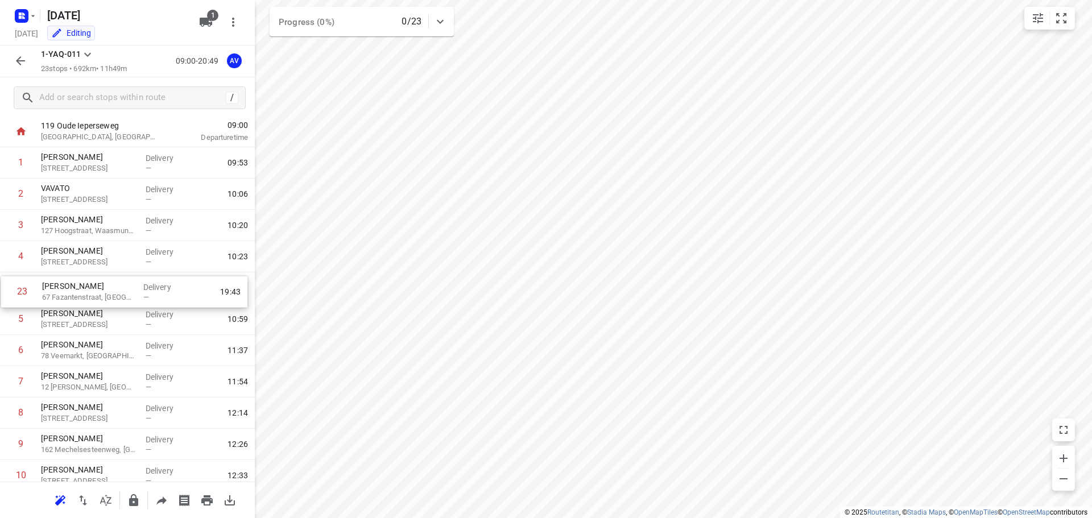
drag, startPoint x: 6, startPoint y: 437, endPoint x: 9, endPoint y: 291, distance: 146.7
click at [9, 291] on div "1 [PERSON_NAME] 88 Moleneindstraat, [GEOGRAPHIC_DATA] Delivery — 09:53 2 VAVATO…" at bounding box center [127, 506] width 255 height 719
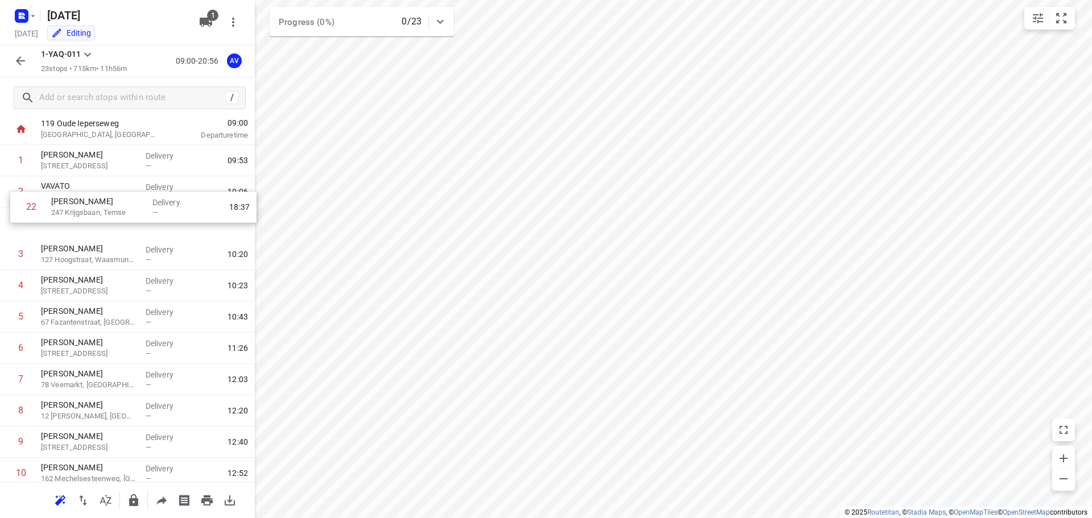
scroll to position [30, 0]
drag, startPoint x: 7, startPoint y: 404, endPoint x: 8, endPoint y: 314, distance: 89.8
click at [8, 314] on div "1 [PERSON_NAME] 88 Moleneindstraat, [GEOGRAPHIC_DATA] Delivery — 09:53 2 VAVATO…" at bounding box center [127, 504] width 255 height 719
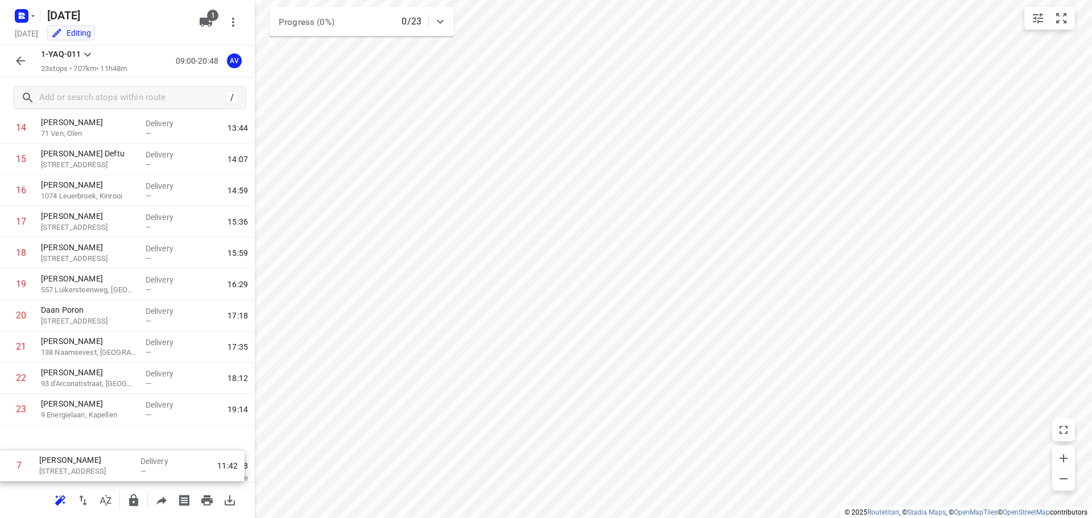
scroll to position [444, 0]
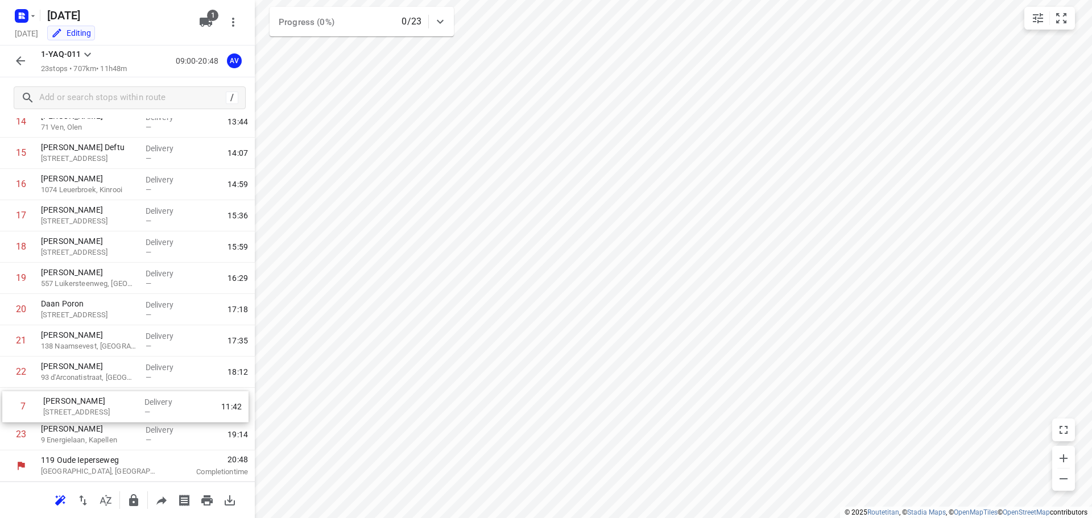
drag, startPoint x: 6, startPoint y: 351, endPoint x: 8, endPoint y: 413, distance: 62.0
click at [8, 413] on div "1 [PERSON_NAME] 88 Moleneindstraat, [GEOGRAPHIC_DATA] Delivery — 09:53 2 VAVATO…" at bounding box center [127, 90] width 255 height 719
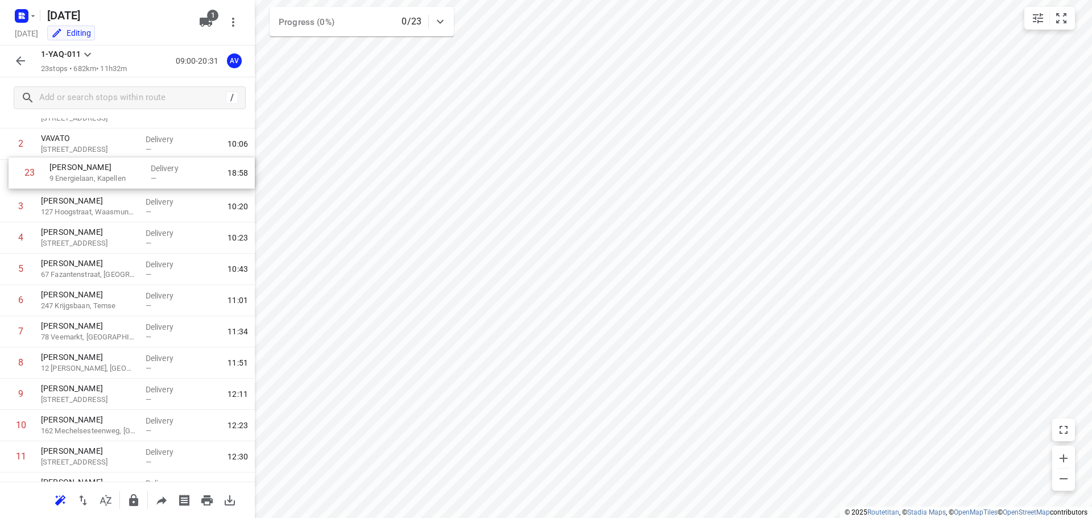
scroll to position [78, 0]
drag, startPoint x: 6, startPoint y: 438, endPoint x: 13, endPoint y: 362, distance: 76.5
click at [13, 364] on div "1 [PERSON_NAME] 88 Moleneindstraat, [GEOGRAPHIC_DATA] Delivery — 09:53 2 VAVATO…" at bounding box center [127, 456] width 255 height 719
drag, startPoint x: 4, startPoint y: 271, endPoint x: 6, endPoint y: 241, distance: 30.2
click at [6, 241] on div "1 [PERSON_NAME] 88 Moleneindstraat, [GEOGRAPHIC_DATA] Delivery — 09:53 2 VAVATO…" at bounding box center [127, 456] width 255 height 719
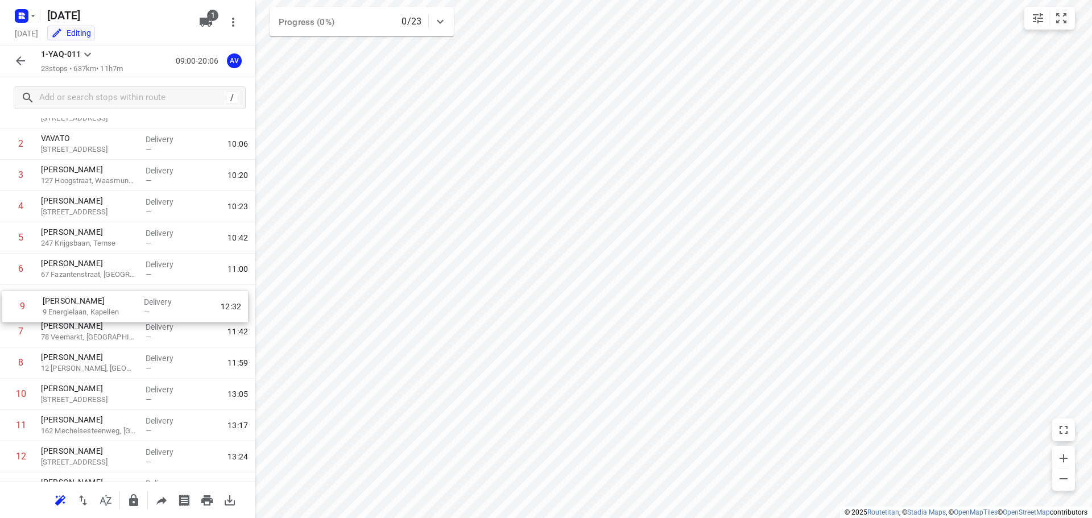
drag, startPoint x: 4, startPoint y: 363, endPoint x: 6, endPoint y: 299, distance: 64.3
click at [6, 299] on div "1 [PERSON_NAME] 88 Moleneindstraat, [GEOGRAPHIC_DATA] Delivery — 09:53 2 VAVATO…" at bounding box center [127, 456] width 255 height 719
drag, startPoint x: 2, startPoint y: 270, endPoint x: 3, endPoint y: 240, distance: 29.6
click at [2, 240] on div "1 [PERSON_NAME] 88 Moleneindstraat, [GEOGRAPHIC_DATA] Delivery — 09:53 2 VAVATO…" at bounding box center [127, 456] width 255 height 719
drag, startPoint x: 6, startPoint y: 304, endPoint x: 11, endPoint y: 370, distance: 65.6
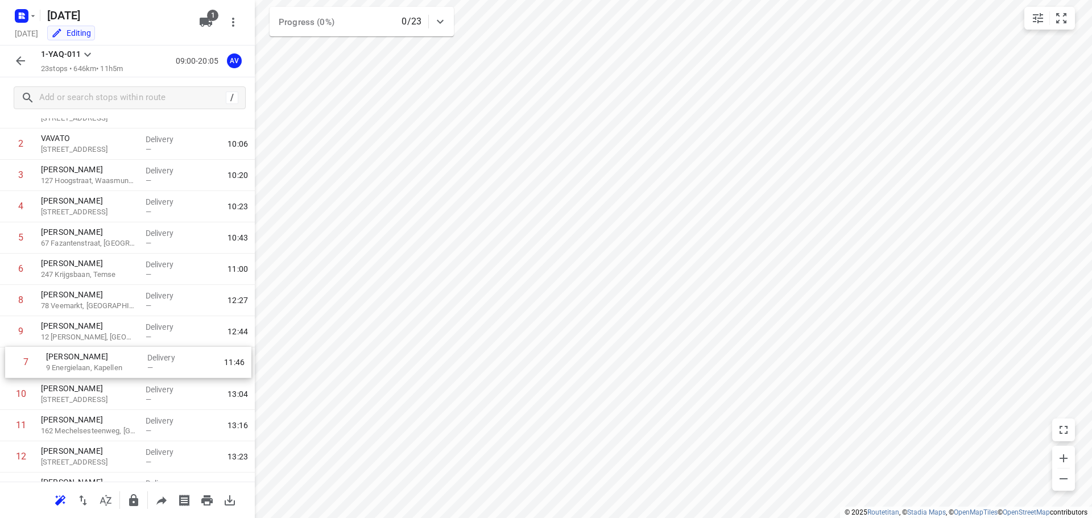
click at [11, 370] on div "1 [PERSON_NAME] 88 Moleneindstraat, [GEOGRAPHIC_DATA] Delivery — 09:53 2 VAVATO…" at bounding box center [127, 456] width 255 height 719
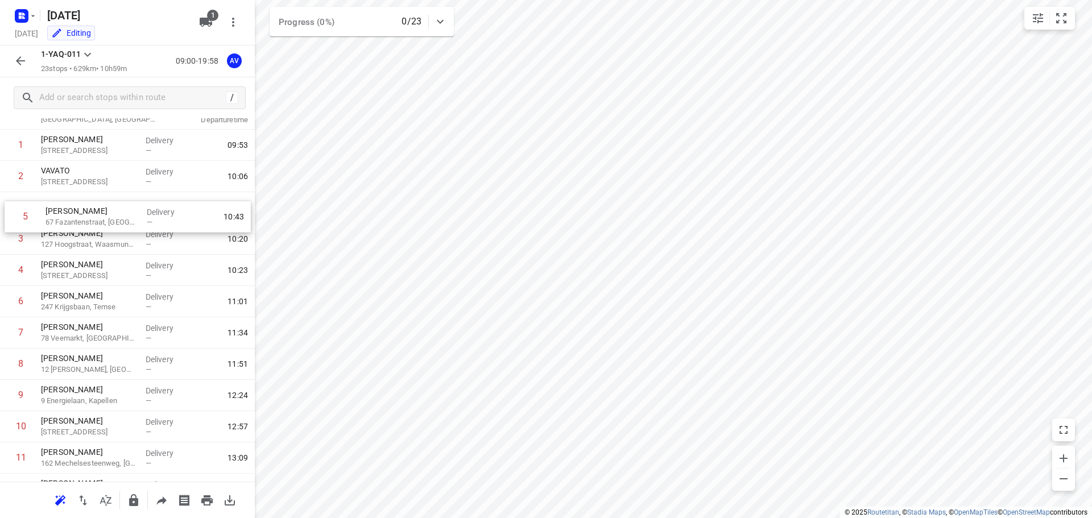
scroll to position [44, 0]
drag, startPoint x: 5, startPoint y: 242, endPoint x: 5, endPoint y: 213, distance: 29.0
click at [5, 213] on div "1 [PERSON_NAME] 88 Moleneindstraat, [GEOGRAPHIC_DATA] Delivery — 09:53 2 VAVATO…" at bounding box center [127, 490] width 255 height 719
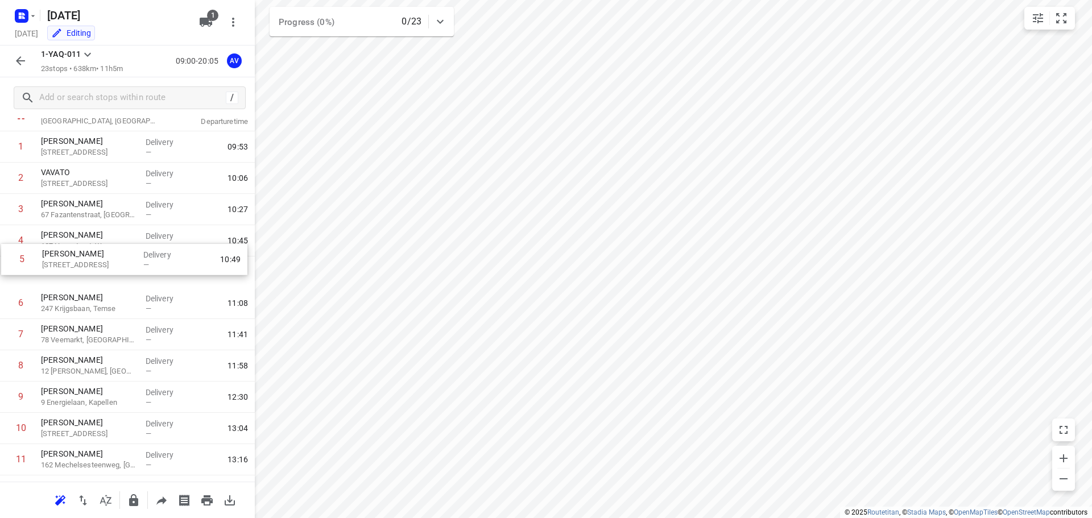
drag, startPoint x: 6, startPoint y: 274, endPoint x: 10, endPoint y: 244, distance: 29.8
click at [10, 244] on div "1 [PERSON_NAME] 88 Moleneindstraat, [GEOGRAPHIC_DATA] Delivery — 09:53 2 VAVATO…" at bounding box center [127, 490] width 255 height 719
drag, startPoint x: 6, startPoint y: 269, endPoint x: 4, endPoint y: 246, distance: 22.9
click at [4, 246] on div "1 [PERSON_NAME] 88 Moleneindstraat, [GEOGRAPHIC_DATA] Delivery — 09:53 2 VAVATO…" at bounding box center [127, 490] width 255 height 719
drag, startPoint x: 4, startPoint y: 207, endPoint x: 3, endPoint y: 272, distance: 65.4
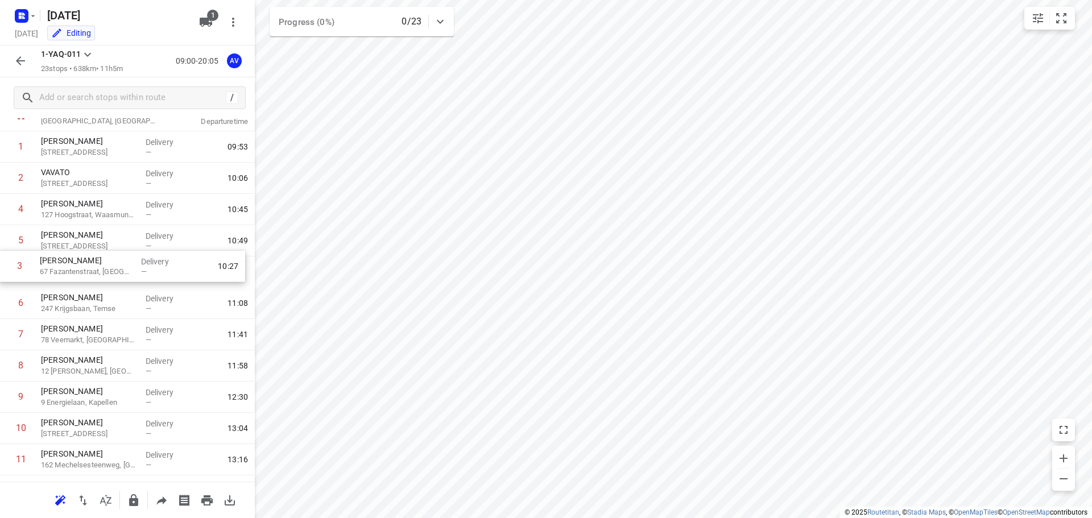
click at [3, 272] on div "1 [PERSON_NAME] 88 Moleneindstraat, [GEOGRAPHIC_DATA] Delivery — 09:53 2 VAVATO…" at bounding box center [127, 490] width 255 height 719
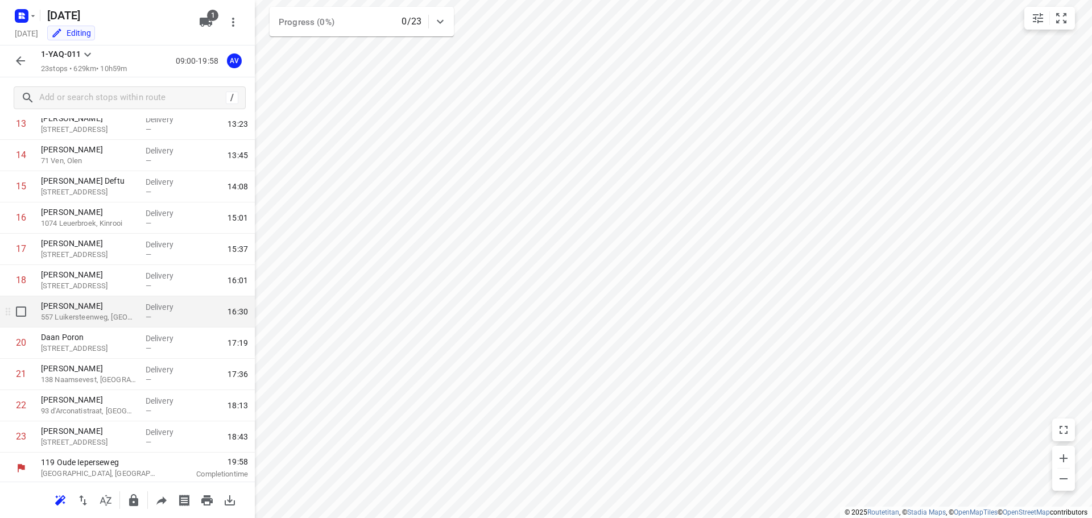
scroll to position [444, 0]
click at [24, 56] on icon "button" at bounding box center [21, 61] width 14 height 14
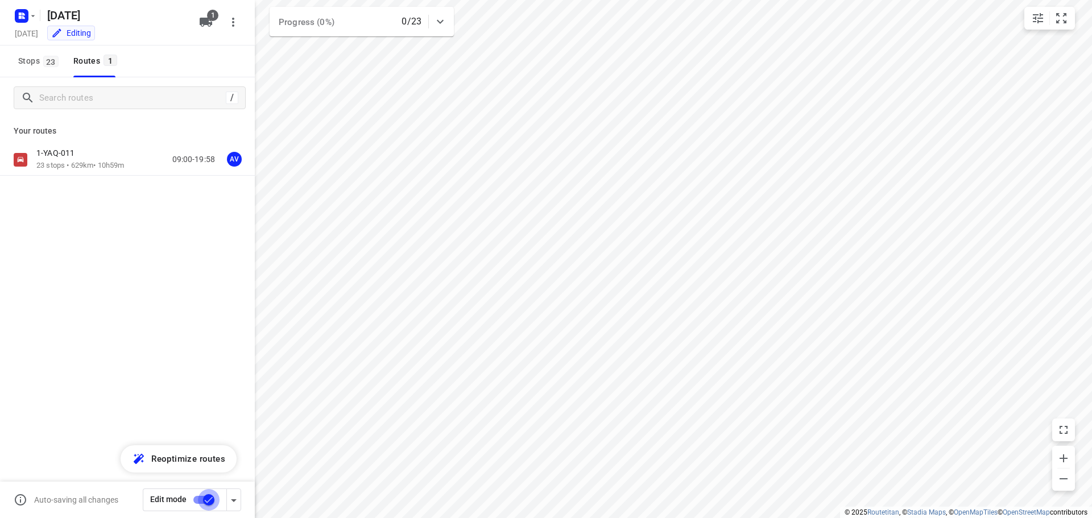
click at [201, 496] on input "checkbox" at bounding box center [208, 500] width 65 height 22
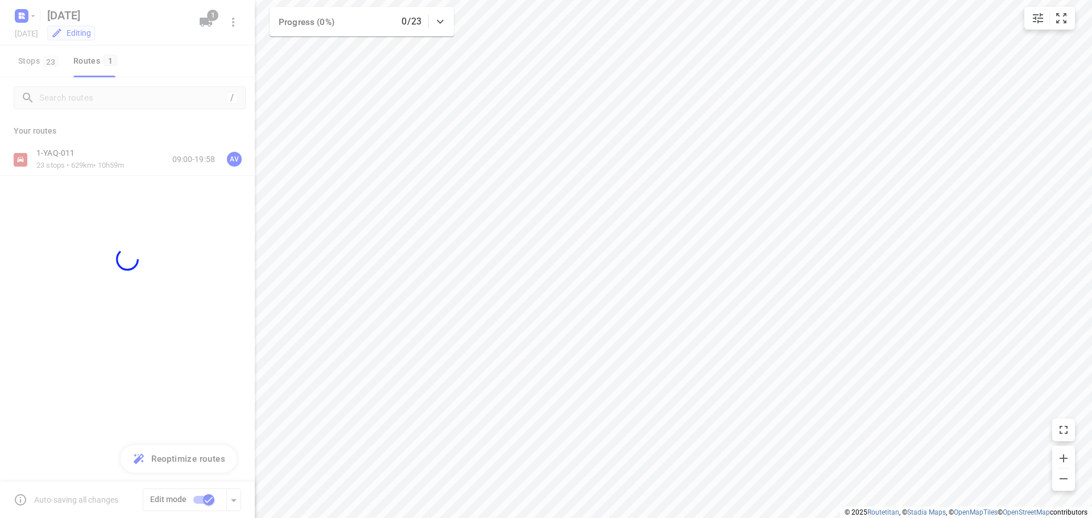
checkbox input "false"
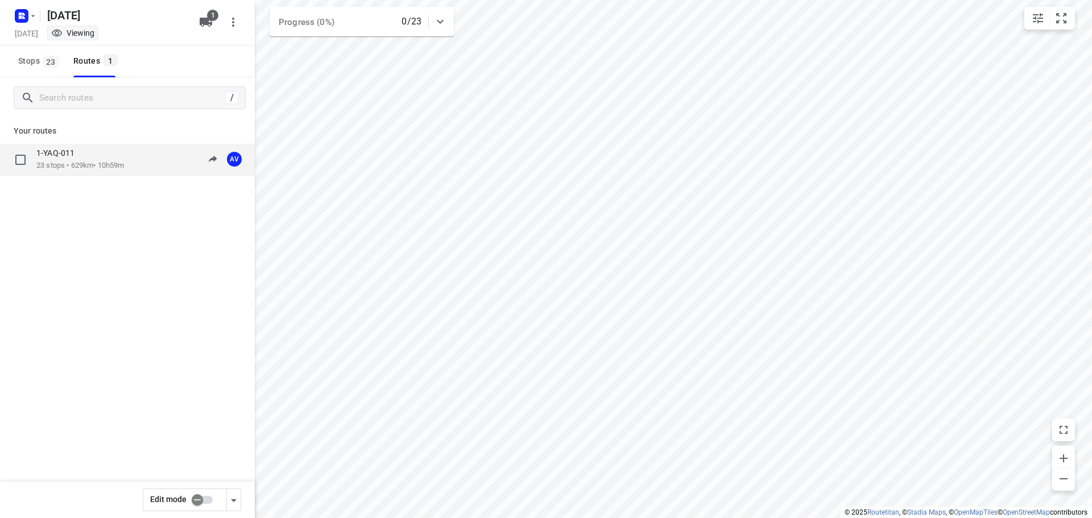
click at [141, 163] on div "1-YAQ-011 23 stops • 629km • 10h59m 09:00-19:58 AV" at bounding box center [145, 159] width 218 height 23
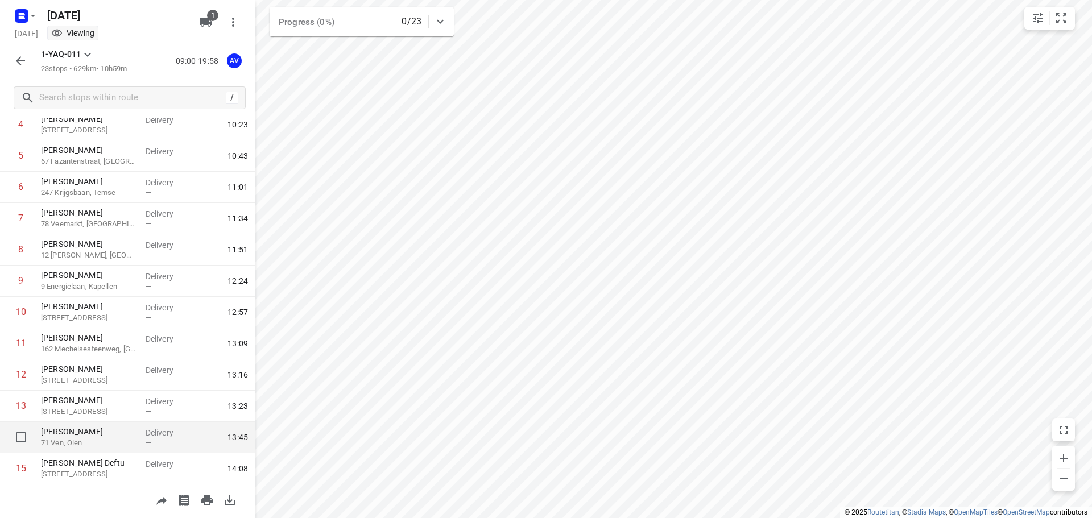
scroll to position [0, 0]
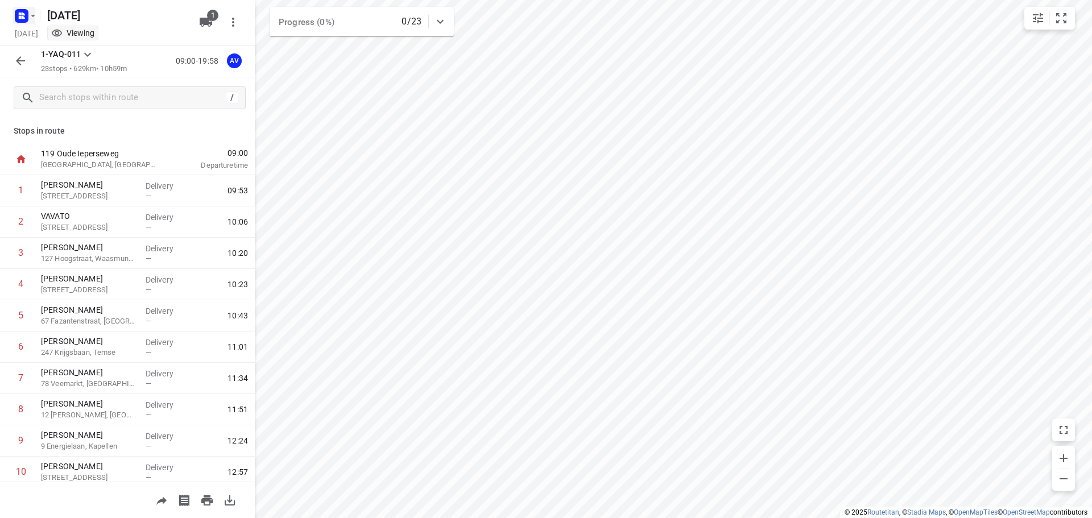
click at [26, 14] on rect "button" at bounding box center [22, 16] width 14 height 14
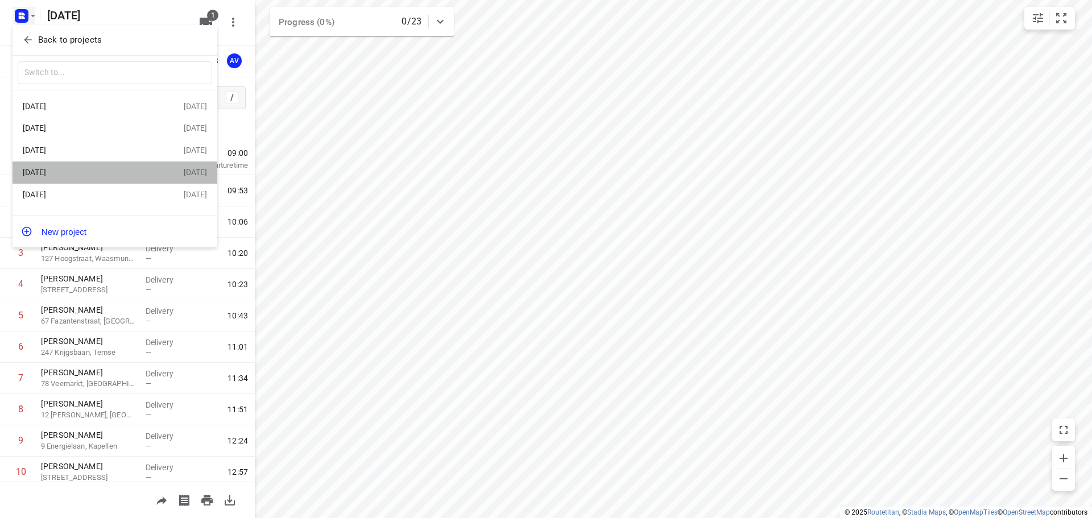
click at [100, 171] on div "[DATE]" at bounding box center [88, 172] width 131 height 9
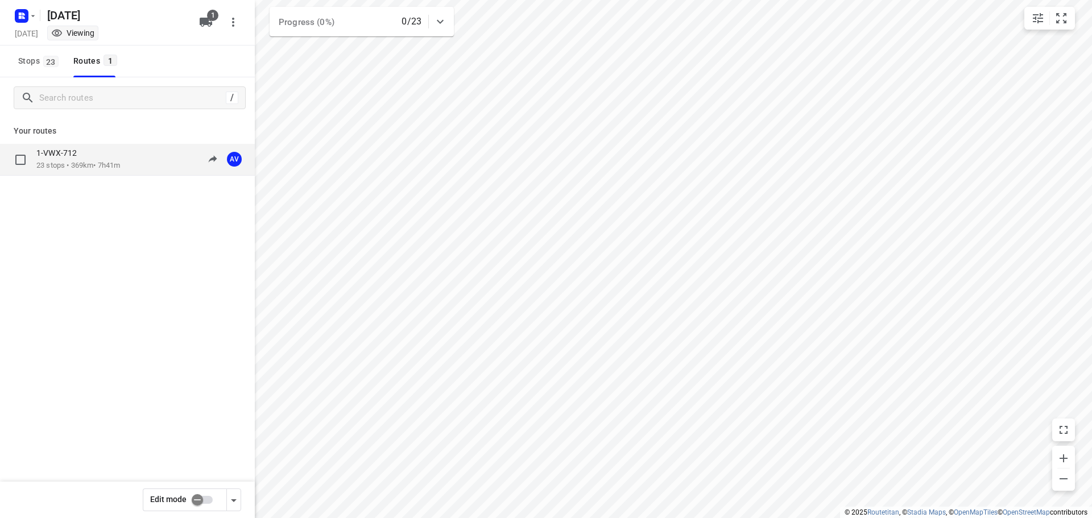
click at [118, 152] on div "1-VWX-712" at bounding box center [78, 154] width 84 height 13
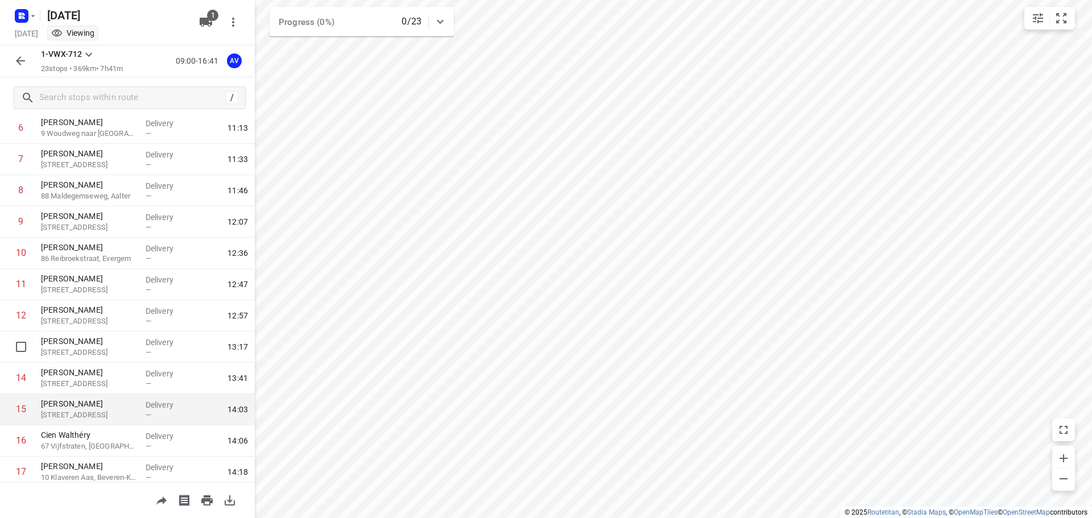
scroll to position [227, 0]
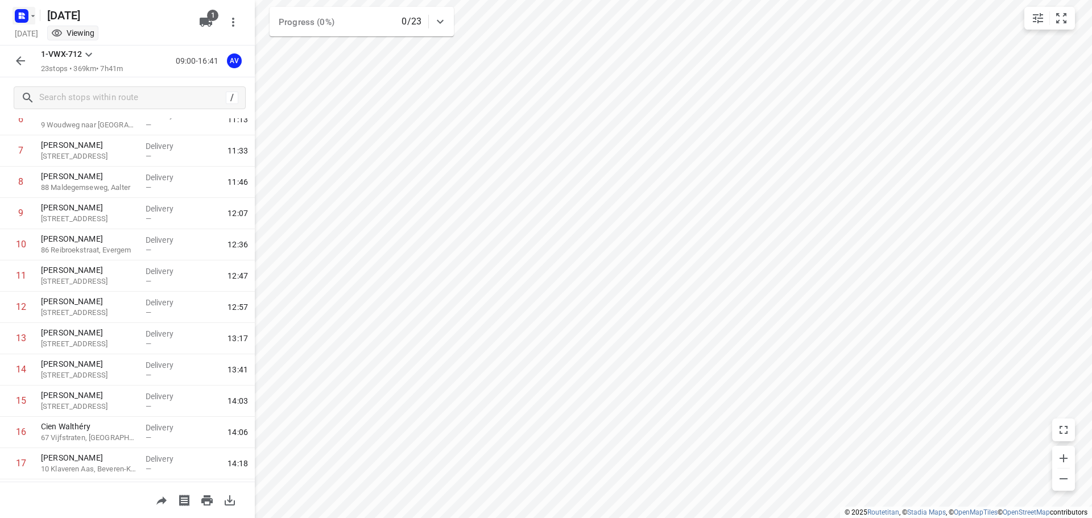
click at [28, 14] on rect "button" at bounding box center [22, 16] width 14 height 14
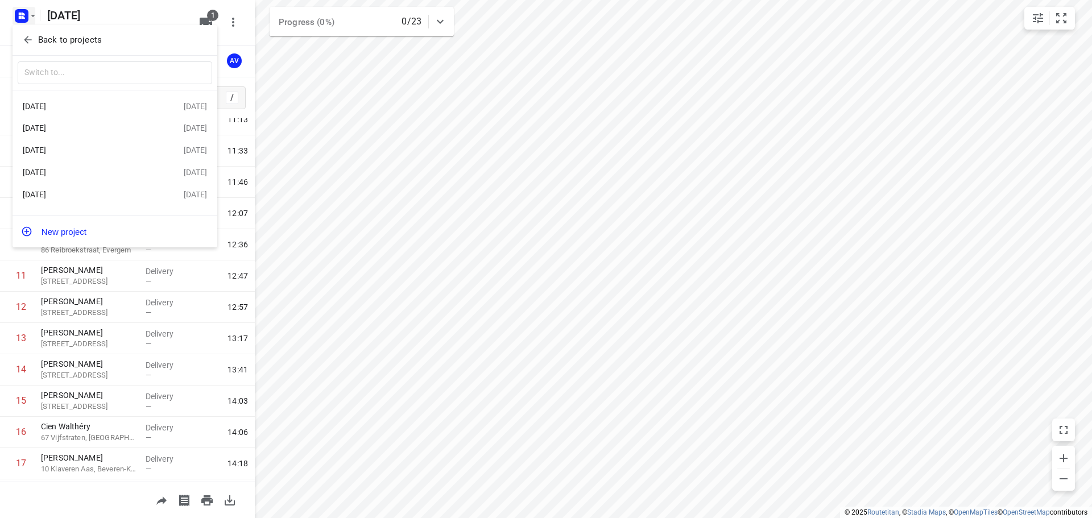
click at [32, 17] on div at bounding box center [546, 259] width 1092 height 518
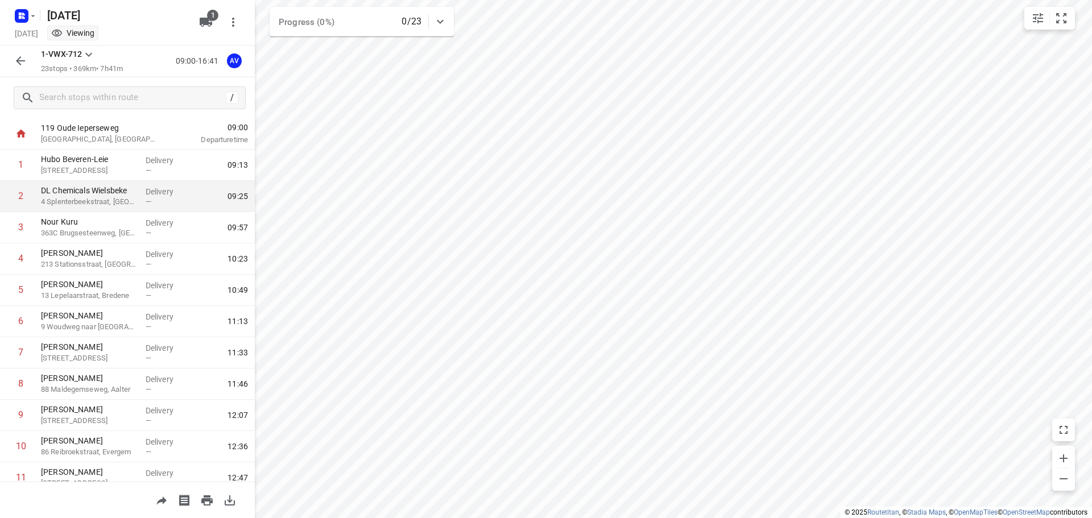
scroll to position [0, 0]
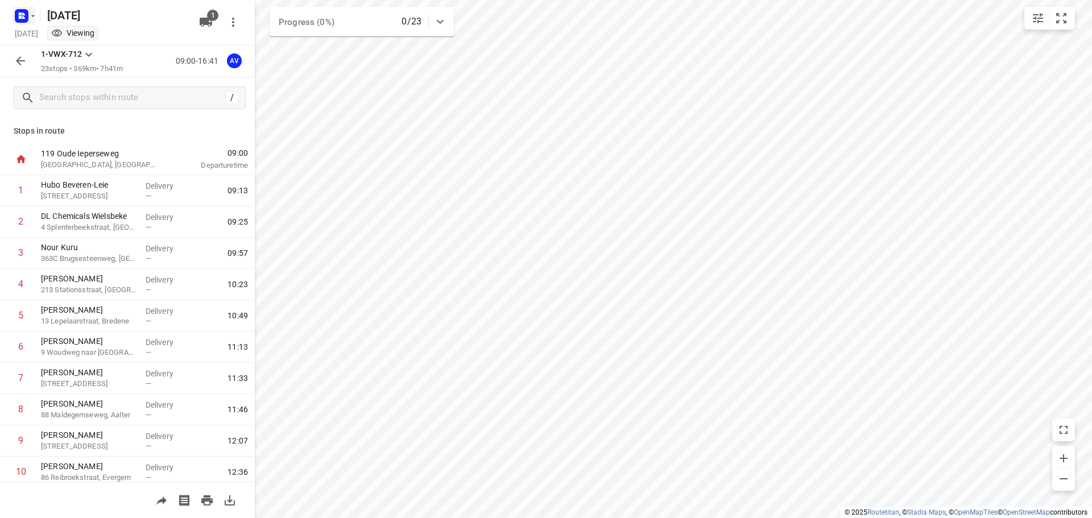
click at [26, 14] on rect "button" at bounding box center [22, 16] width 14 height 14
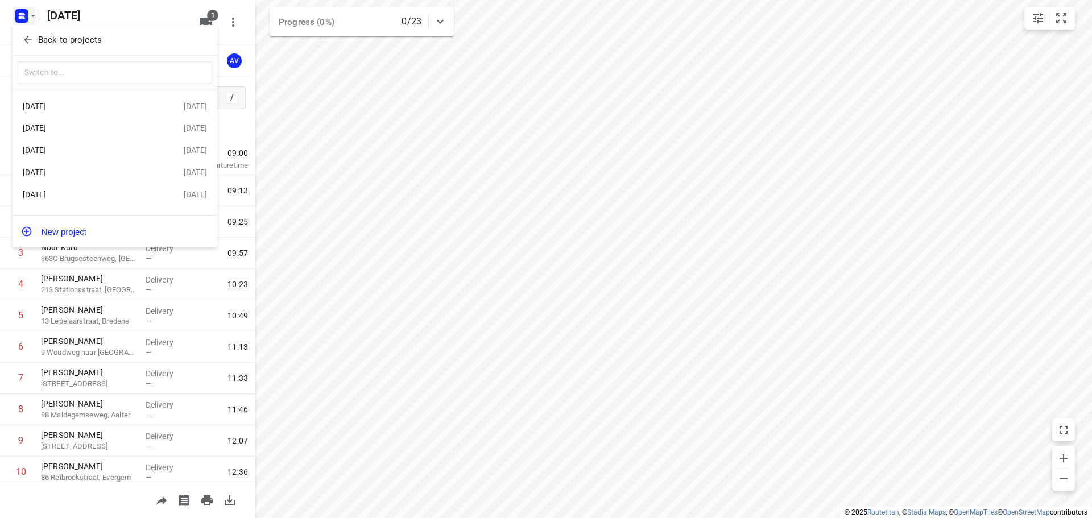
click at [112, 151] on div "[DATE]" at bounding box center [88, 150] width 131 height 9
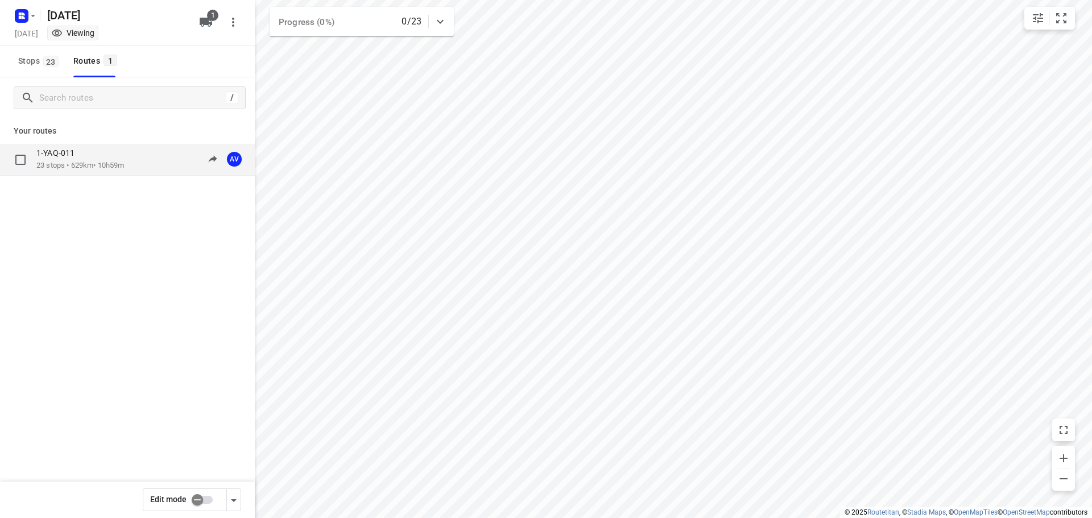
click at [124, 157] on div "1-YAQ-011" at bounding box center [80, 154] width 88 height 13
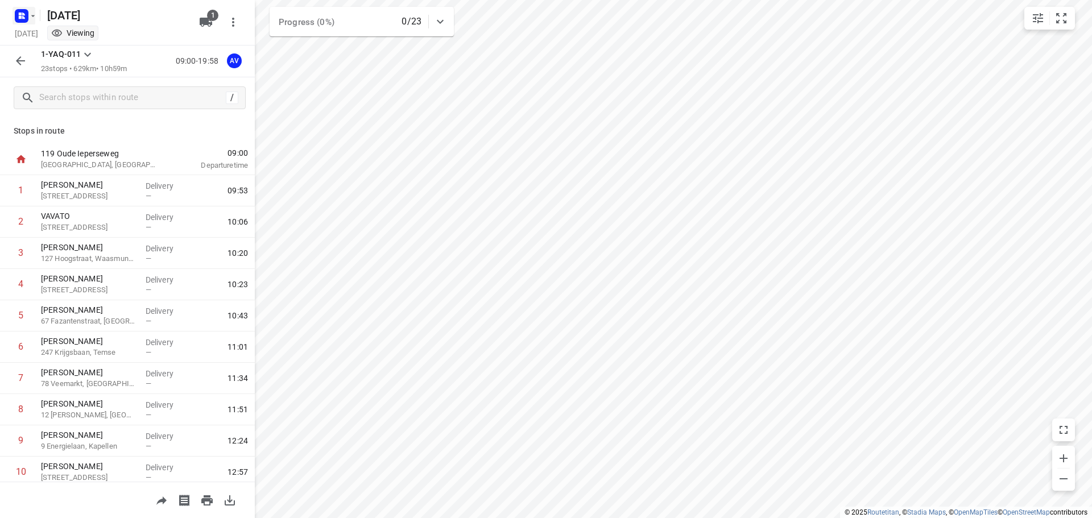
click at [22, 14] on icon "button" at bounding box center [20, 14] width 3 height 3
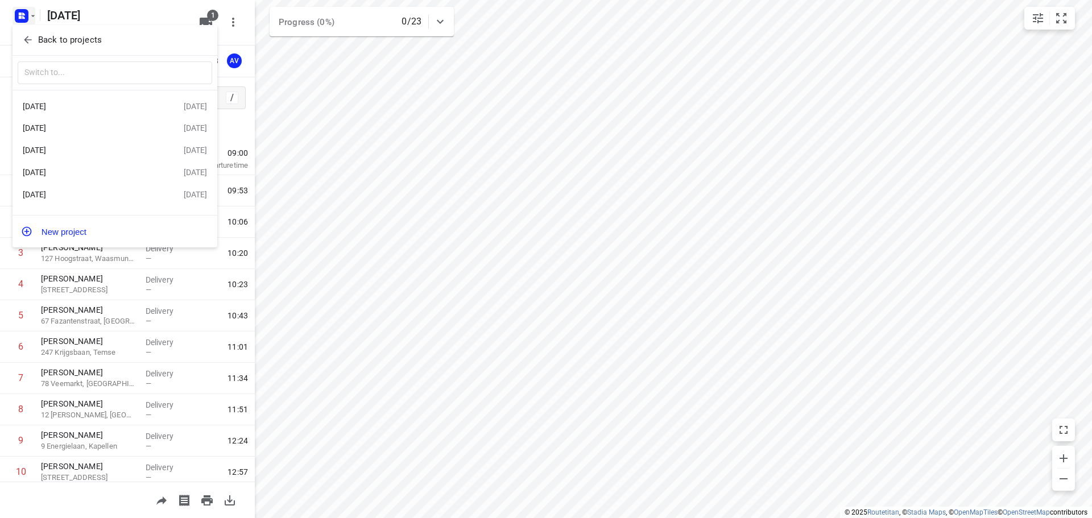
click at [64, 177] on div "[DATE]" at bounding box center [88, 172] width 131 height 9
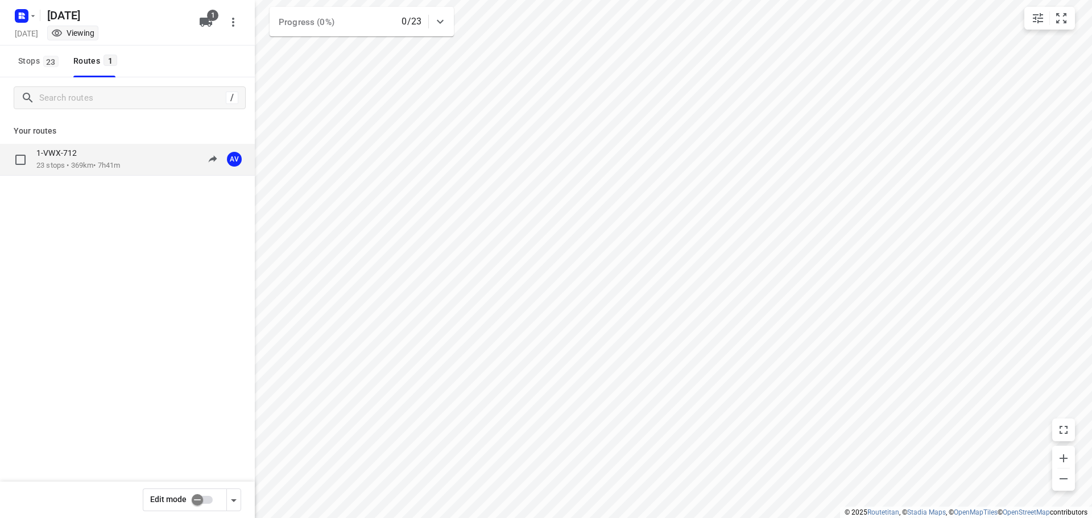
click at [105, 162] on p "23 stops • 369km • 7h41m" at bounding box center [78, 165] width 84 height 11
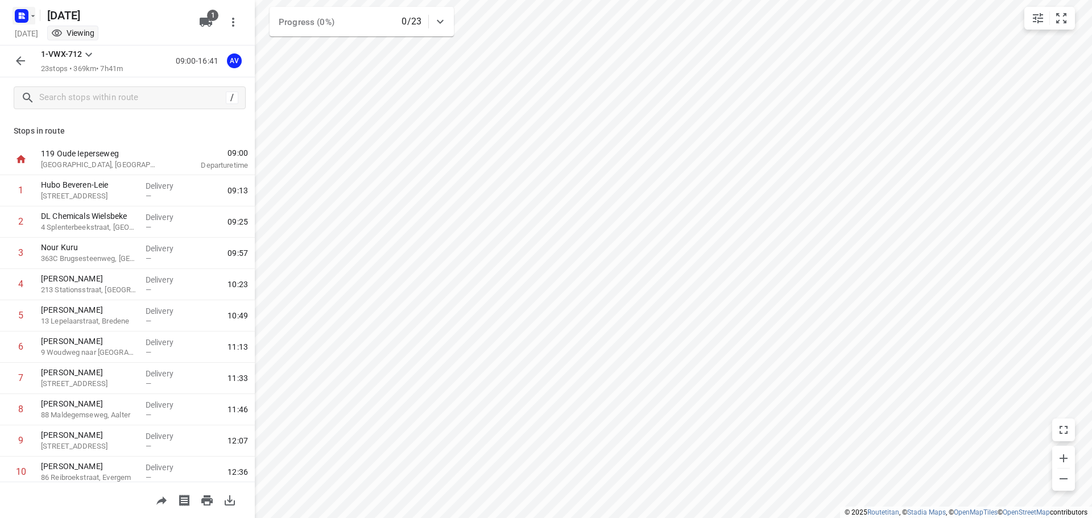
click at [27, 14] on rect "button" at bounding box center [22, 16] width 14 height 14
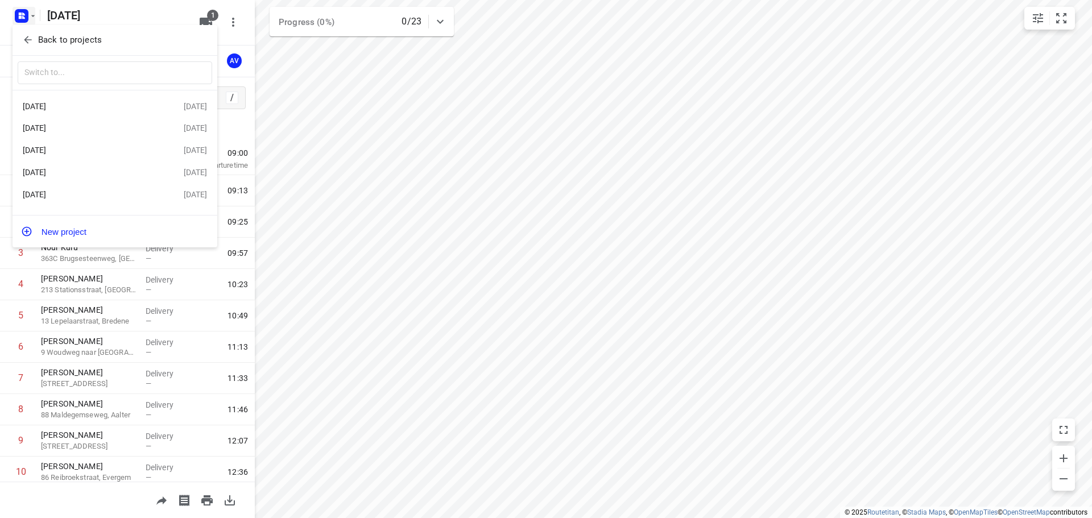
click at [108, 194] on div "[DATE]" at bounding box center [88, 194] width 131 height 9
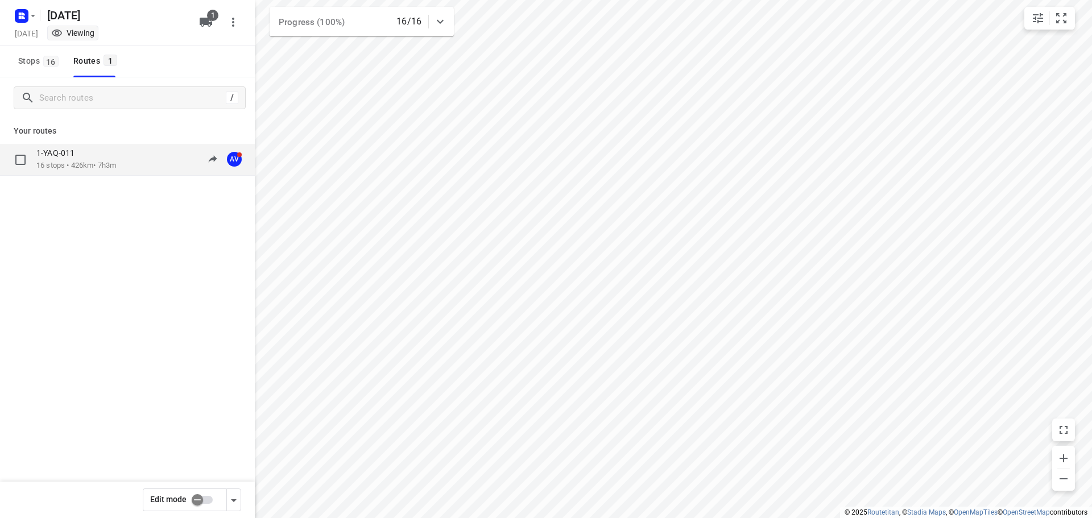
click at [125, 153] on div "1-YAQ-011 16 stops • 426km • 7h3m 08:28-15:36 AV" at bounding box center [145, 159] width 218 height 23
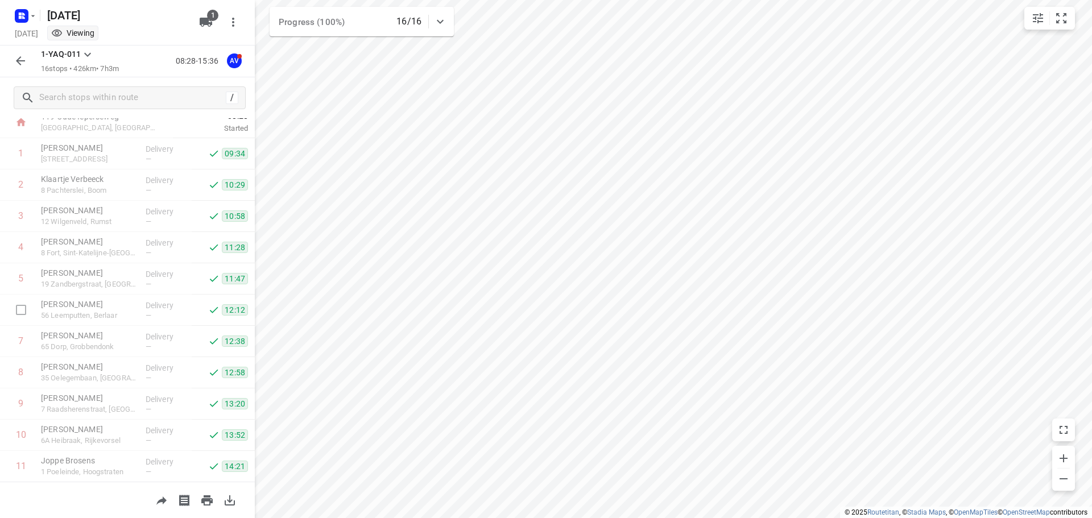
scroll to position [225, 0]
click at [27, 15] on rect "button" at bounding box center [22, 16] width 14 height 14
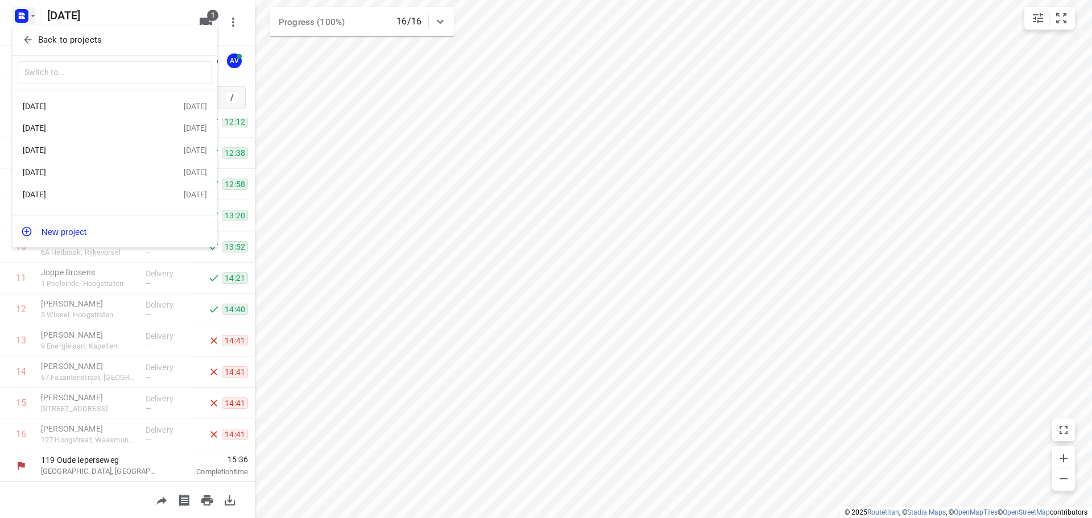
click at [101, 103] on div "[DATE]" at bounding box center [88, 106] width 131 height 9
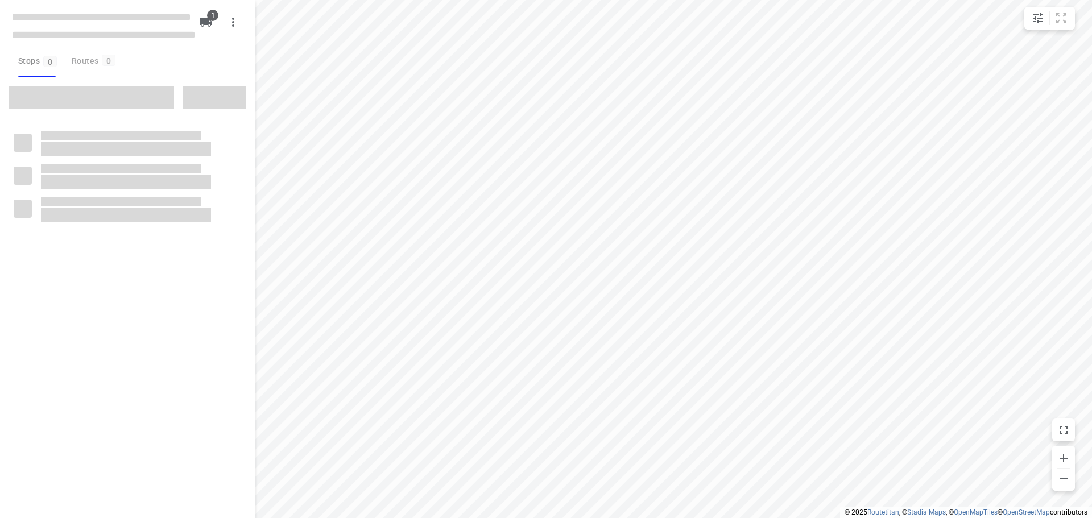
type input "distance"
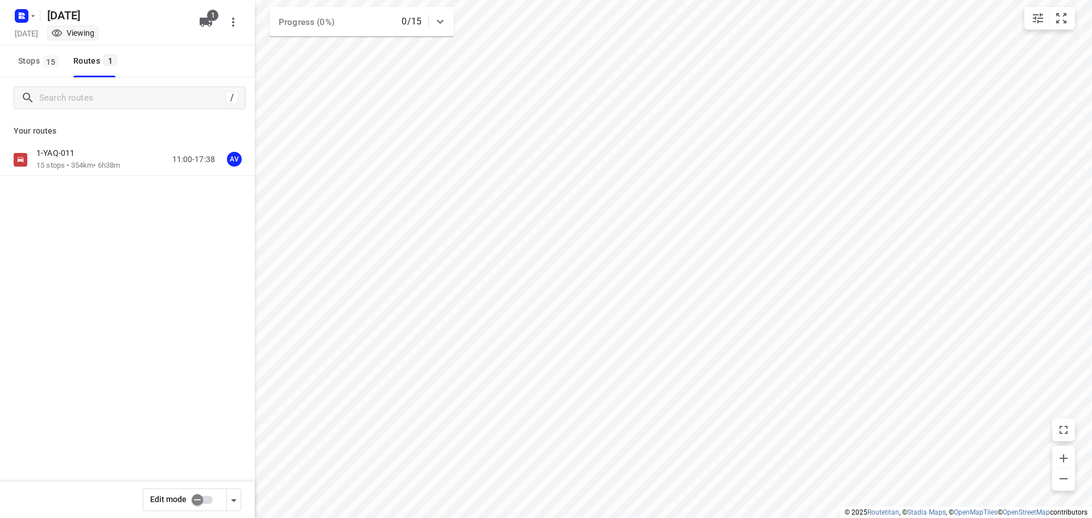
click at [205, 499] on input "checkbox" at bounding box center [197, 500] width 65 height 22
checkbox input "true"
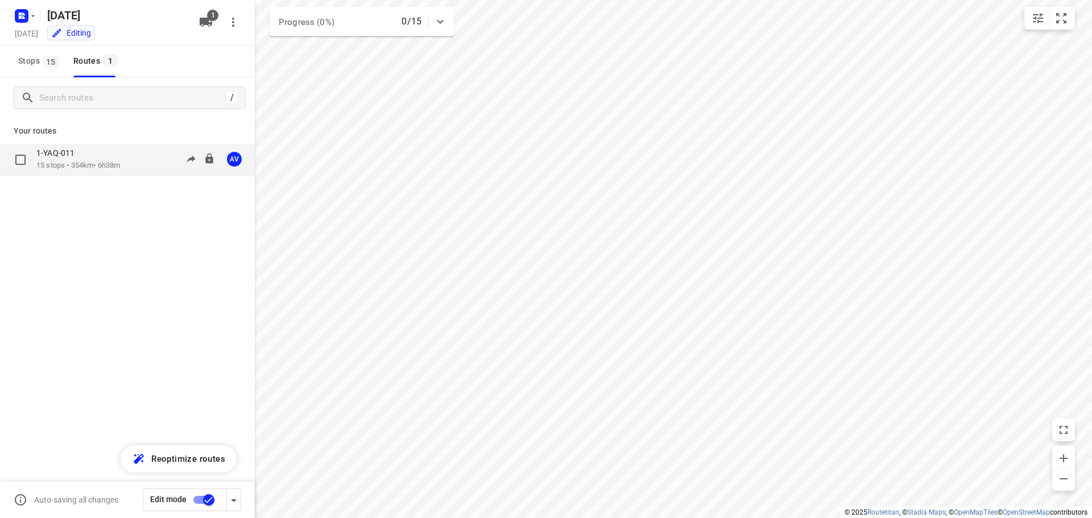
click at [120, 158] on div "1-YAQ-011" at bounding box center [78, 154] width 84 height 13
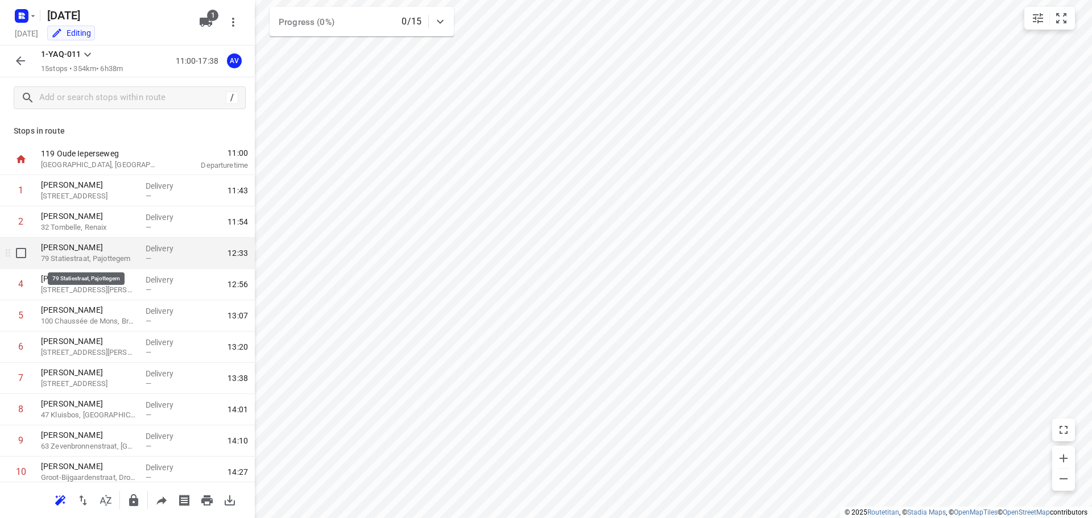
click at [119, 255] on p "79 Statiestraat, Pajottegem" at bounding box center [89, 258] width 96 height 11
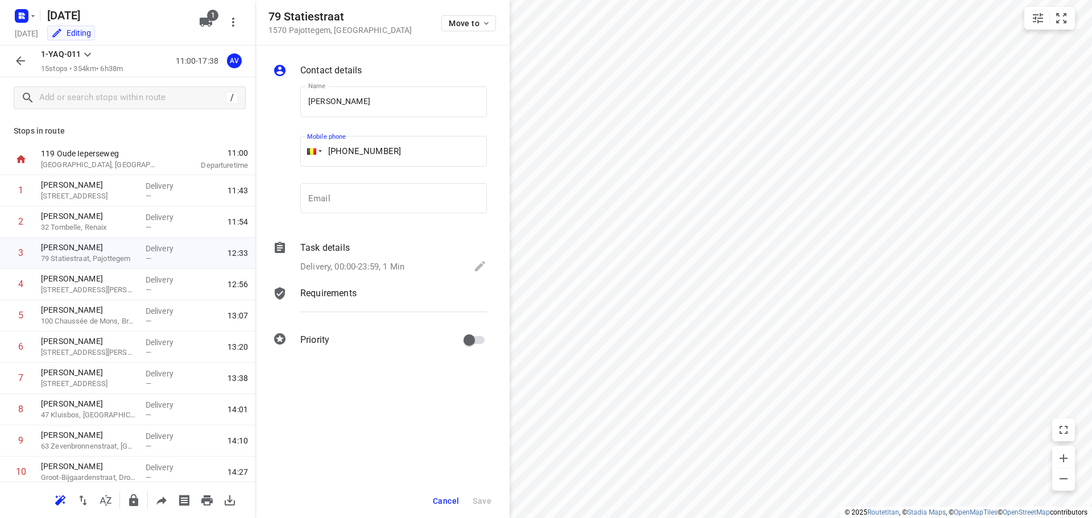
drag, startPoint x: 403, startPoint y: 148, endPoint x: 349, endPoint y: 152, distance: 54.1
click at [349, 152] on input "[PHONE_NUMBER]" at bounding box center [393, 151] width 187 height 31
paste input "487556563"
type input "[PHONE_NUMBER]"
click at [486, 503] on span "Save" at bounding box center [482, 500] width 19 height 9
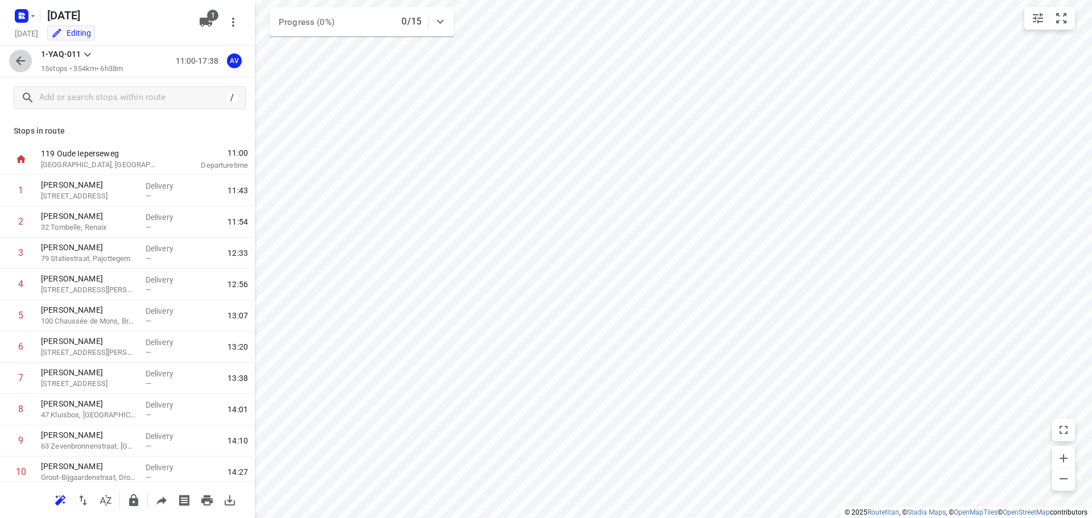
click at [16, 55] on icon "button" at bounding box center [21, 61] width 14 height 14
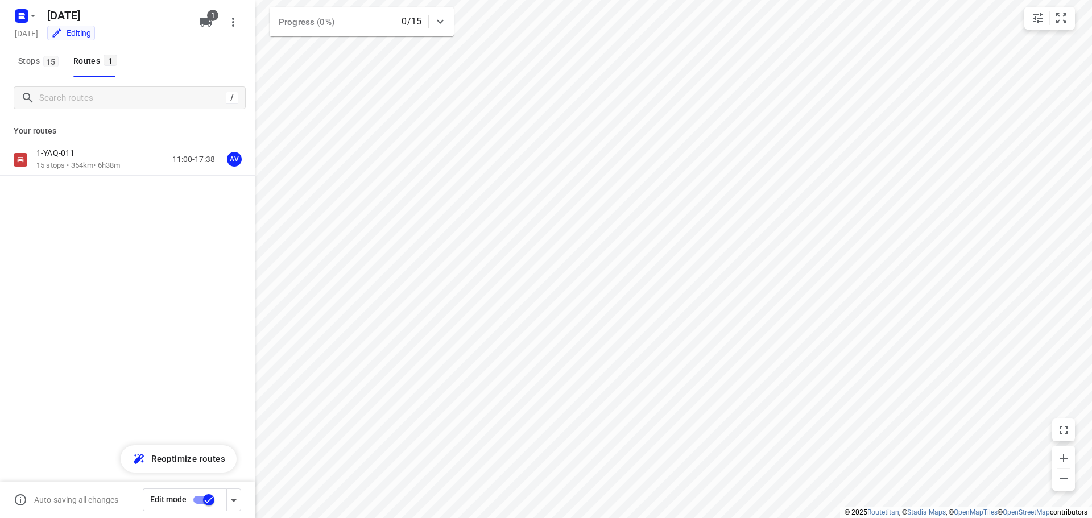
click at [200, 498] on input "checkbox" at bounding box center [208, 500] width 65 height 22
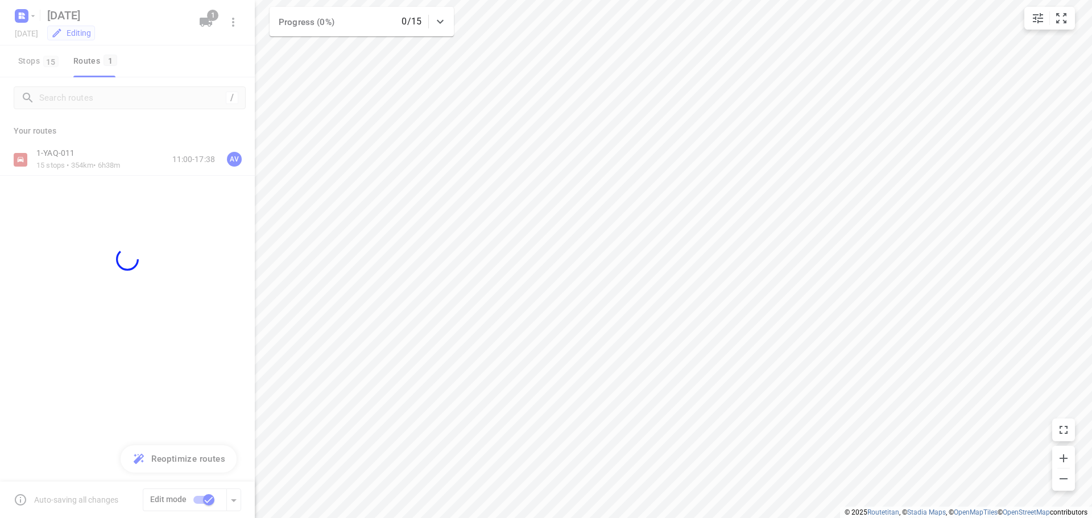
checkbox input "false"
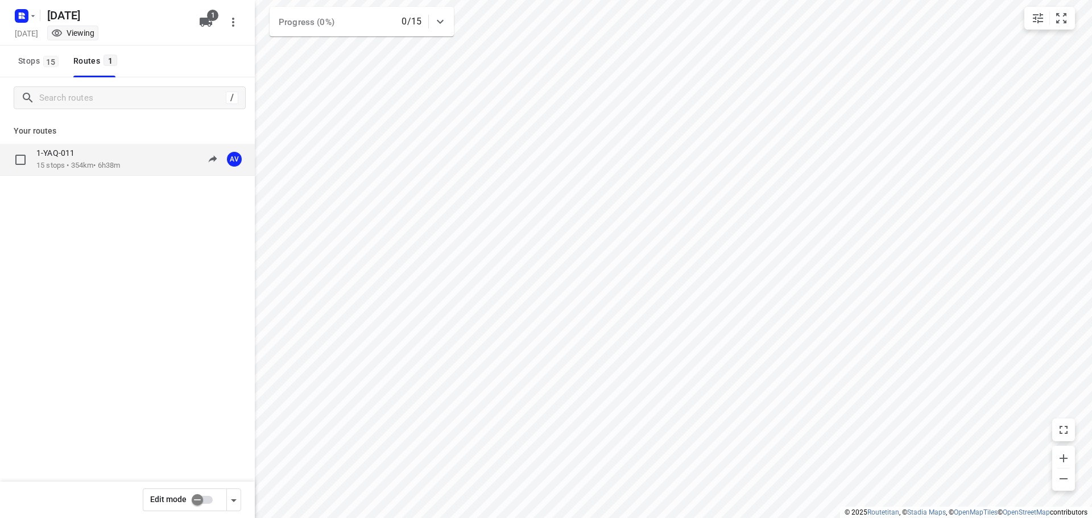
click at [130, 159] on div "1-YAQ-011 15 stops • 354km • 6h38m 11:00-17:38 AV" at bounding box center [145, 159] width 218 height 23
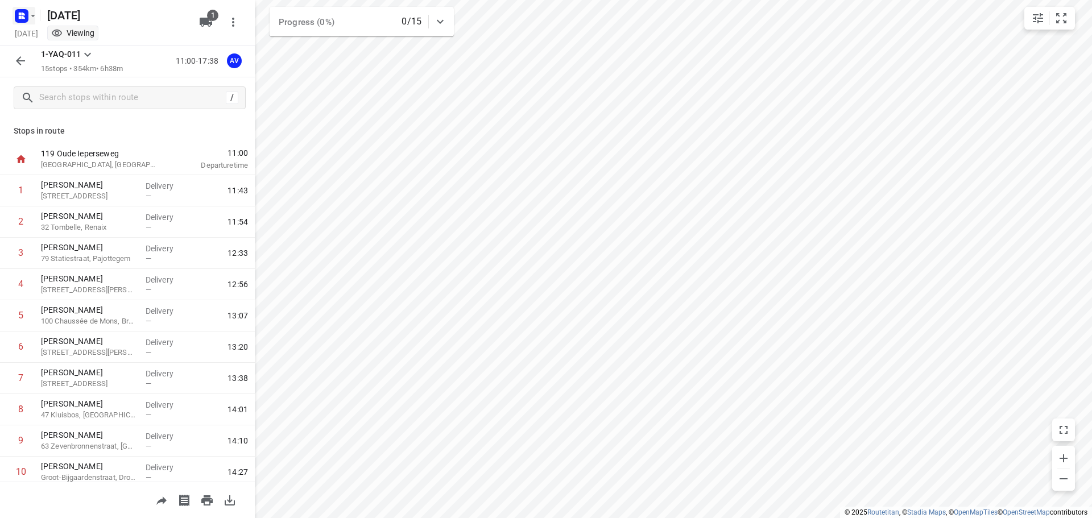
click at [27, 11] on rect "button" at bounding box center [22, 16] width 14 height 14
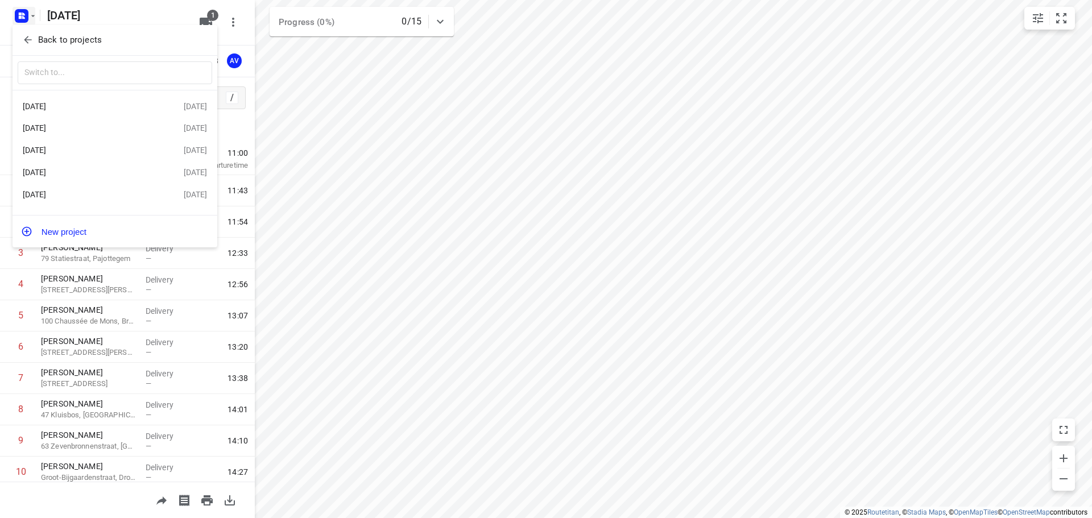
click at [95, 176] on div "[DATE]" at bounding box center [88, 172] width 131 height 9
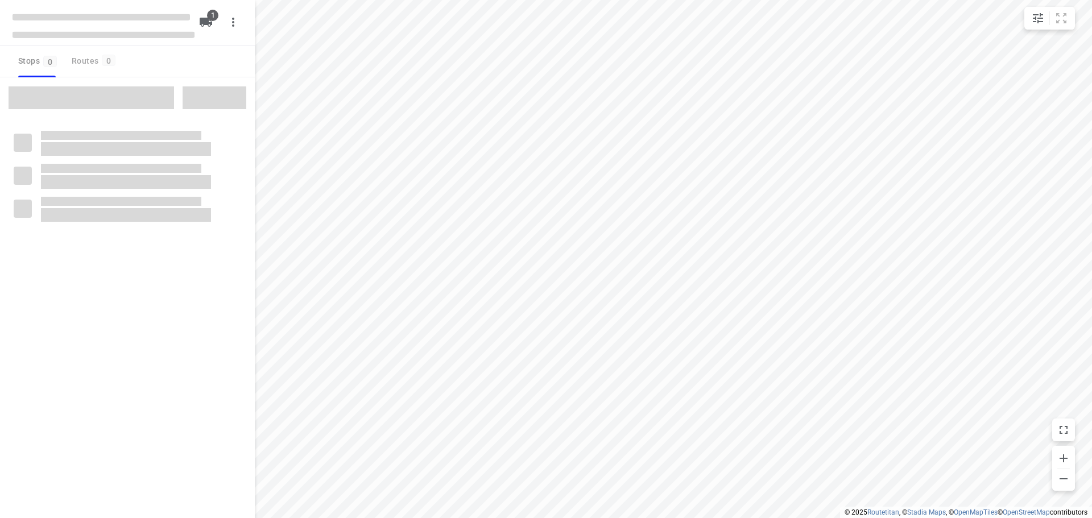
type input "distance"
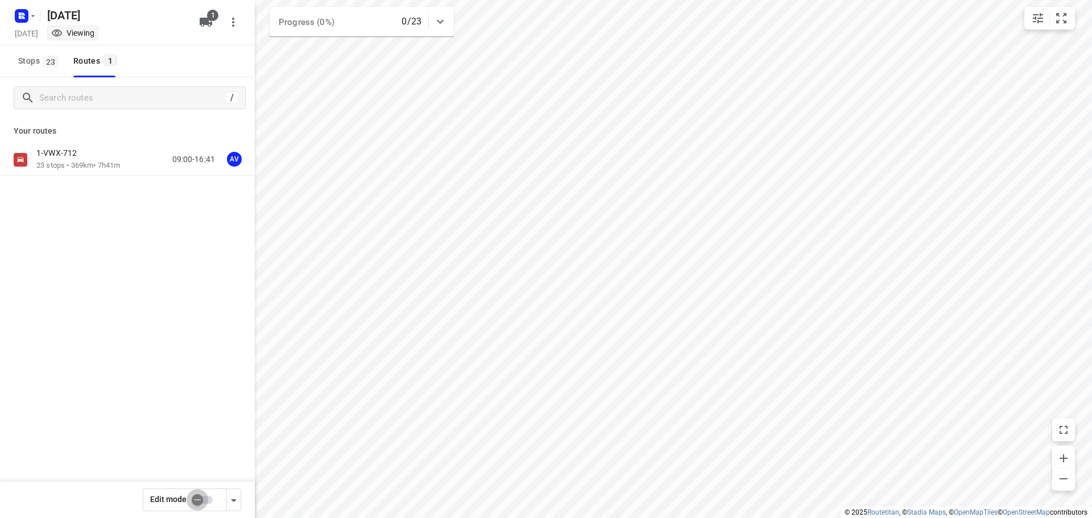
click at [207, 502] on input "checkbox" at bounding box center [197, 500] width 65 height 22
checkbox input "true"
click at [115, 162] on p "23 stops • 369km • 7h41m" at bounding box center [78, 165] width 84 height 11
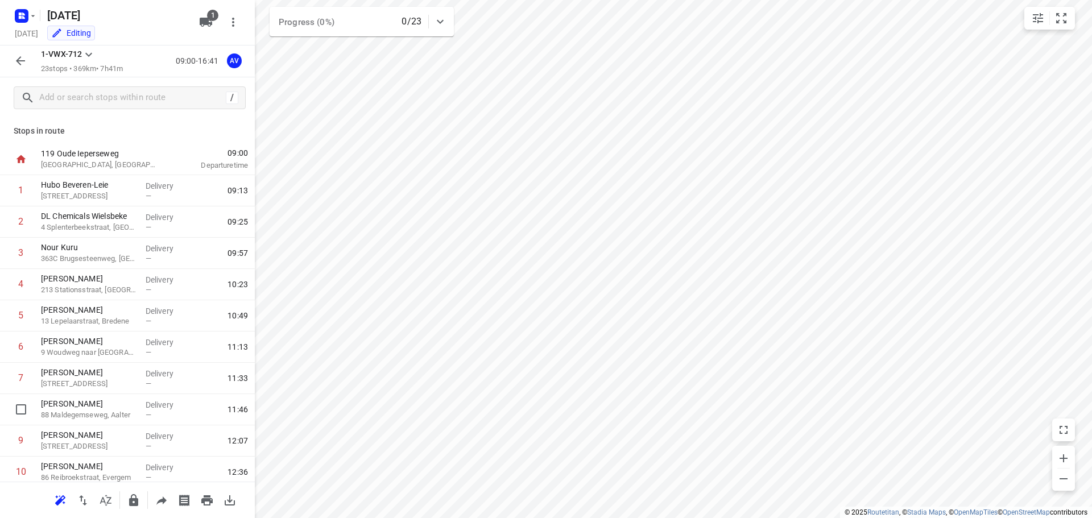
scroll to position [444, 0]
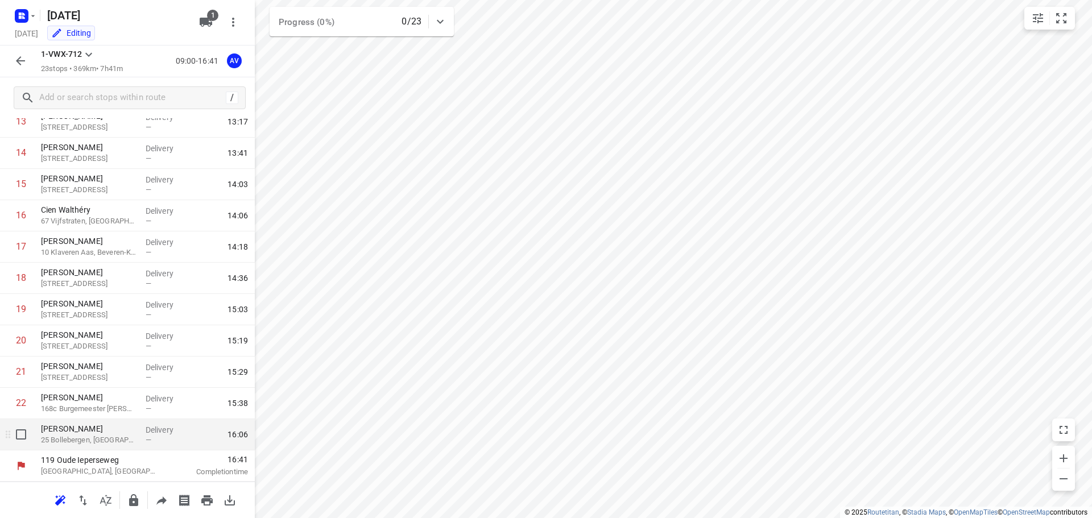
click at [78, 438] on p "25 Bollebergen, [GEOGRAPHIC_DATA]" at bounding box center [89, 439] width 96 height 11
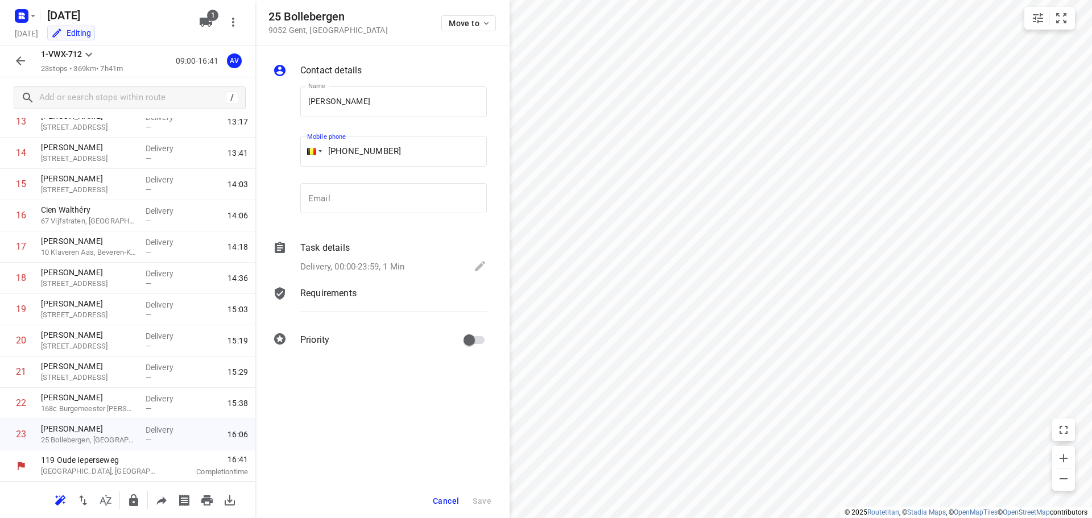
drag, startPoint x: 393, startPoint y: 144, endPoint x: 346, endPoint y: 150, distance: 46.9
click at [346, 150] on input "[PHONE_NUMBER]" at bounding box center [393, 151] width 187 height 31
paste input "498940026"
type input "[PHONE_NUMBER]"
click at [482, 500] on span "Save" at bounding box center [482, 500] width 19 height 9
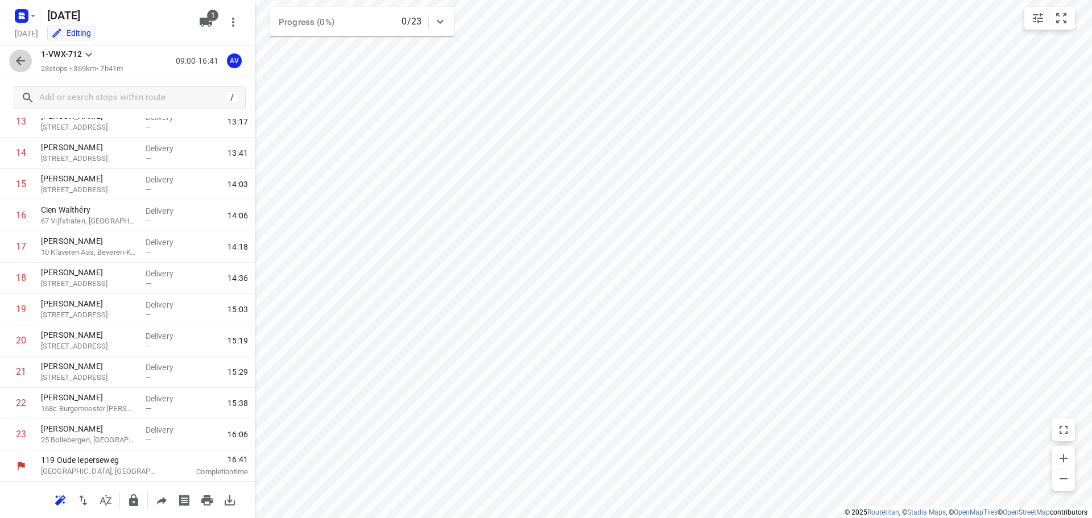
click at [24, 62] on icon "button" at bounding box center [21, 61] width 14 height 14
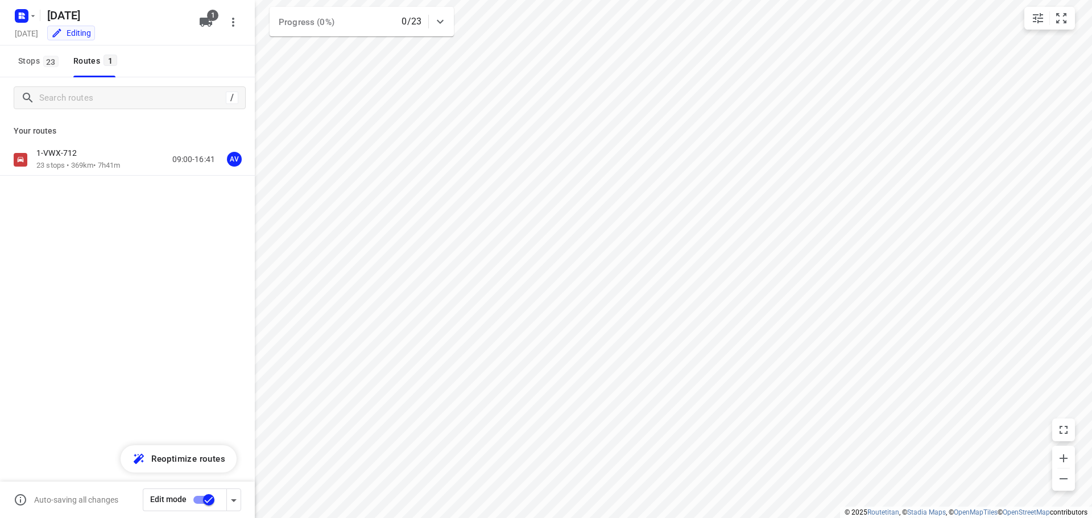
click at [198, 498] on input "checkbox" at bounding box center [208, 500] width 65 height 22
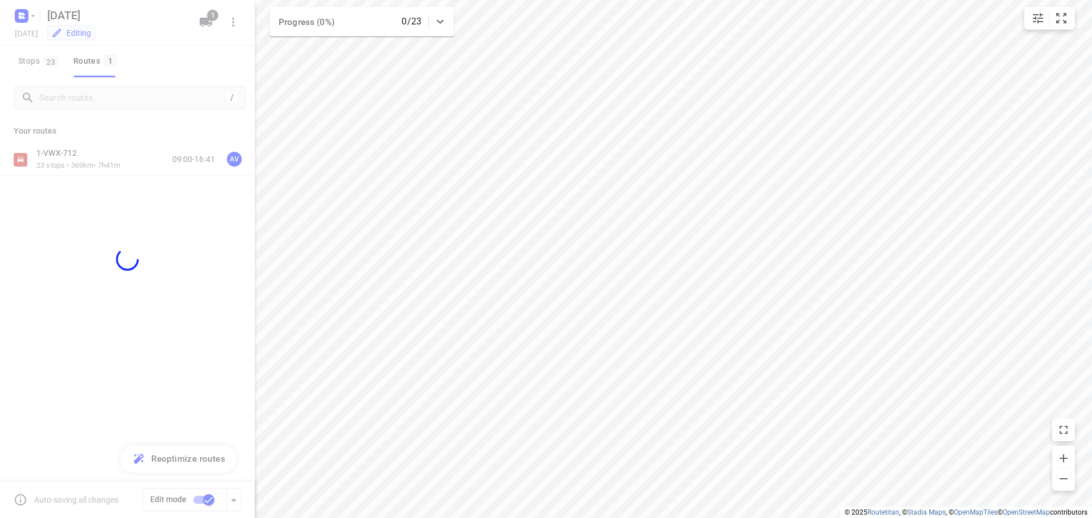
checkbox input "false"
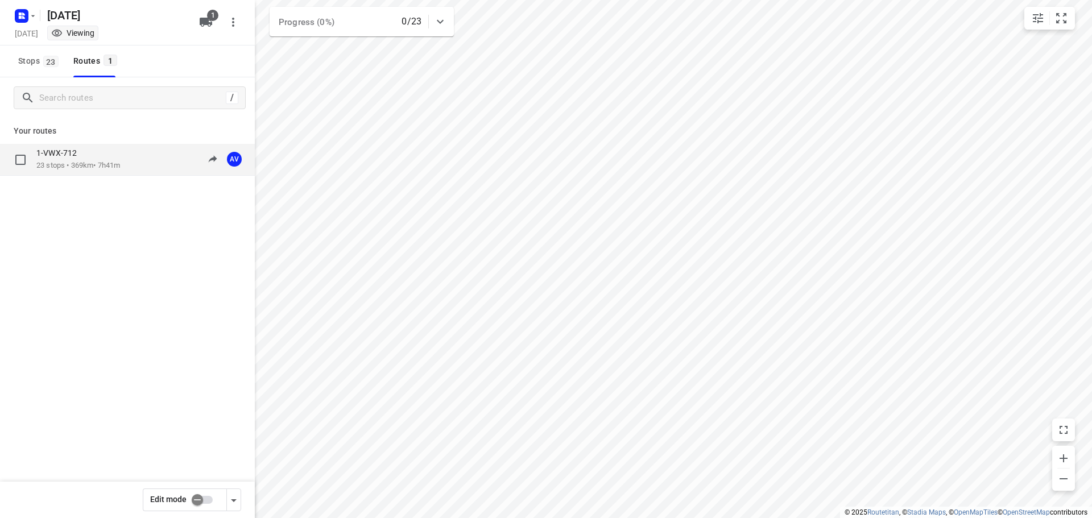
click at [120, 159] on div "1-VWX-712" at bounding box center [78, 154] width 84 height 13
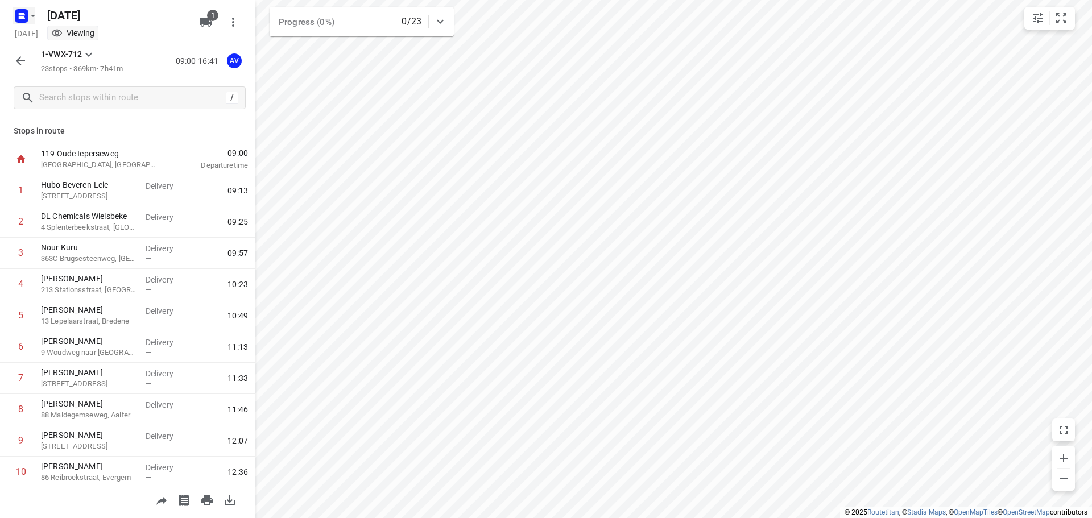
click at [31, 14] on icon "button" at bounding box center [32, 15] width 9 height 9
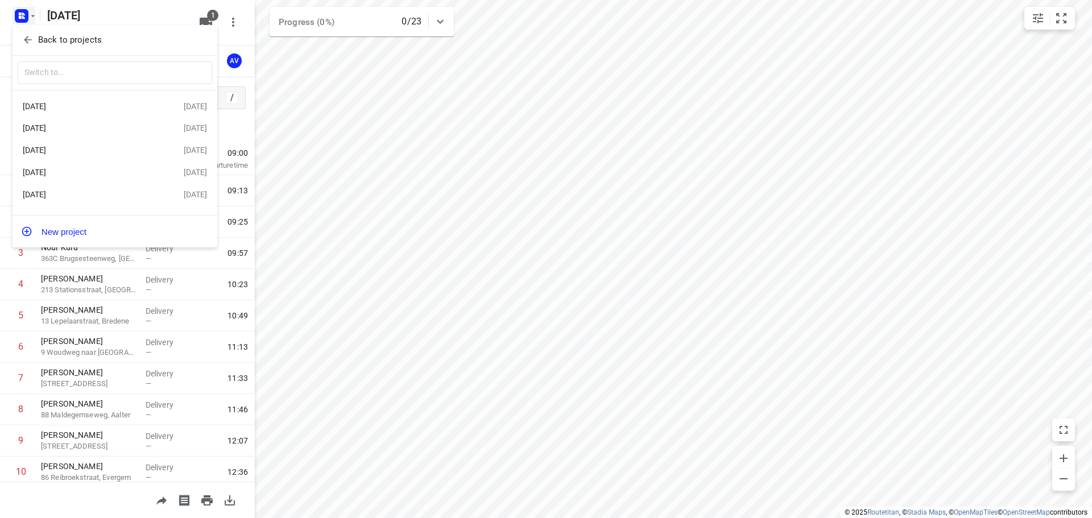
click at [94, 150] on div "[DATE]" at bounding box center [88, 150] width 131 height 9
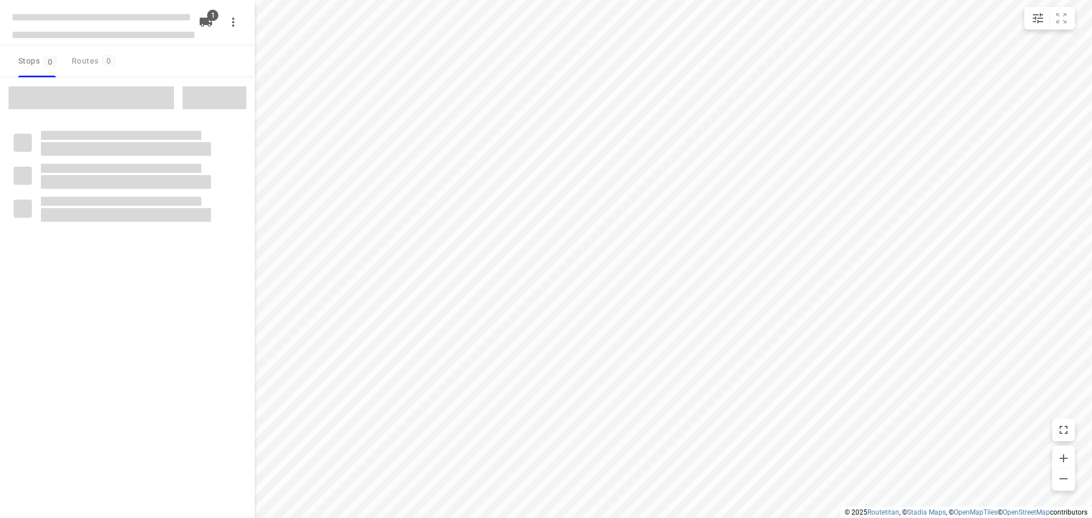
type input "distance"
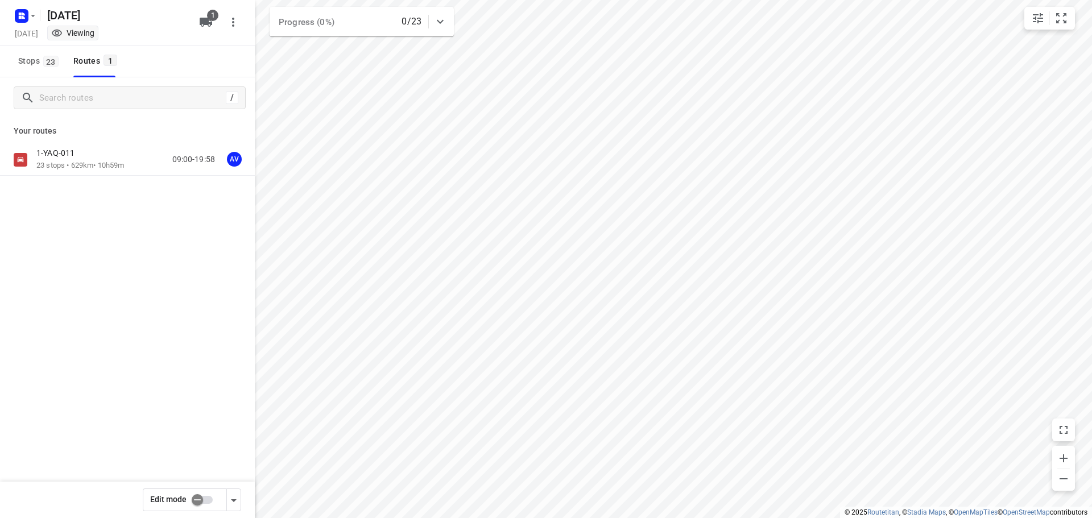
click at [206, 497] on input "checkbox" at bounding box center [197, 500] width 65 height 22
checkbox input "true"
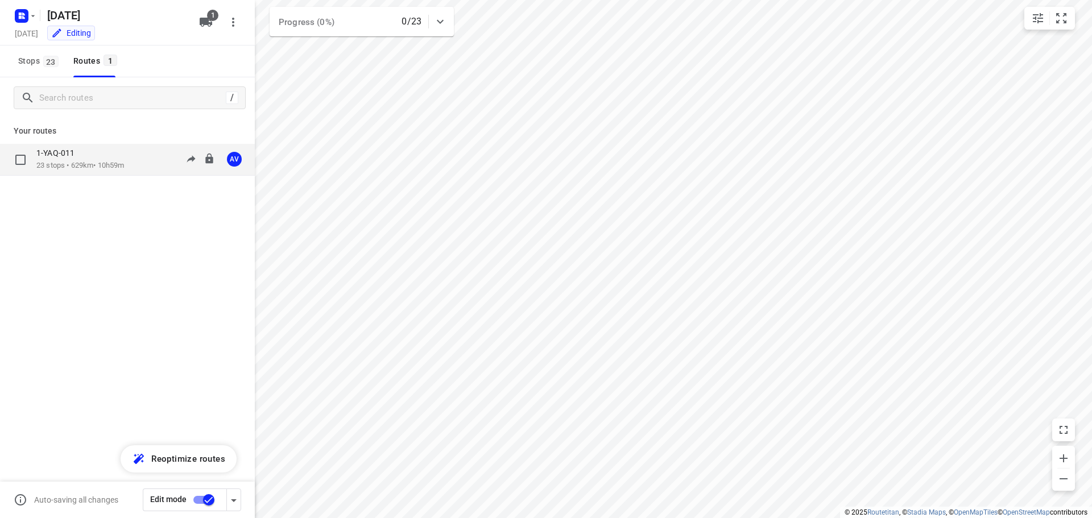
click at [136, 162] on div "1-YAQ-011 23 stops • 629km • 10h59m 09:00-19:58 AV" at bounding box center [145, 159] width 218 height 23
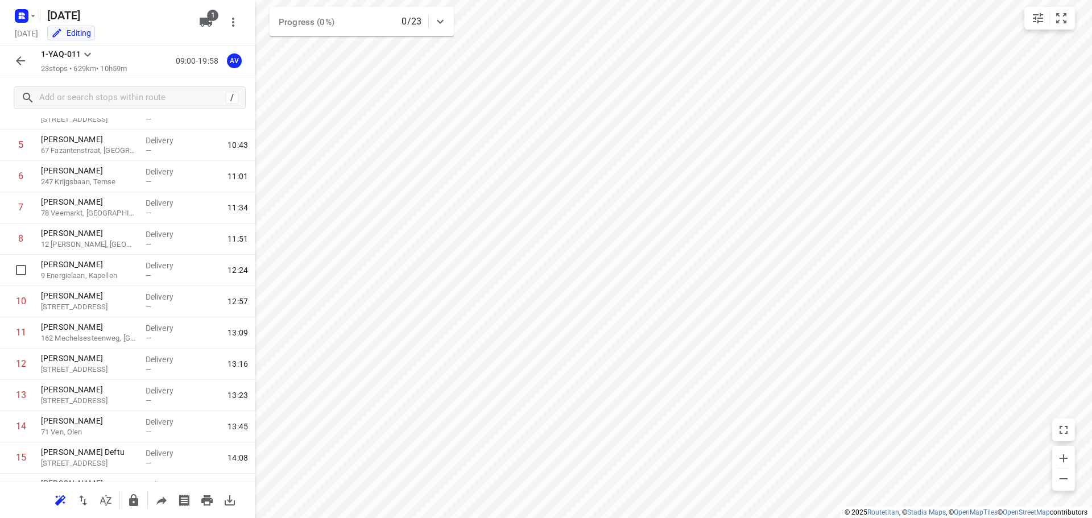
scroll to position [444, 0]
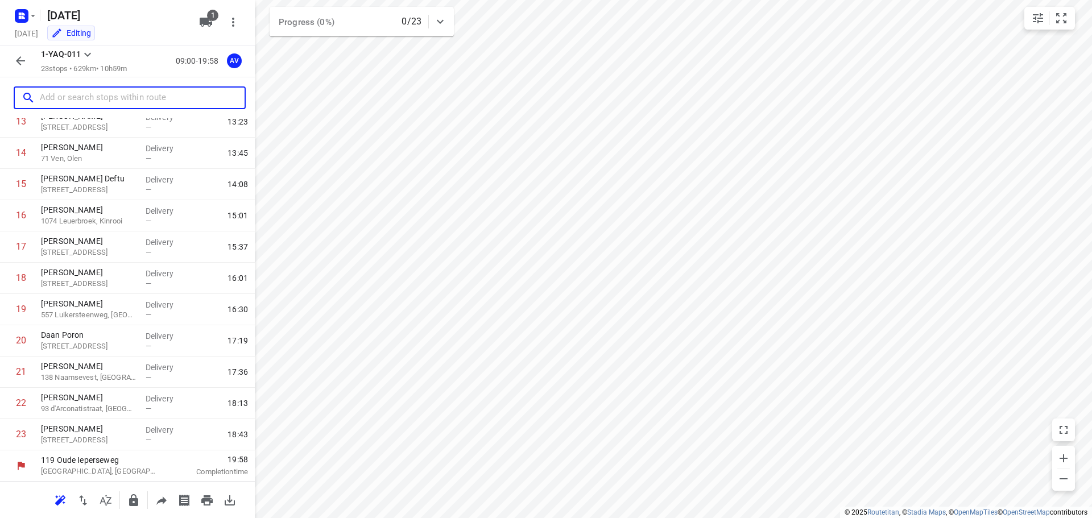
click at [111, 100] on input "text" at bounding box center [142, 98] width 205 height 18
paste input "[STREET_ADDRESS]"
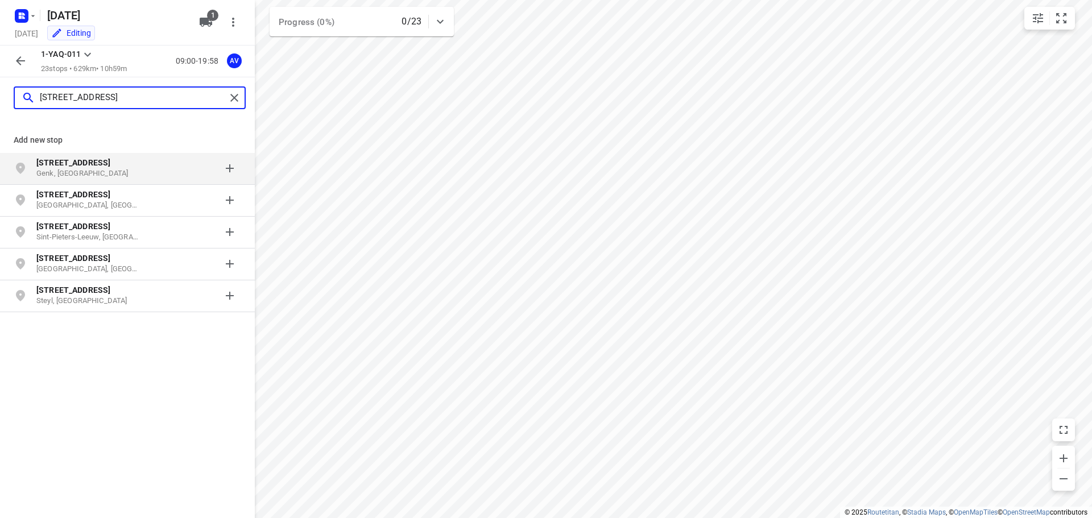
type input "[STREET_ADDRESS]"
click at [114, 167] on p "[STREET_ADDRESS]" at bounding box center [88, 162] width 105 height 11
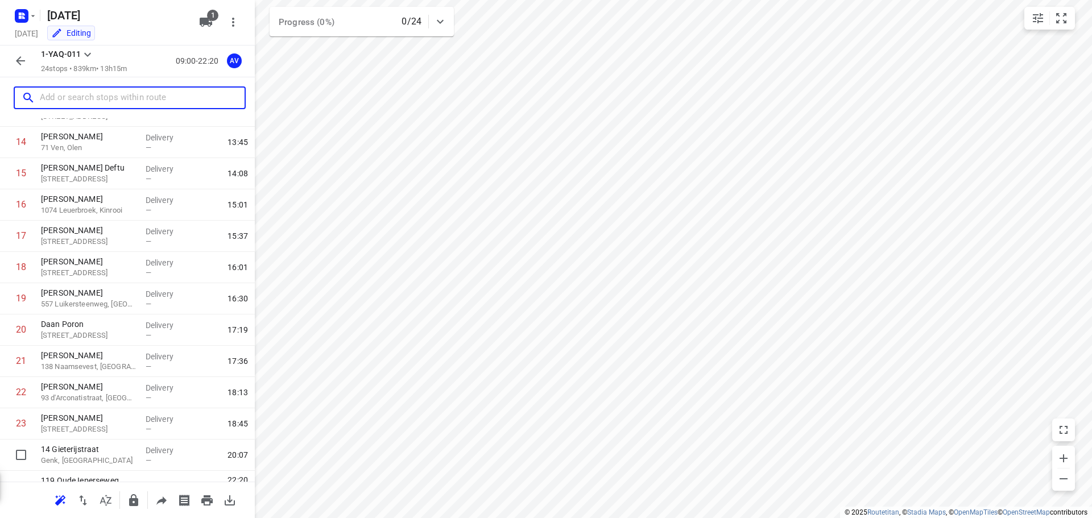
scroll to position [475, 0]
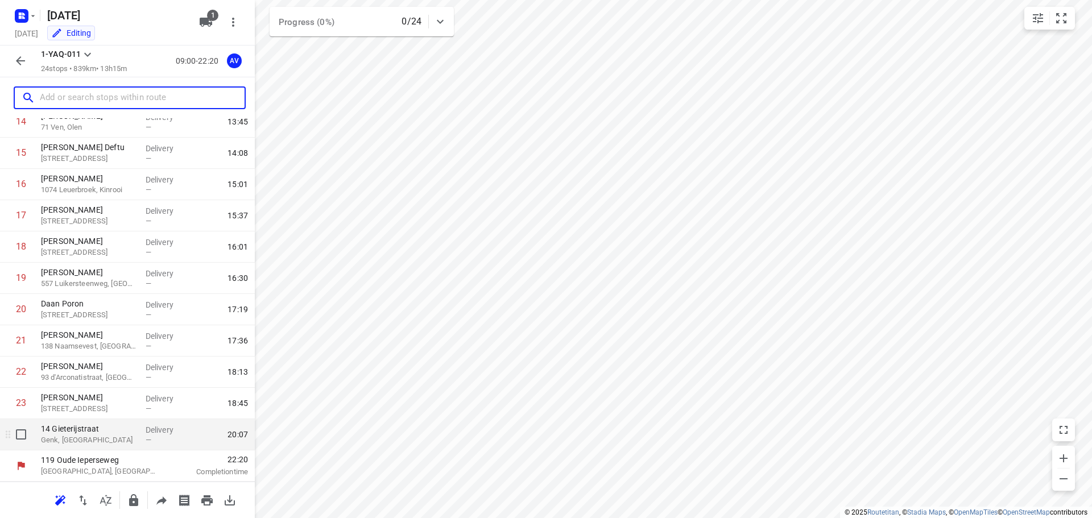
click at [106, 441] on p "Genk, [GEOGRAPHIC_DATA]" at bounding box center [89, 439] width 96 height 11
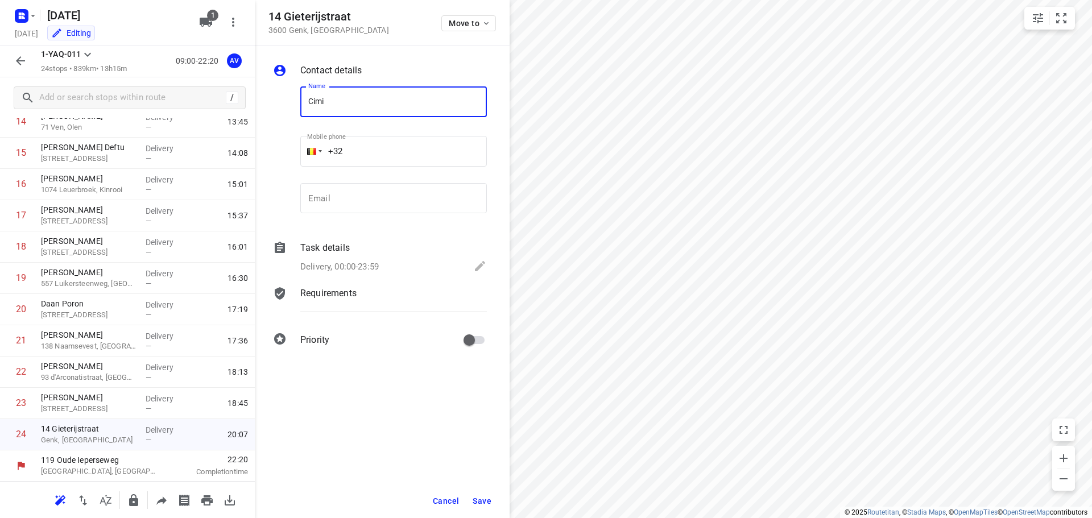
type input "[PERSON_NAME]"
click at [392, 146] on input "+32" at bounding box center [393, 151] width 187 height 31
type input "[PHONE_NUMBER]"
click at [342, 263] on p "Delivery, 00:00-23:59" at bounding box center [339, 266] width 78 height 13
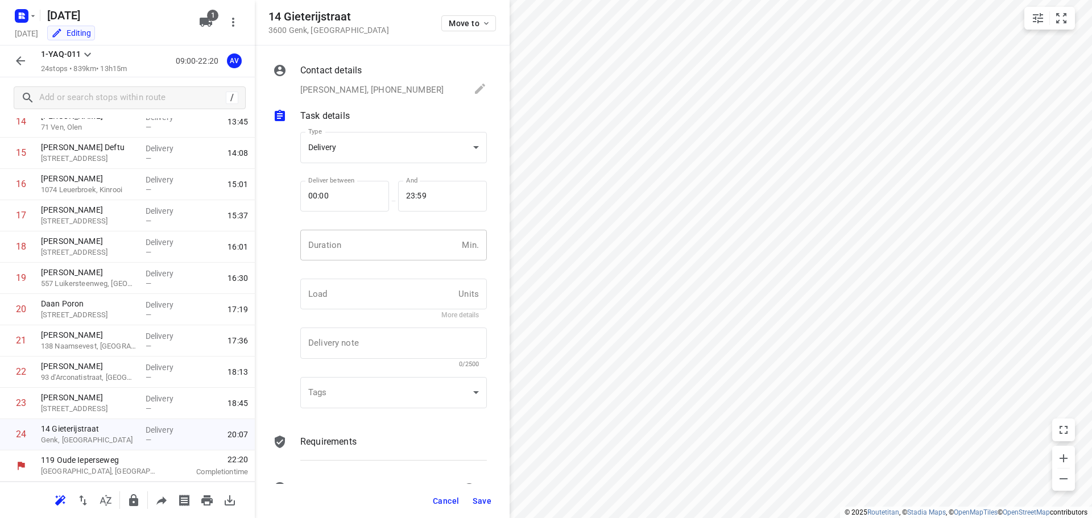
click at [350, 247] on input "number" at bounding box center [378, 245] width 157 height 31
type input "1"
click at [486, 503] on span "Save" at bounding box center [482, 500] width 19 height 9
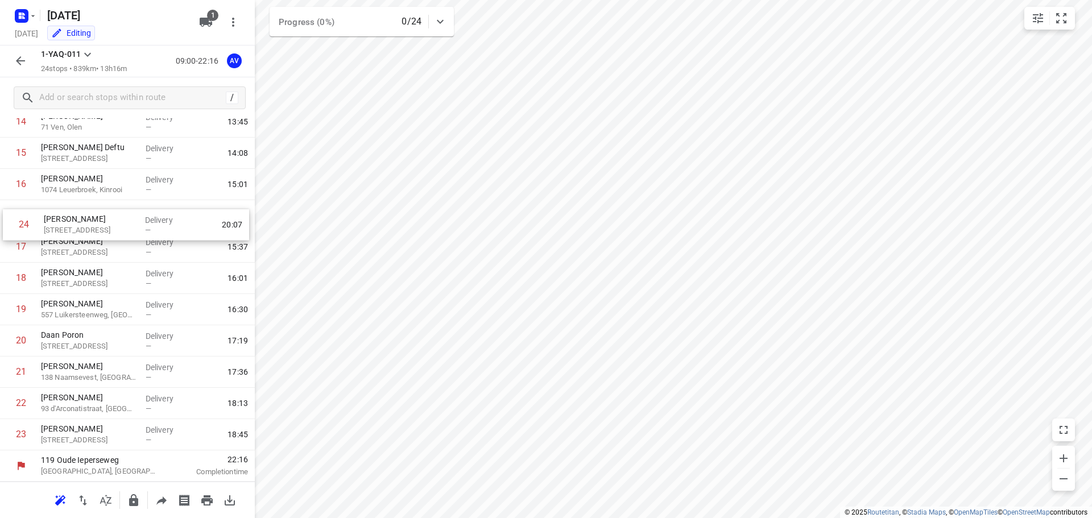
drag, startPoint x: 3, startPoint y: 441, endPoint x: 7, endPoint y: 227, distance: 213.8
click at [7, 227] on div "1 [PERSON_NAME] 88 Moleneindstraat, [GEOGRAPHIC_DATA] Delivery — 09:53 2 VAVATO…" at bounding box center [127, 75] width 255 height 751
click at [22, 248] on input "checkbox" at bounding box center [21, 246] width 23 height 23
checkbox input "true"
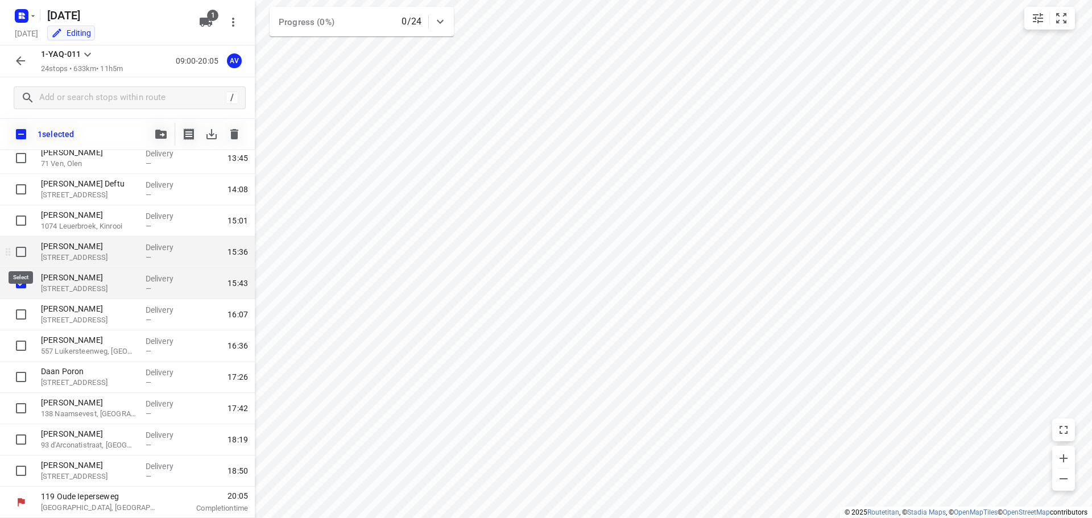
scroll to position [471, 0]
click at [236, 135] on icon "button" at bounding box center [234, 134] width 8 height 10
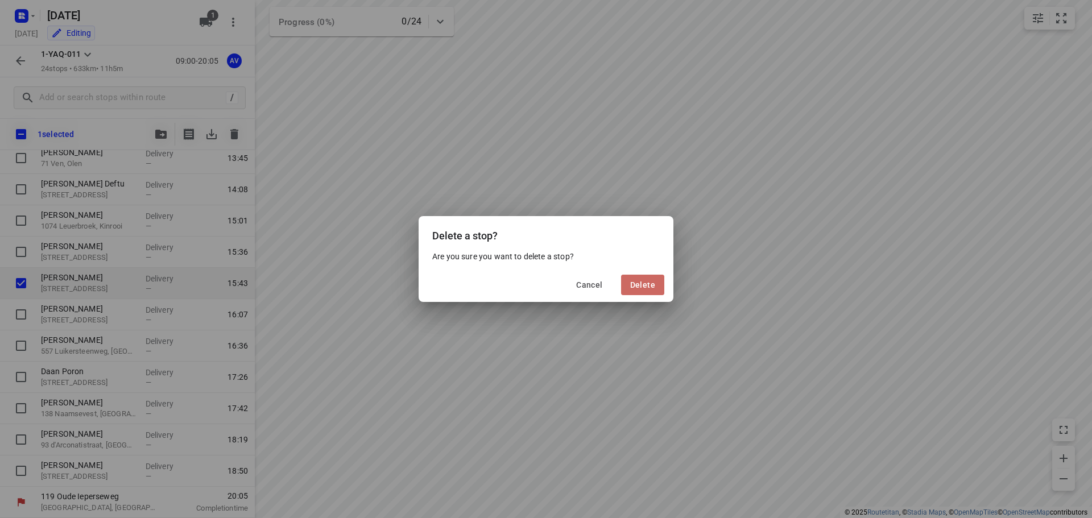
click at [638, 284] on span "Delete" at bounding box center [642, 284] width 25 height 9
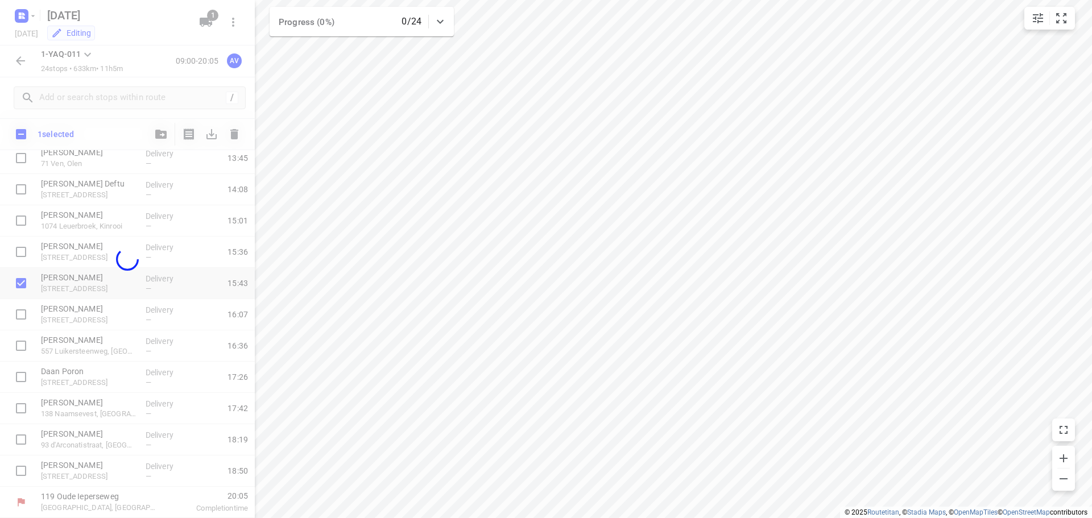
scroll to position [444, 0]
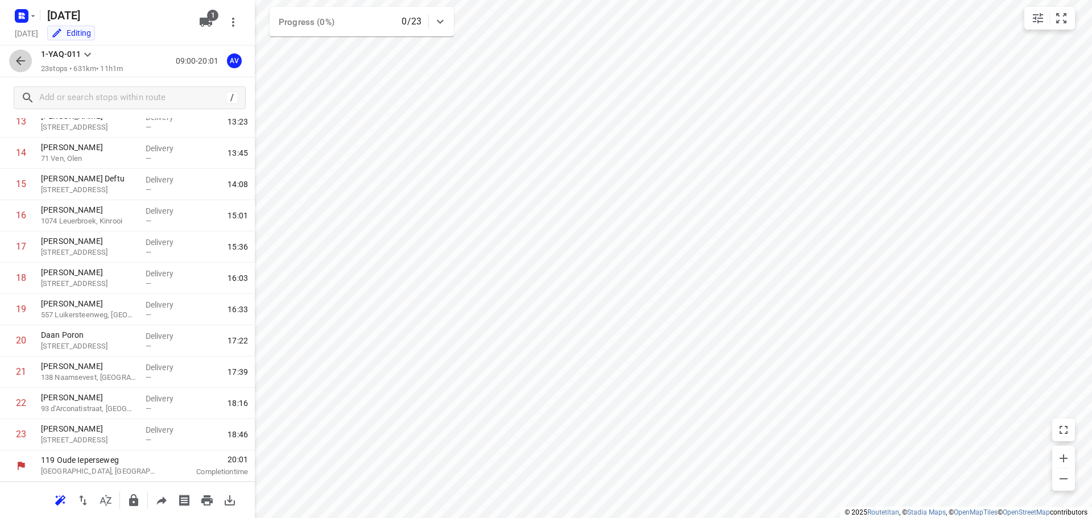
click at [22, 60] on icon "button" at bounding box center [21, 61] width 14 height 14
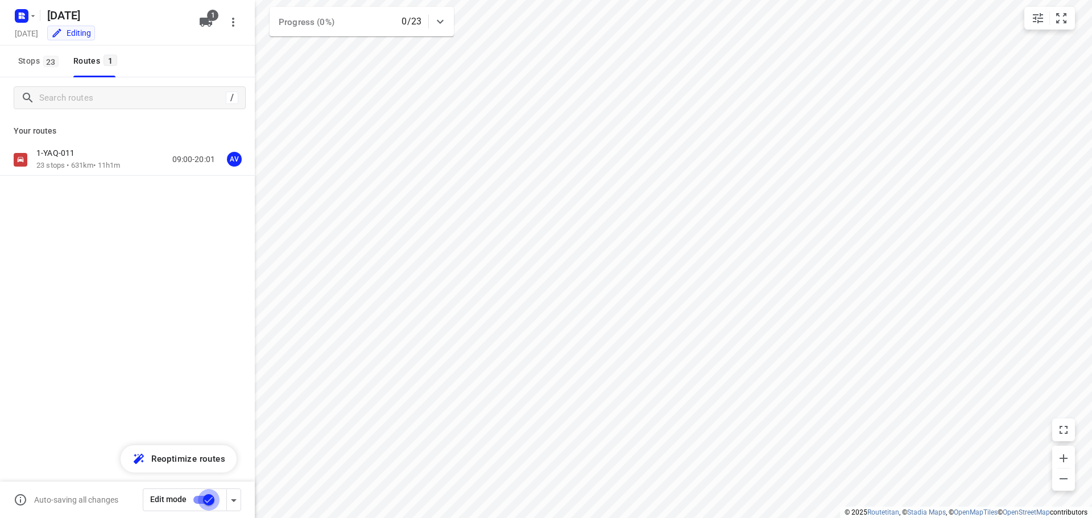
click at [200, 498] on input "checkbox" at bounding box center [208, 500] width 65 height 22
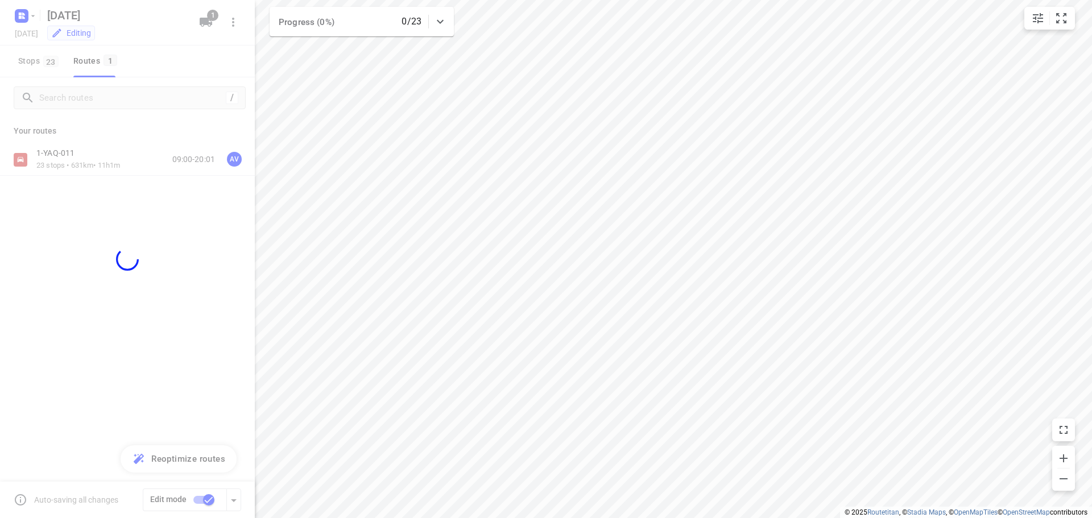
checkbox input "false"
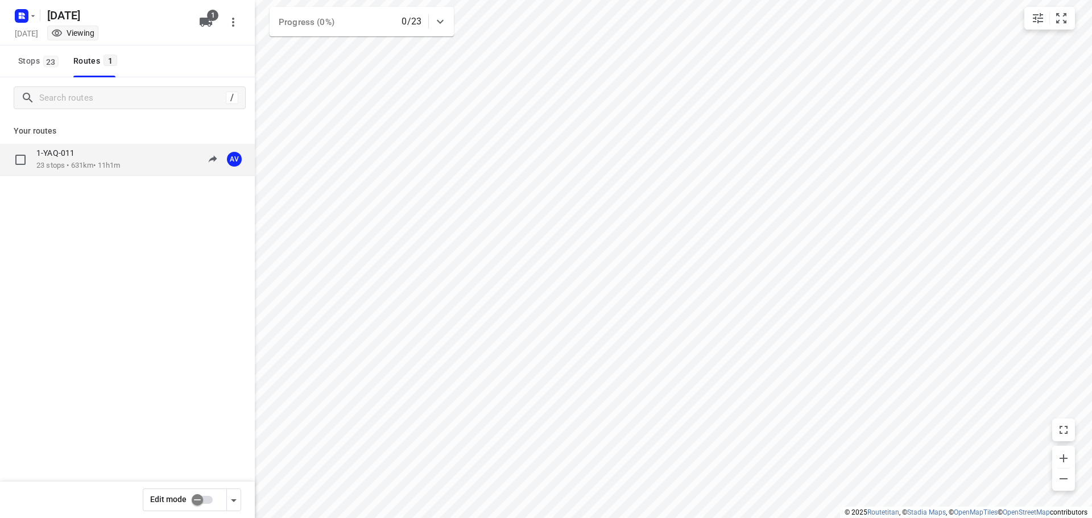
click at [138, 160] on div "1-YAQ-011 23 stops • 631km • 11h1m 09:00-20:01 AV" at bounding box center [145, 159] width 218 height 23
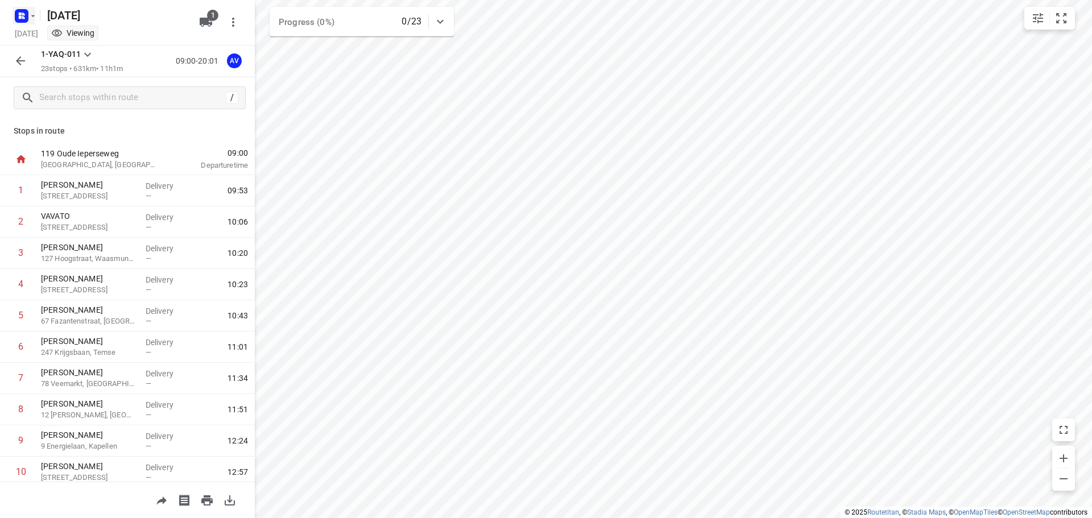
click at [24, 13] on icon "button" at bounding box center [23, 14] width 3 height 3
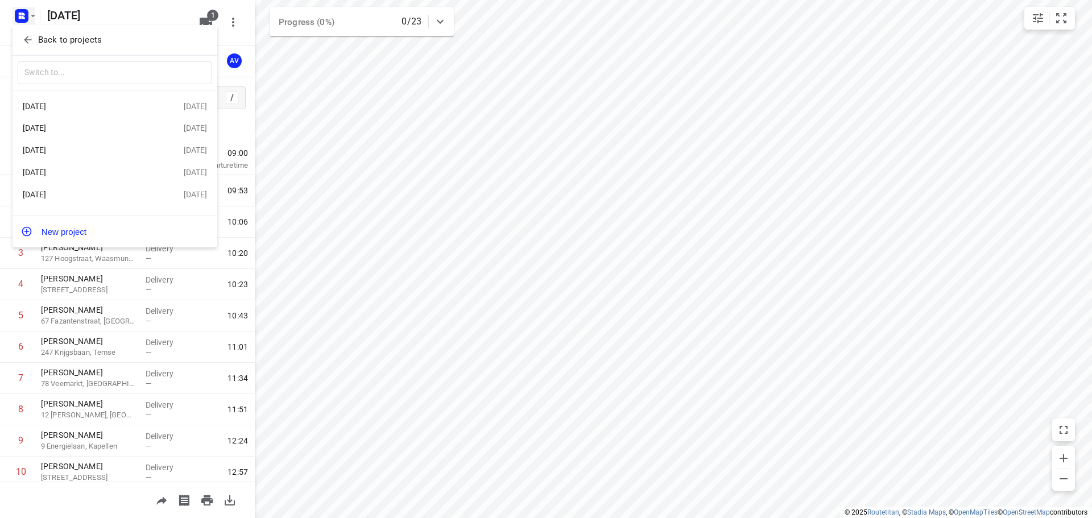
click at [103, 168] on div "[DATE]" at bounding box center [103, 172] width 161 height 14
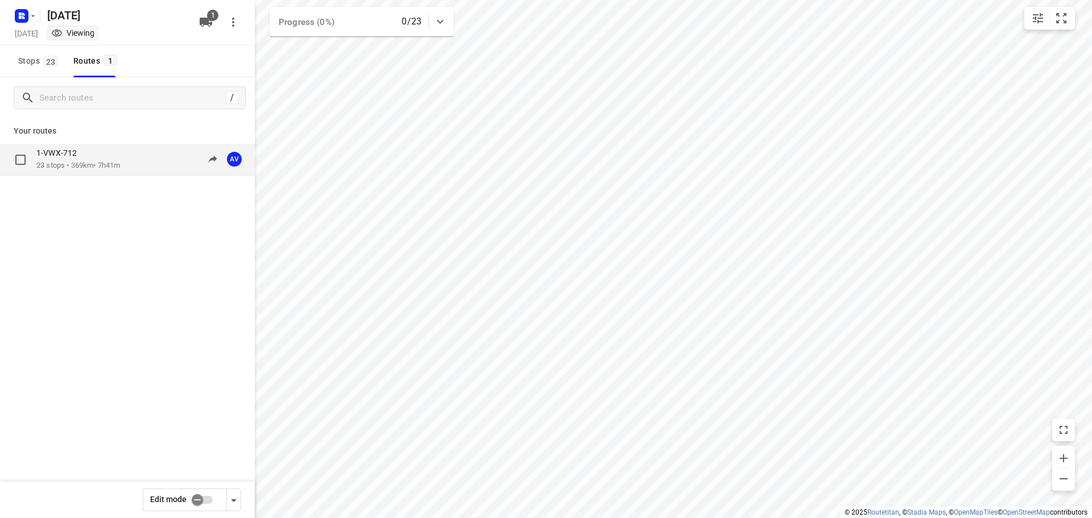
click at [130, 163] on div "1-VWX-712 23 stops • 369km • 7h41m 09:00-16:41 AV" at bounding box center [145, 159] width 218 height 23
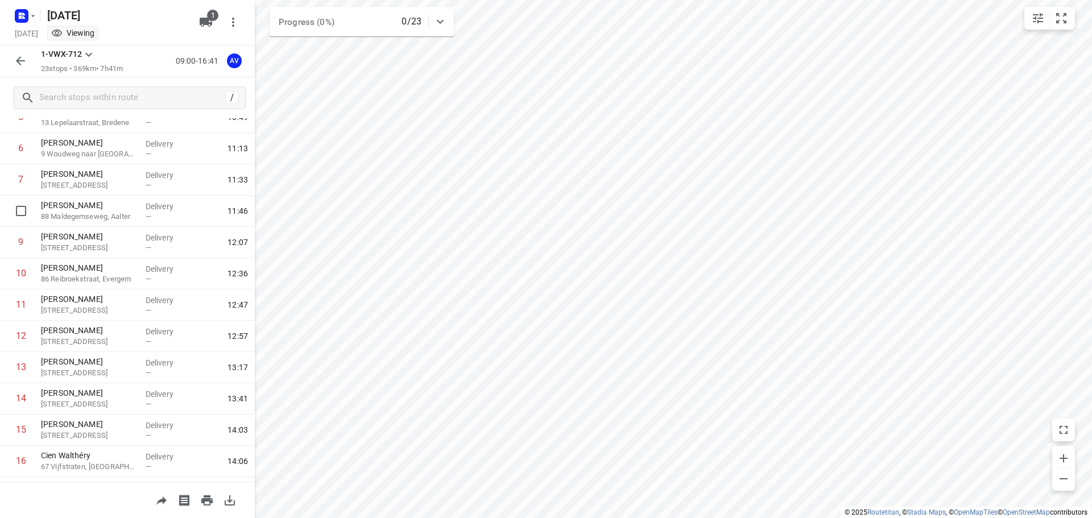
scroll to position [444, 0]
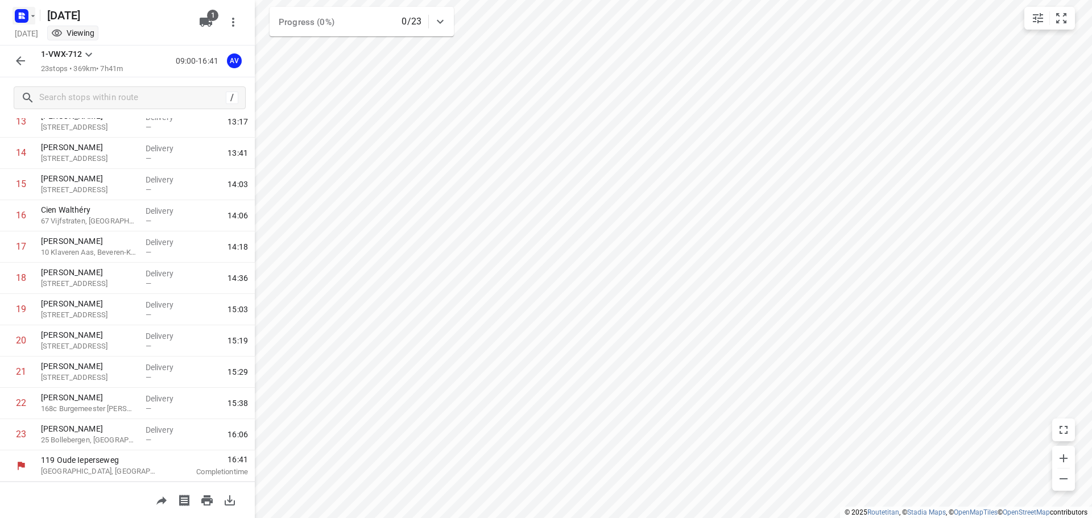
click at [28, 15] on icon "button" at bounding box center [32, 15] width 9 height 9
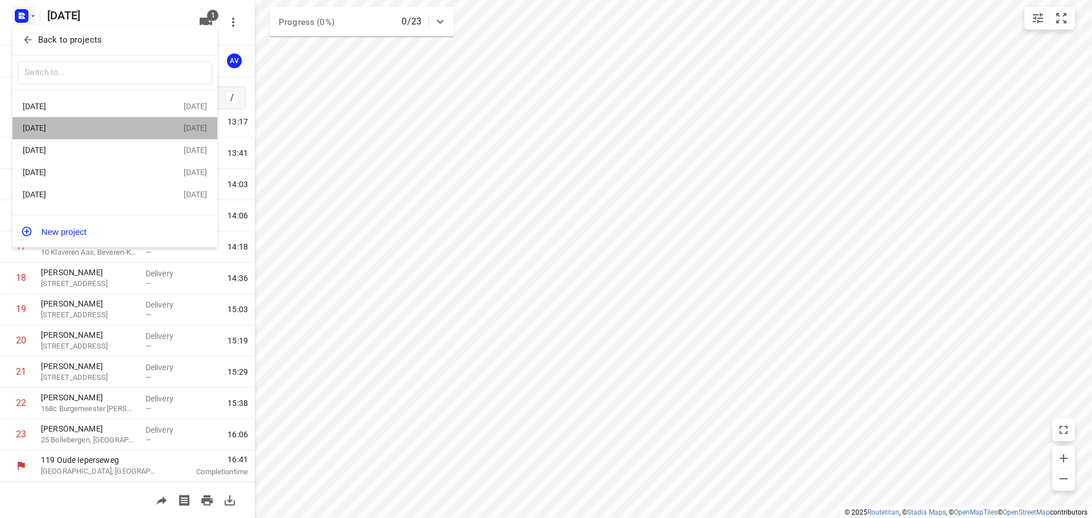
click at [102, 122] on div "[DATE]" at bounding box center [103, 128] width 161 height 14
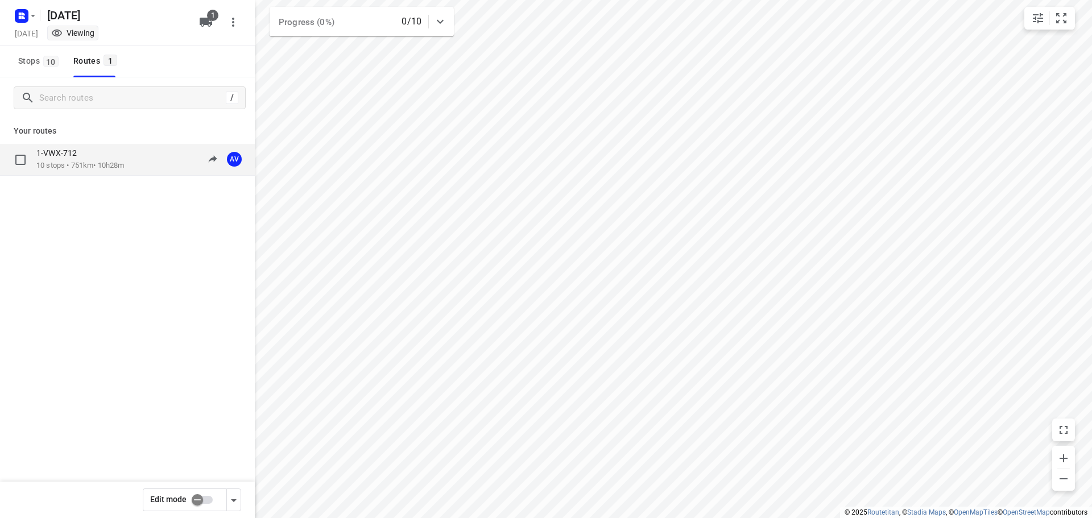
click at [124, 160] on div "1-VWX-712" at bounding box center [80, 154] width 88 height 13
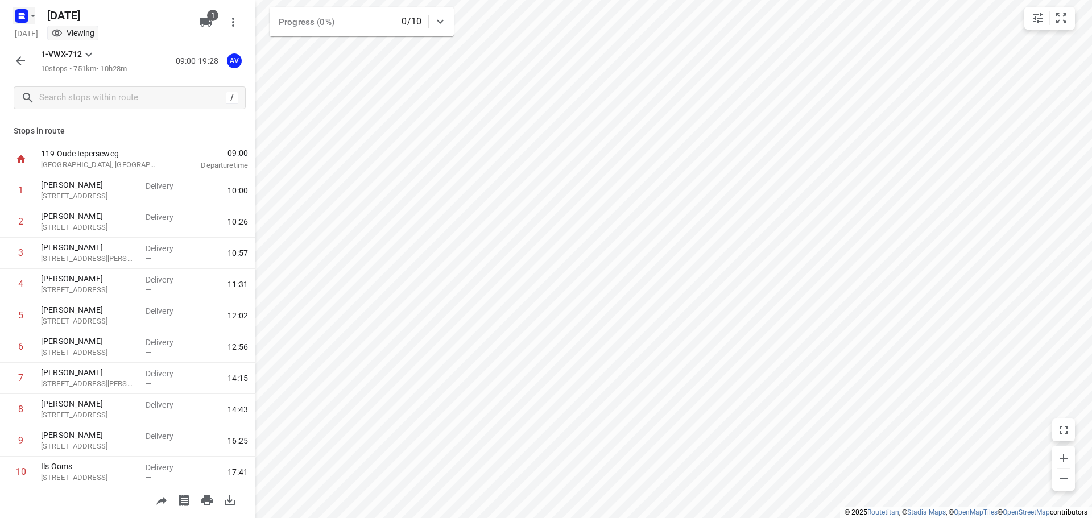
click at [26, 16] on rect "button" at bounding box center [22, 16] width 14 height 14
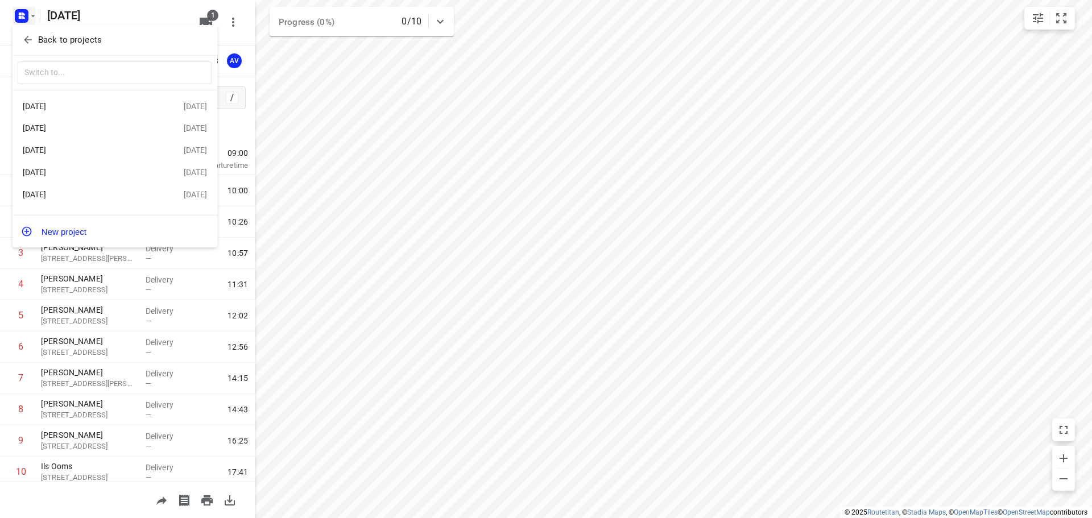
click at [92, 150] on div "[DATE]" at bounding box center [88, 150] width 131 height 9
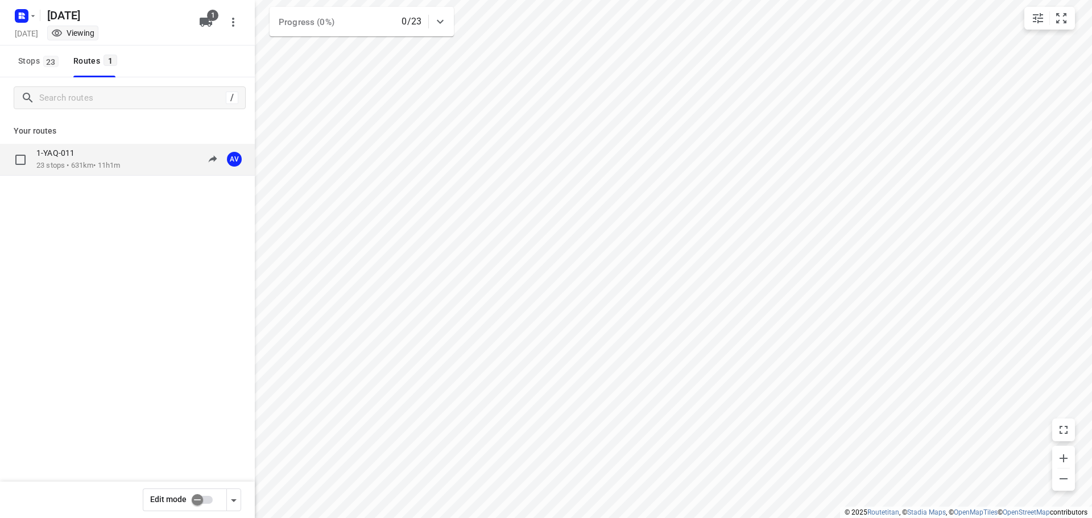
click at [133, 161] on div "1-YAQ-011 23 stops • 631km • 11h1m 09:00-20:01 AV" at bounding box center [145, 159] width 218 height 23
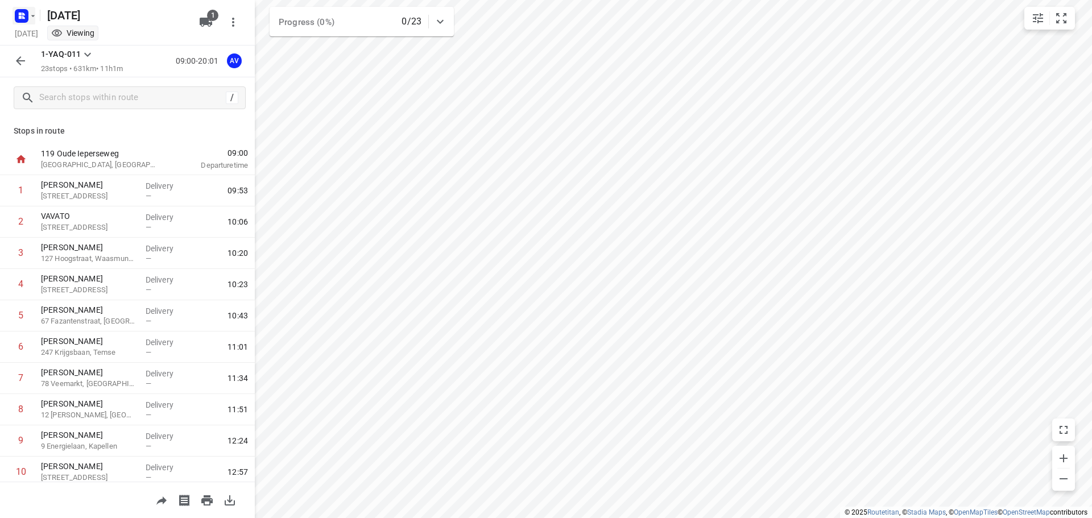
click at [28, 11] on rect "button" at bounding box center [22, 16] width 14 height 14
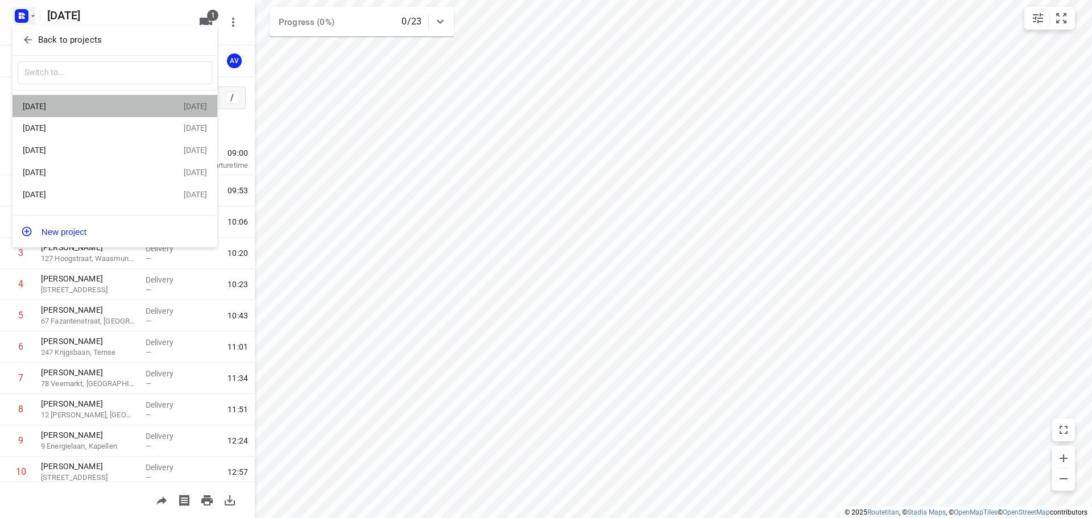
click at [114, 114] on div "[DATE] Sep 2025" at bounding box center [115, 106] width 205 height 22
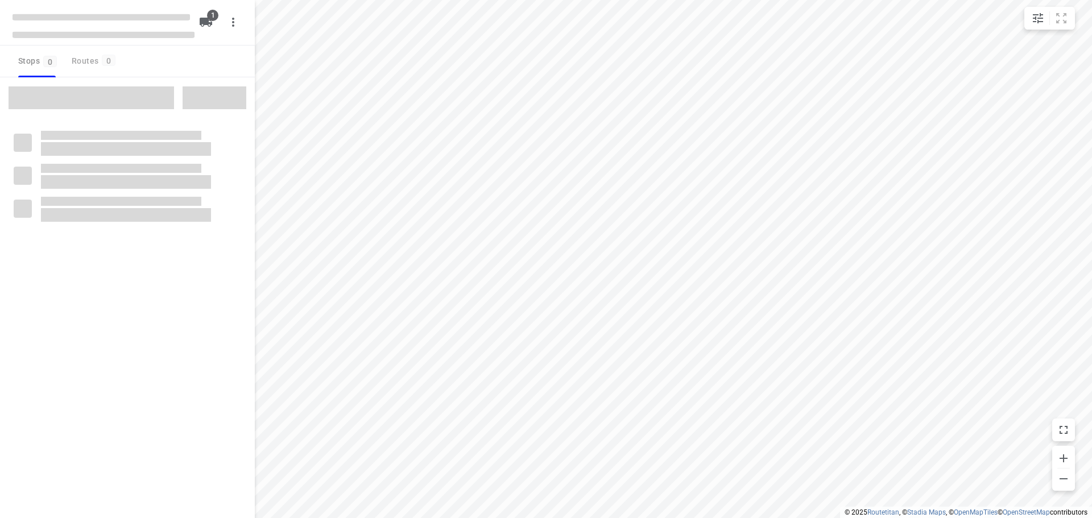
type input "distance"
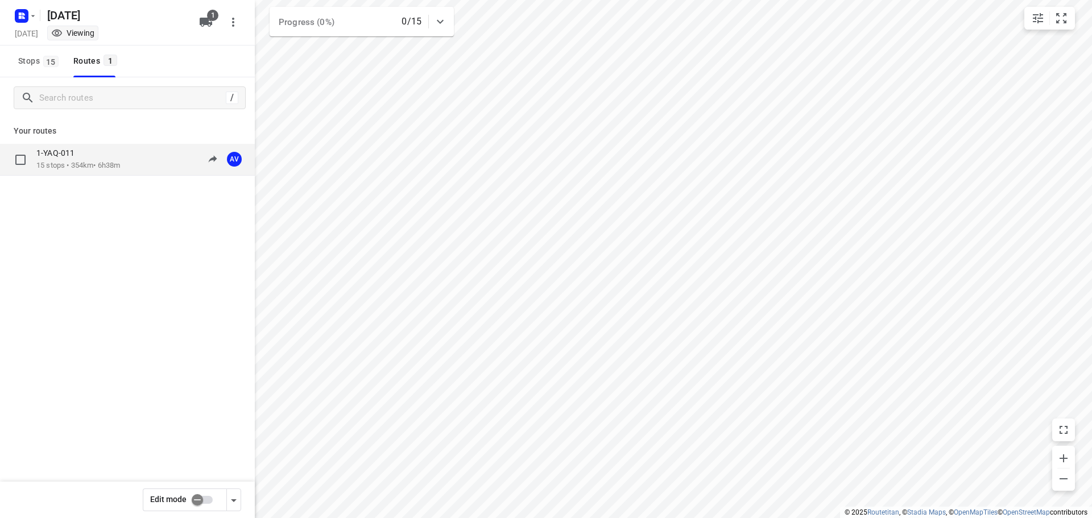
click at [114, 161] on p "15 stops • 354km • 6h38m" at bounding box center [78, 165] width 84 height 11
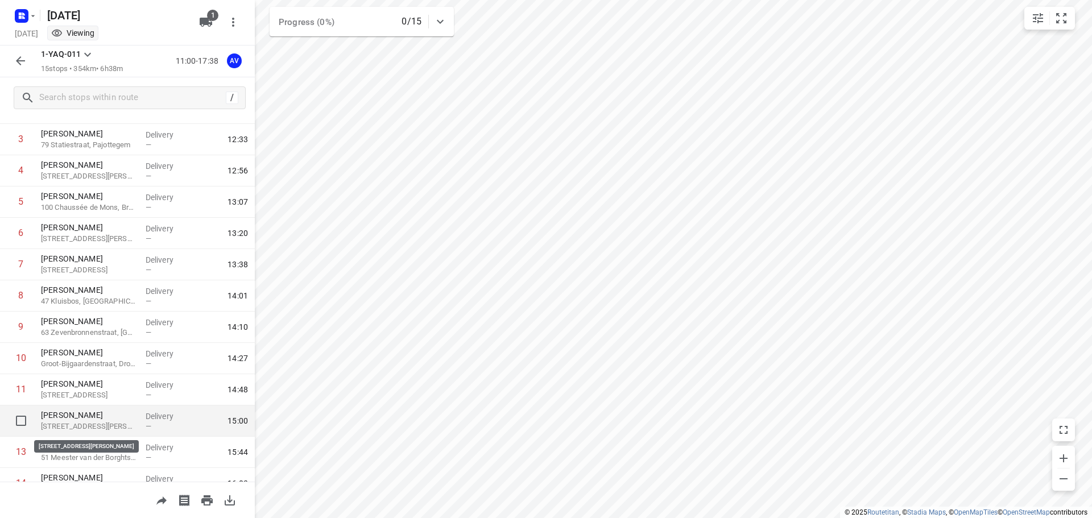
scroll to position [194, 0]
